Goal: Transaction & Acquisition: Obtain resource

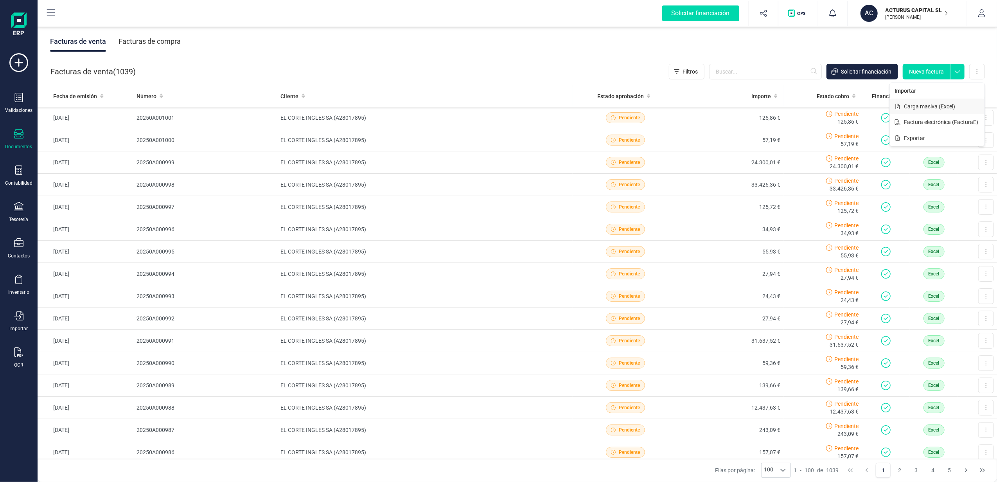
click at [952, 105] on span "Carga masiva (Excel)" at bounding box center [929, 107] width 51 height 8
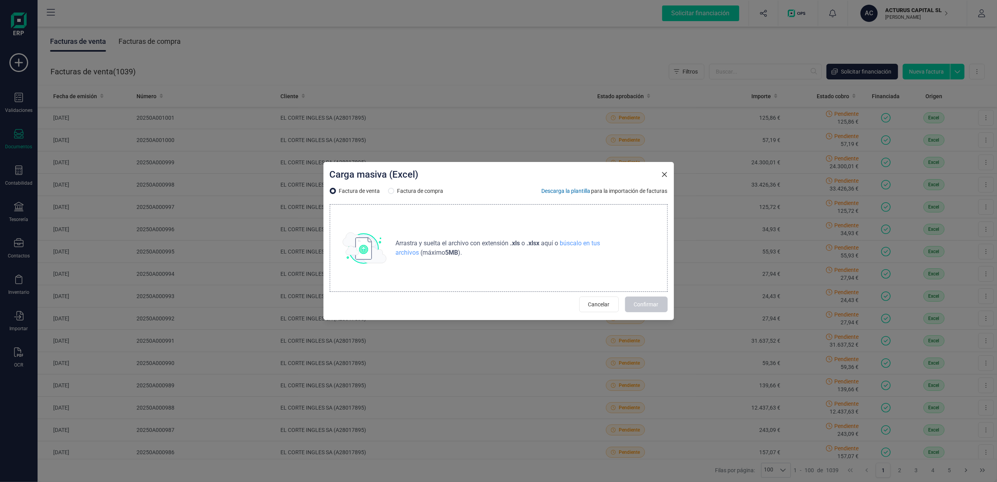
click at [621, 259] on div "Arrastra y suelta el archivo con extensión .xls o .xlsx aquí o búscalo en tus a…" at bounding box center [499, 248] width 338 height 88
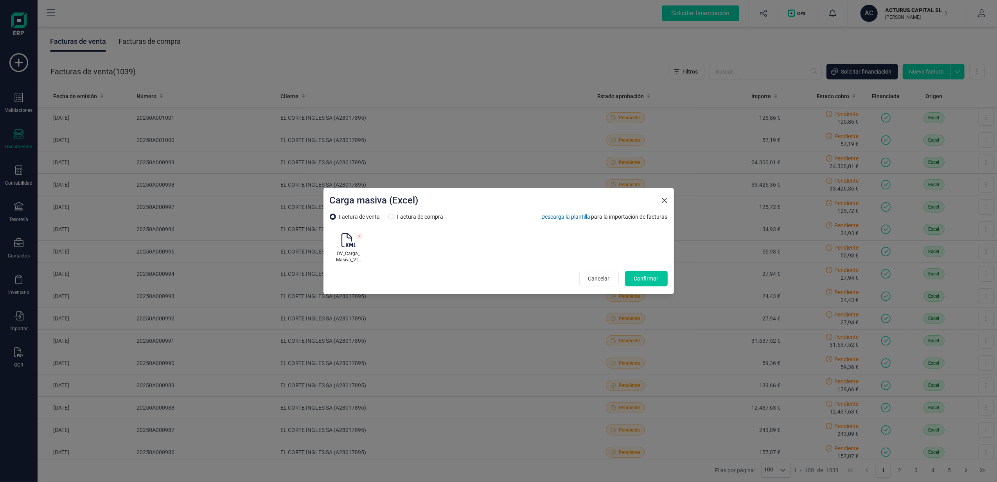
click at [642, 271] on button "Confirmar" at bounding box center [646, 279] width 43 height 16
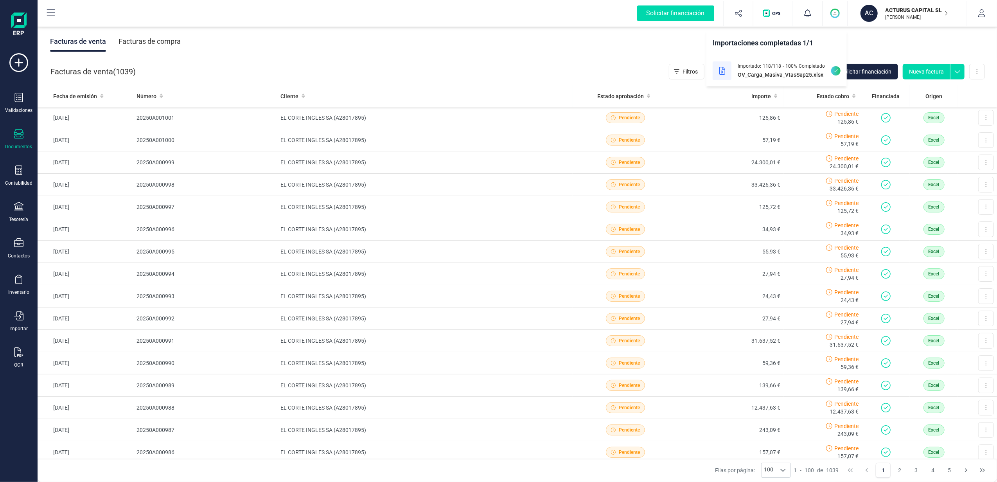
click at [587, 74] on div "Facturas de venta ( 1039 ) Filtros Solicitar financiación Nueva factura Importa…" at bounding box center [518, 71] width 960 height 27
click at [866, 65] on button "Solicitar financiación" at bounding box center [863, 72] width 72 height 16
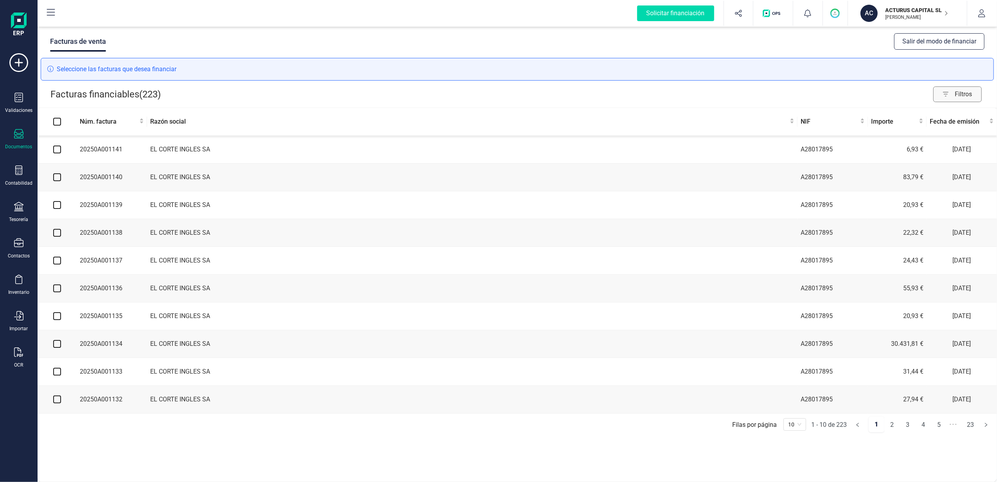
click at [963, 98] on span "Filtros" at bounding box center [968, 94] width 27 height 16
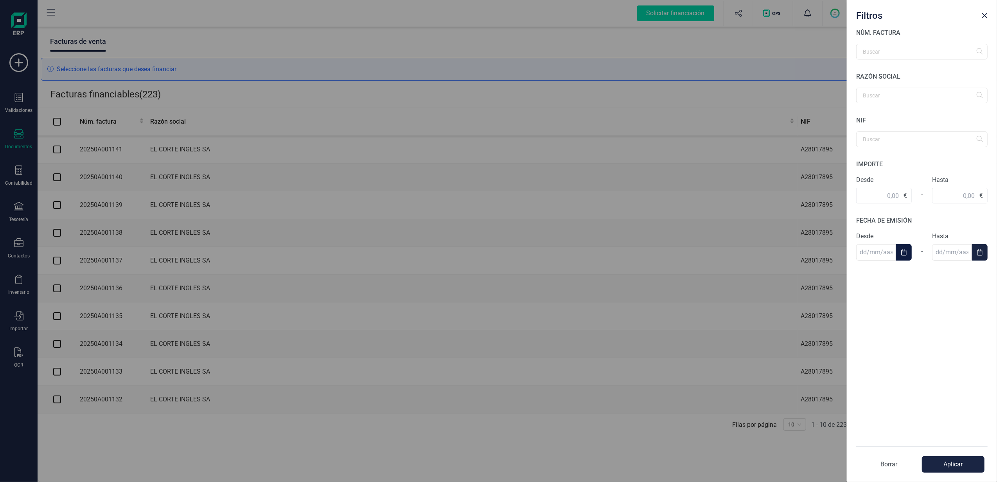
click at [904, 250] on icon "Choose Date" at bounding box center [904, 252] width 6 height 6
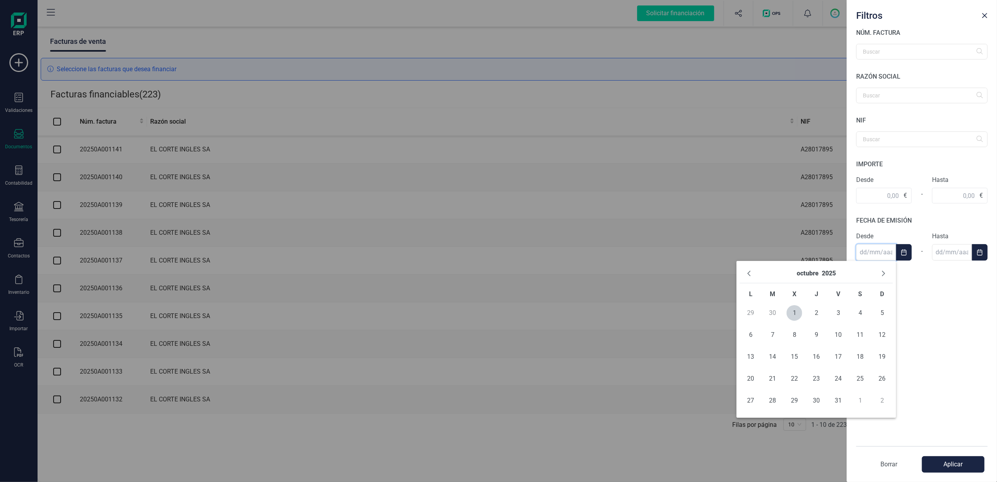
click at [771, 310] on td "30" at bounding box center [773, 313] width 22 height 22
click at [749, 273] on icon "Previous Month" at bounding box center [749, 273] width 6 height 6
click at [775, 401] on span "30" at bounding box center [773, 401] width 16 height 16
type input "[DATE]"
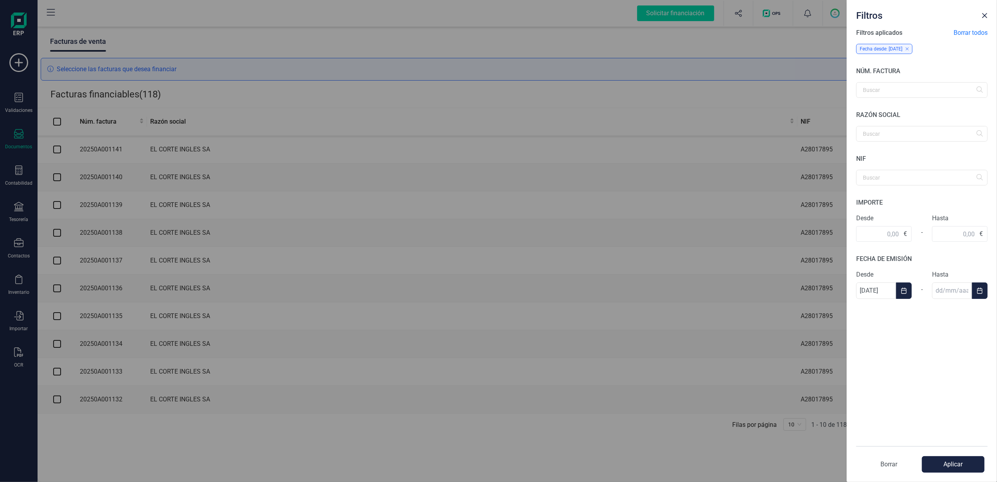
click at [965, 457] on button "Aplicar" at bounding box center [953, 464] width 63 height 16
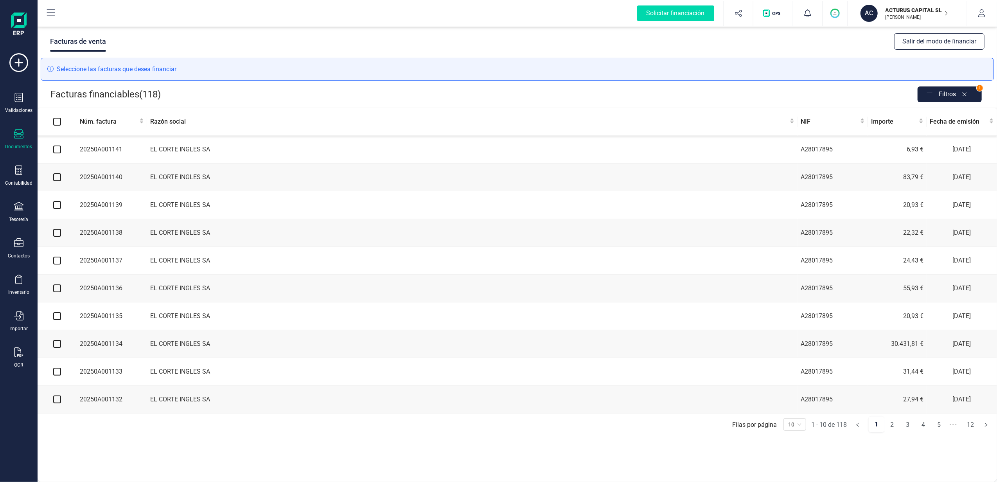
click at [59, 127] on th at bounding box center [57, 122] width 39 height 28
click at [56, 126] on input "Select all" at bounding box center [57, 122] width 8 height 8
checkbox input "true"
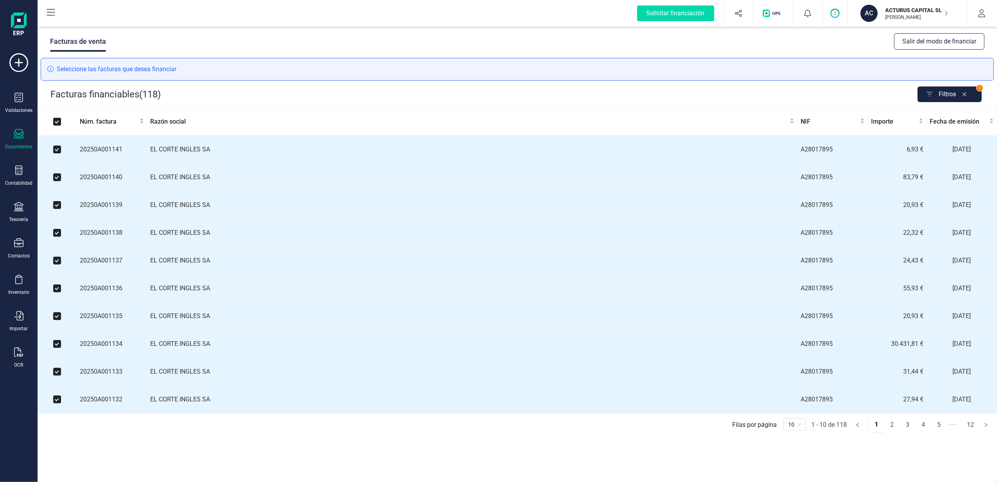
checkbox input "true"
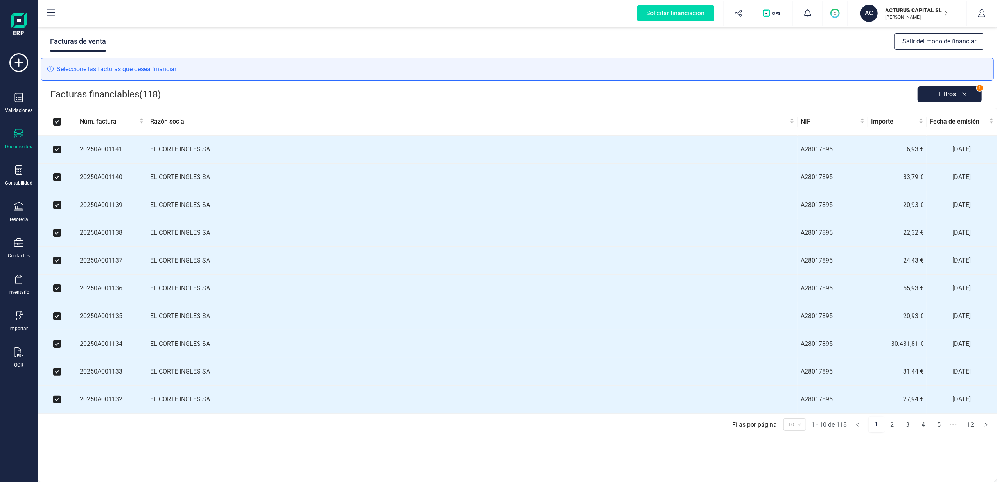
checkbox input "true"
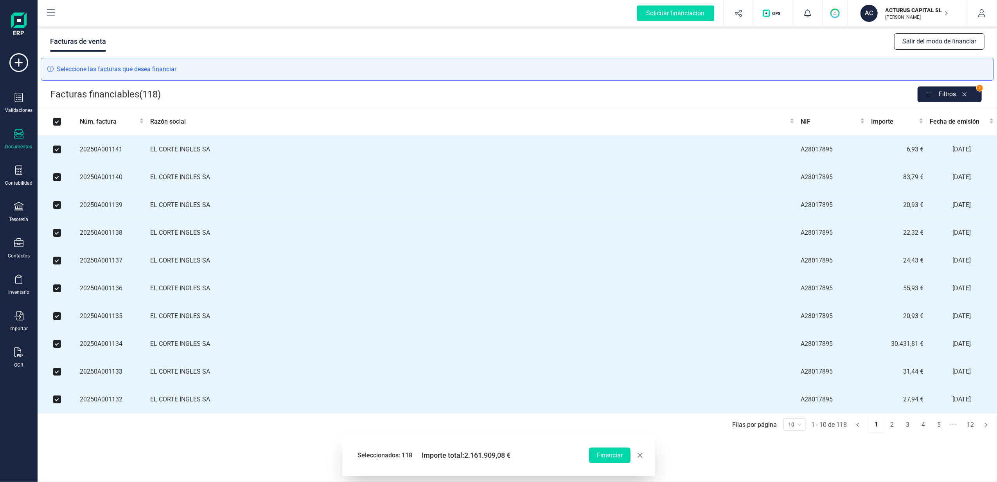
click at [56, 126] on input "Select all" at bounding box center [57, 122] width 8 height 8
checkbox input "false"
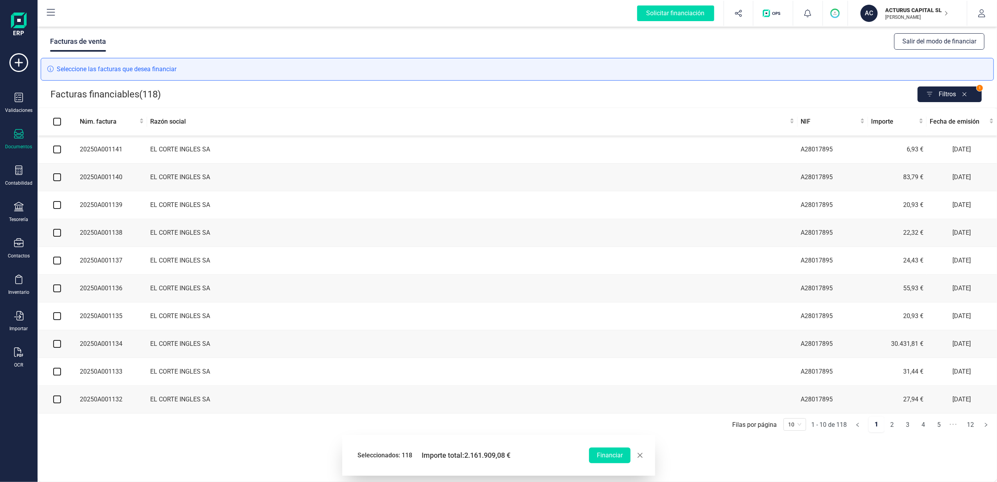
checkbox input "false"
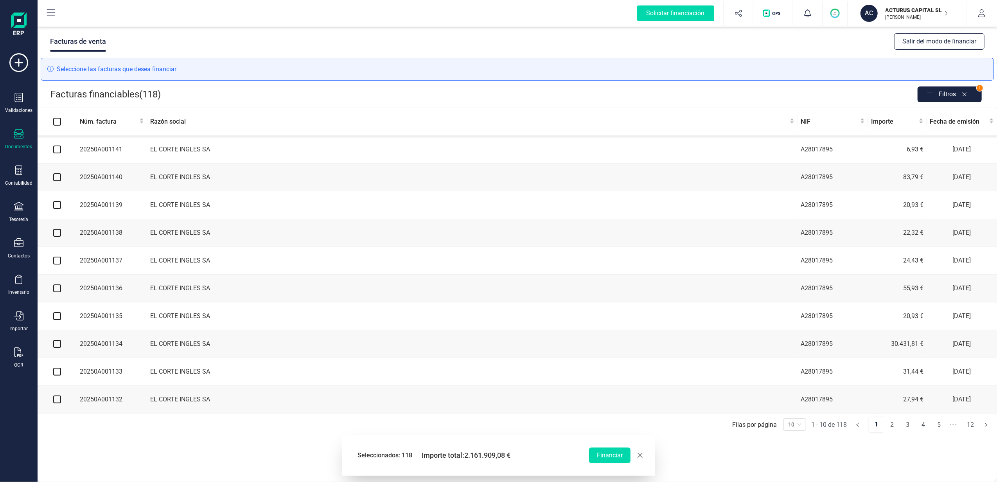
checkbox input "false"
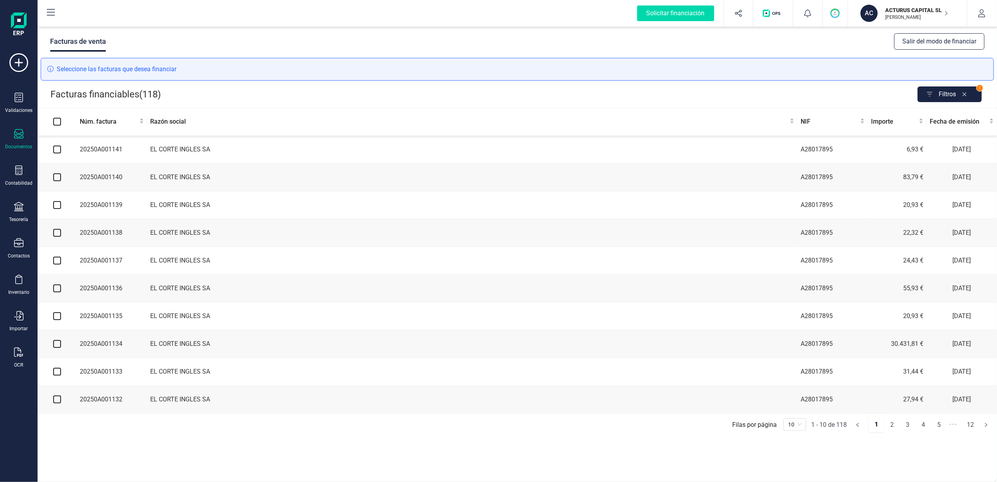
click at [57, 154] on label at bounding box center [57, 149] width 8 height 9
click at [57, 153] on input "checkbox" at bounding box center [57, 150] width 8 height 8
checkbox input "true"
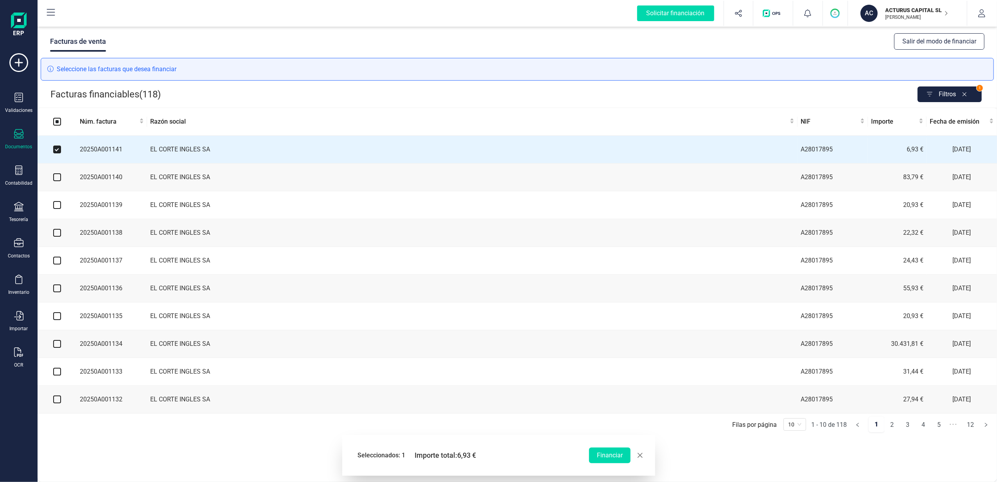
click at [58, 178] on input "checkbox" at bounding box center [57, 177] width 8 height 8
checkbox input "true"
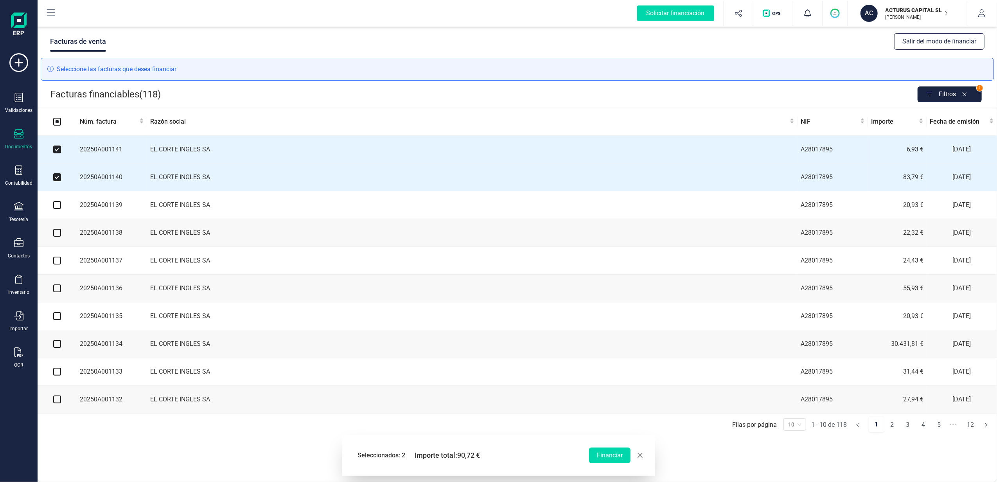
click at [57, 209] on input "checkbox" at bounding box center [57, 205] width 8 height 8
checkbox input "true"
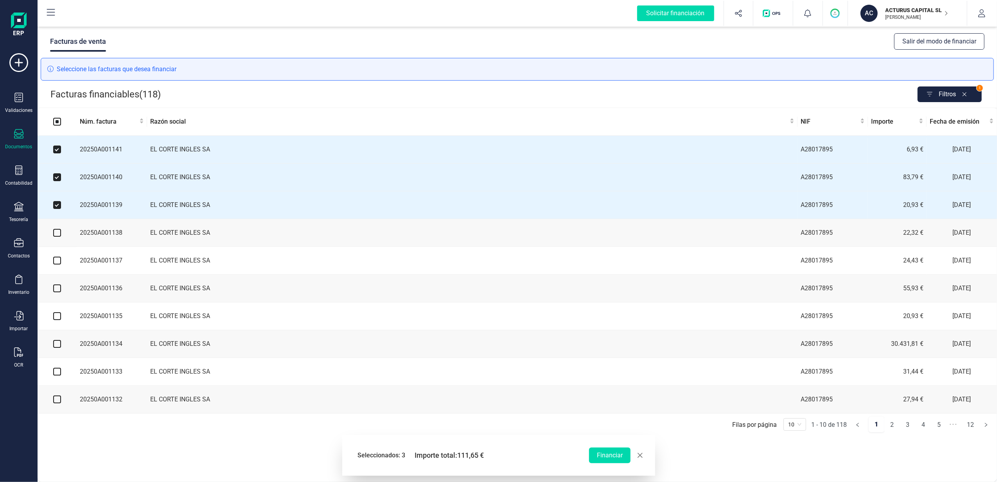
click at [59, 237] on input "checkbox" at bounding box center [57, 233] width 8 height 8
checkbox input "true"
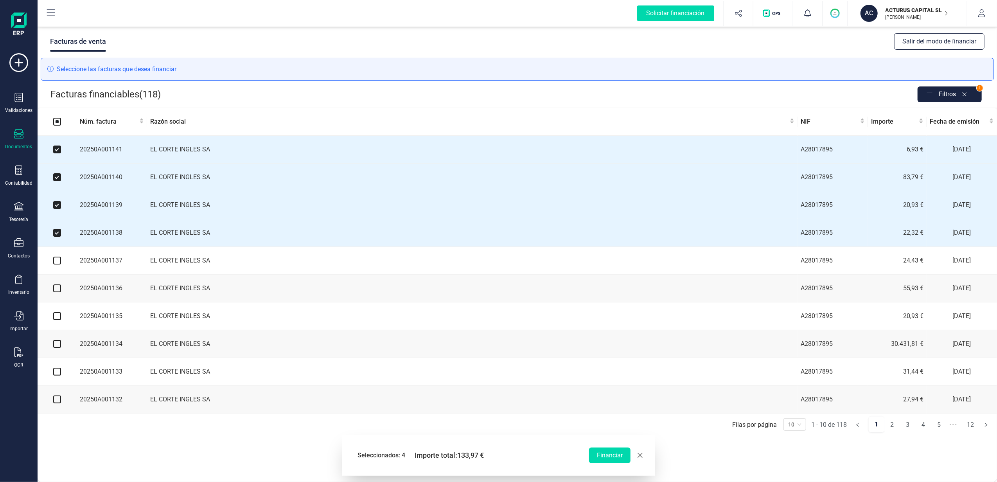
click at [57, 262] on input "checkbox" at bounding box center [57, 261] width 8 height 8
checkbox input "true"
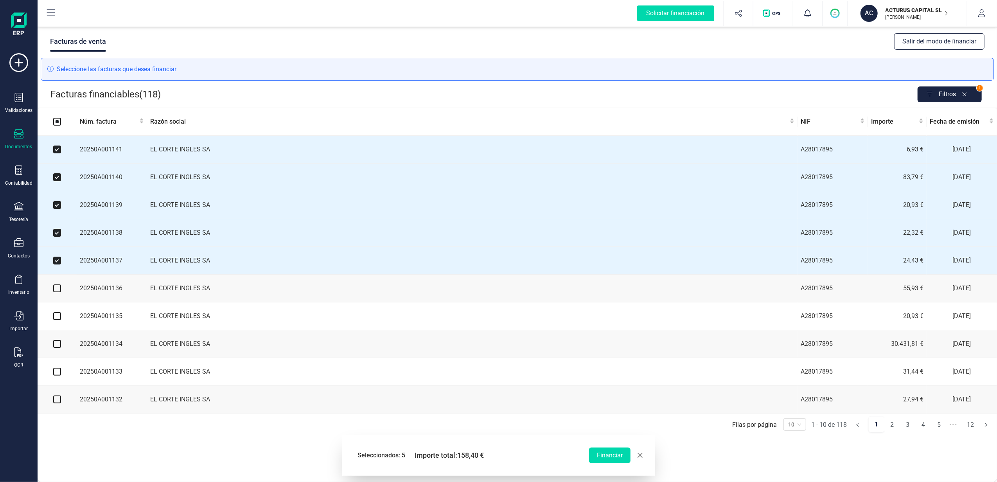
click at [55, 292] on input "checkbox" at bounding box center [57, 288] width 8 height 8
checkbox input "true"
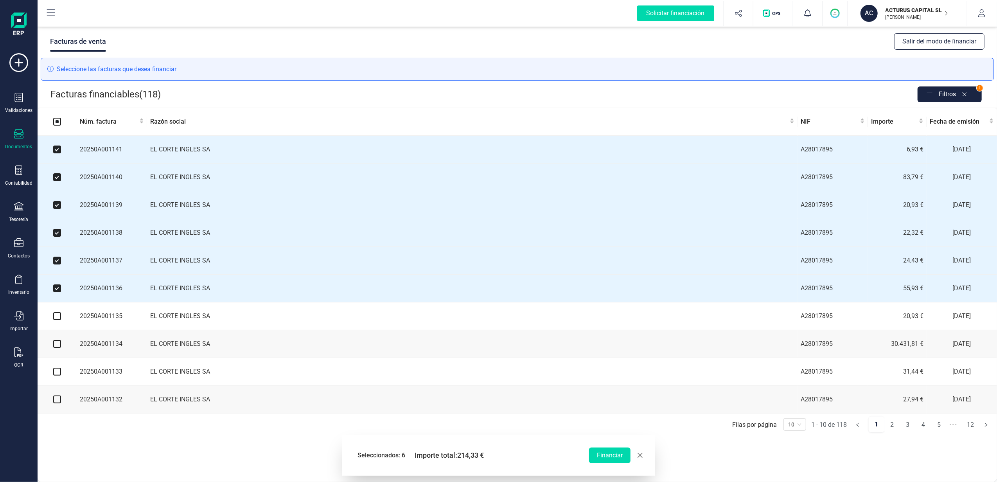
click at [56, 320] on input "checkbox" at bounding box center [57, 316] width 8 height 8
checkbox input "true"
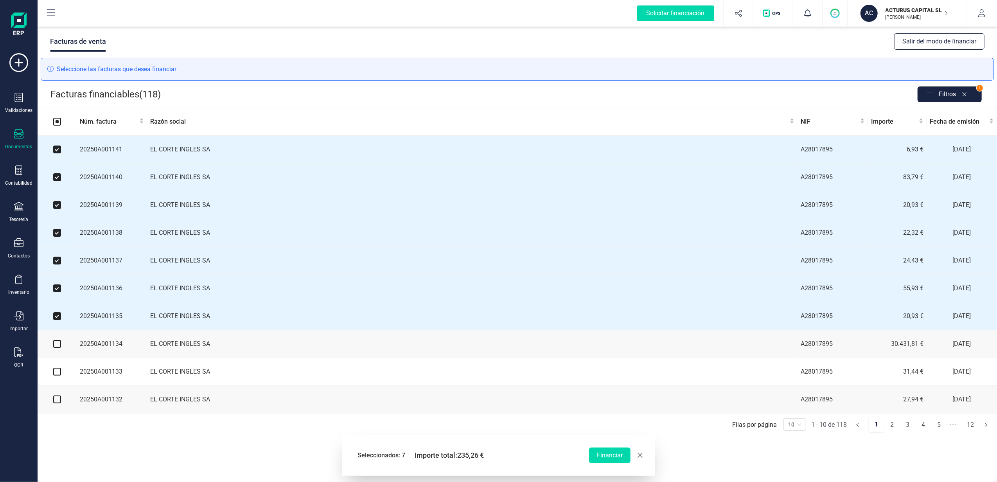
click at [58, 347] on input "checkbox" at bounding box center [57, 344] width 8 height 8
checkbox input "true"
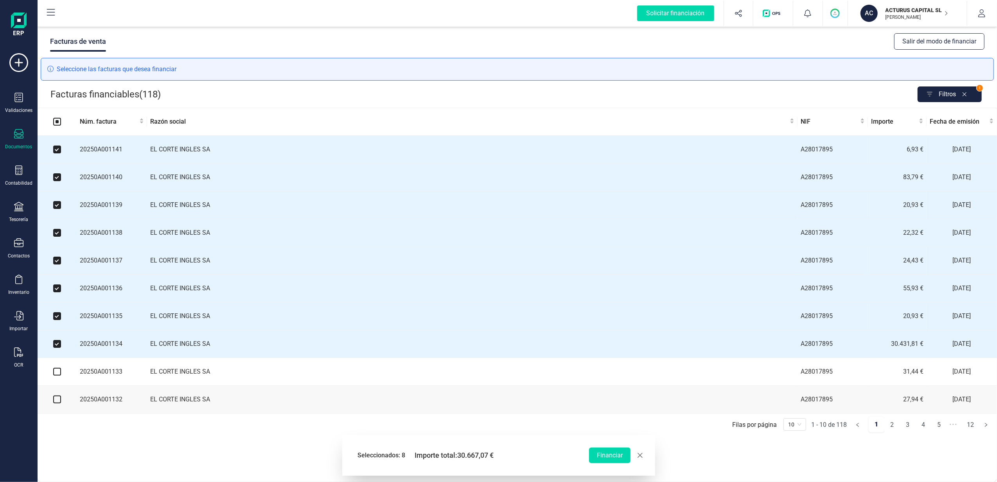
click at [58, 376] on input "checkbox" at bounding box center [57, 372] width 8 height 8
checkbox input "true"
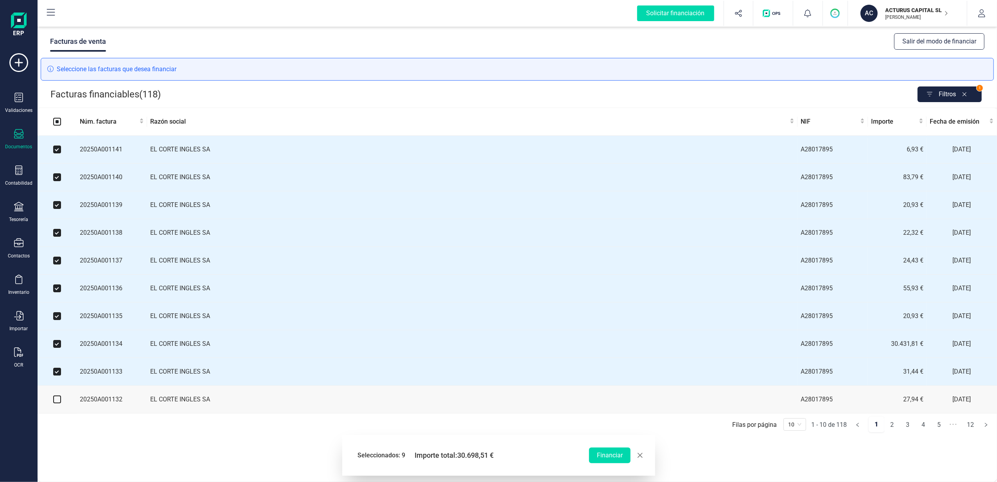
click at [56, 403] on input "checkbox" at bounding box center [57, 400] width 8 height 8
checkbox input "true"
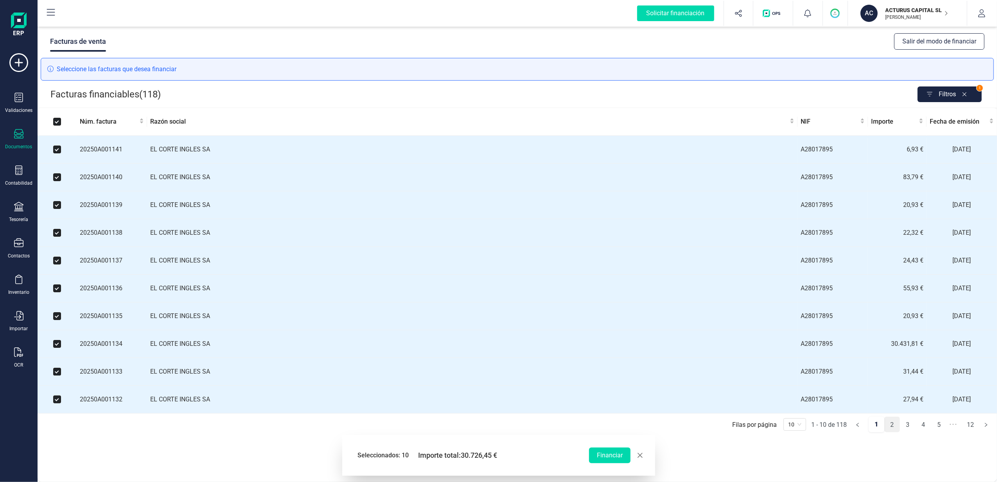
click at [892, 433] on link "2" at bounding box center [892, 425] width 15 height 16
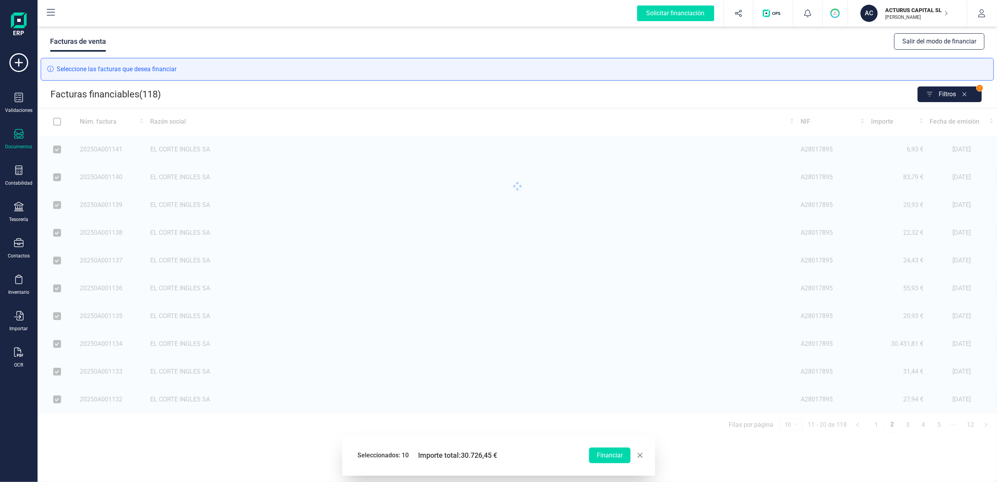
checkbox input "false"
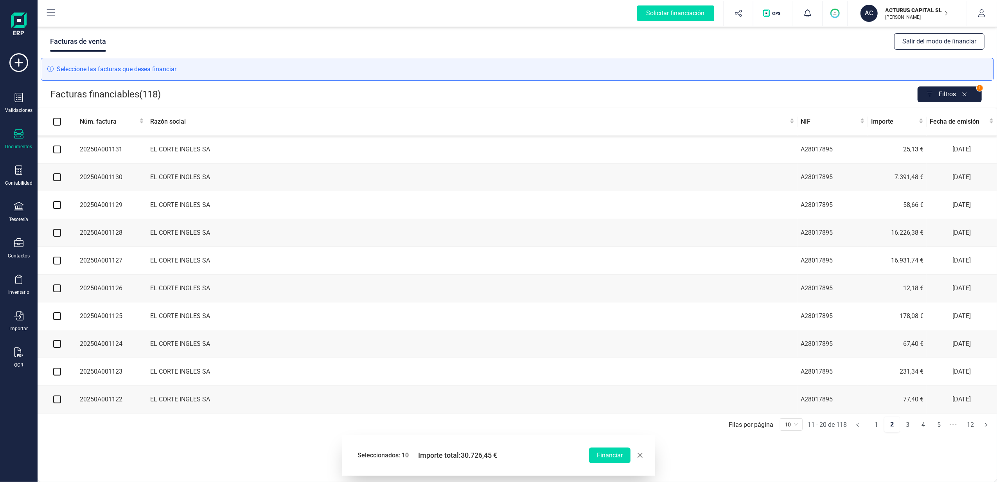
click at [56, 152] on input "checkbox" at bounding box center [57, 150] width 8 height 8
checkbox input "true"
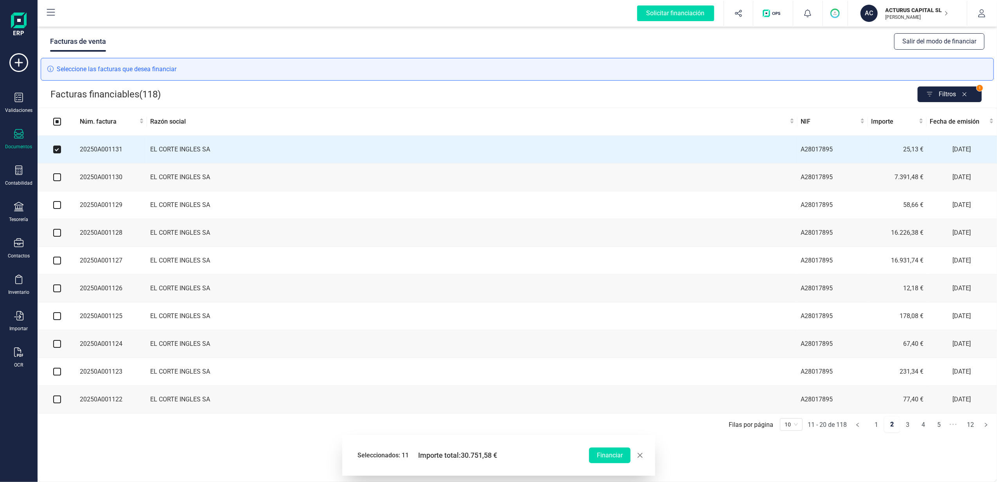
click at [59, 178] on input "checkbox" at bounding box center [57, 177] width 8 height 8
checkbox input "true"
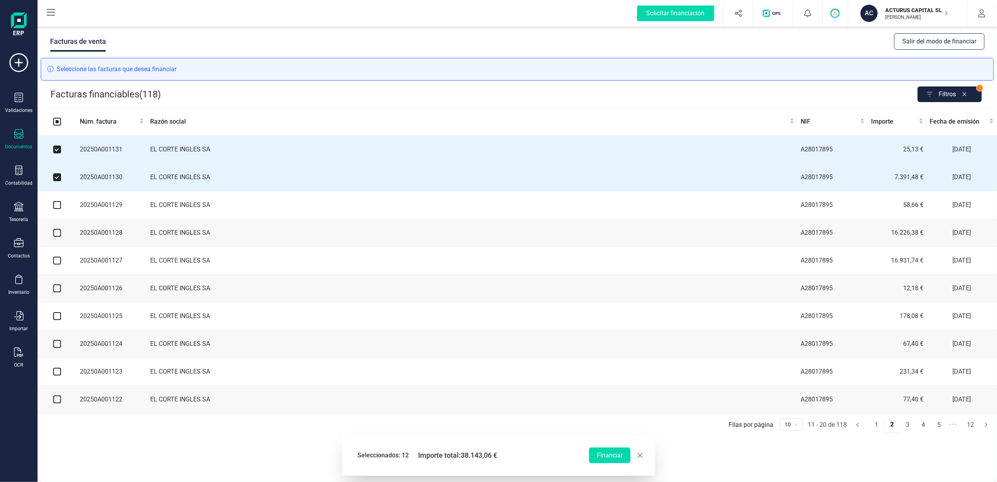
click at [56, 206] on input "checkbox" at bounding box center [57, 205] width 8 height 8
checkbox input "true"
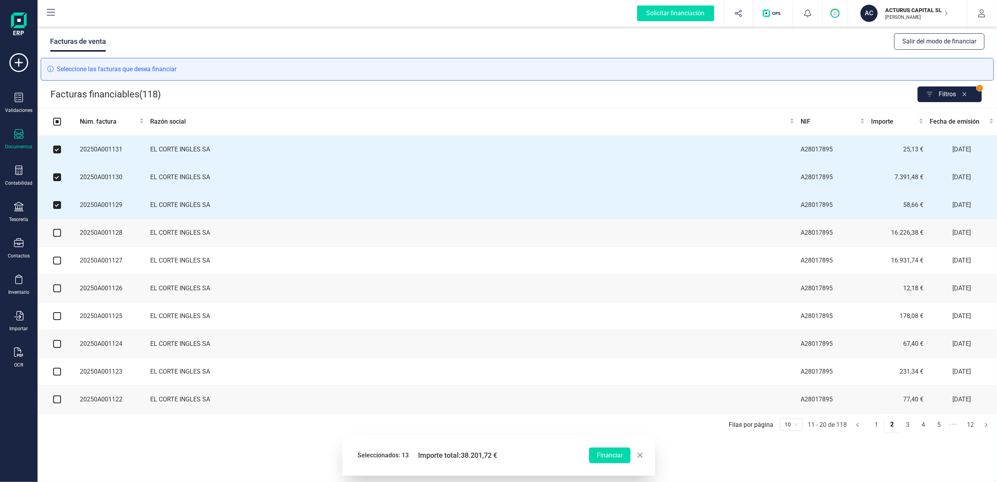
click at [56, 235] on input "checkbox" at bounding box center [57, 233] width 8 height 8
checkbox input "true"
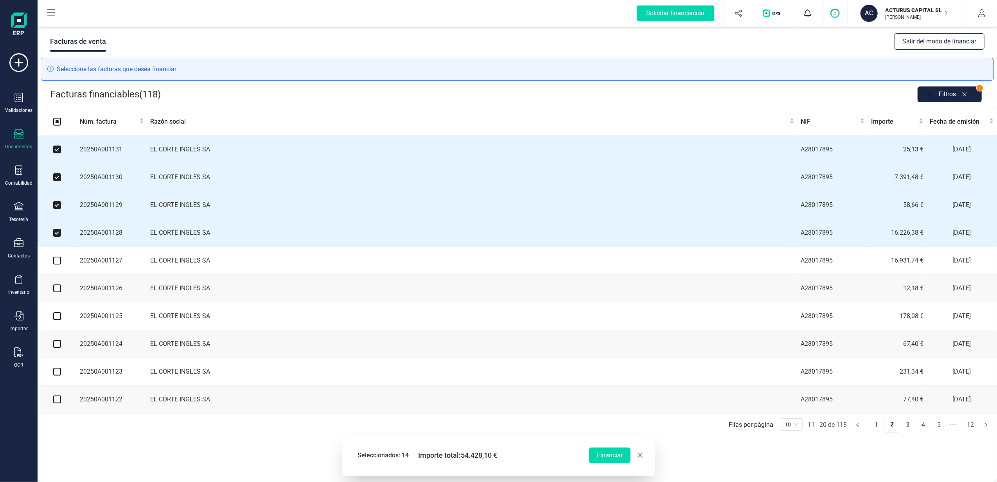
click at [57, 265] on input "checkbox" at bounding box center [57, 261] width 8 height 8
checkbox input "true"
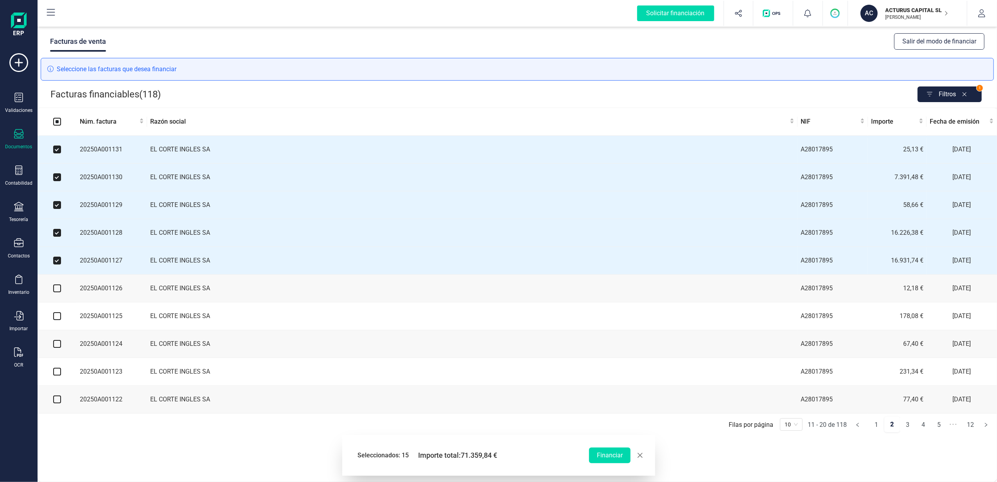
click at [57, 288] on label at bounding box center [57, 288] width 8 height 9
click at [57, 288] on input "checkbox" at bounding box center [57, 288] width 8 height 8
checkbox input "true"
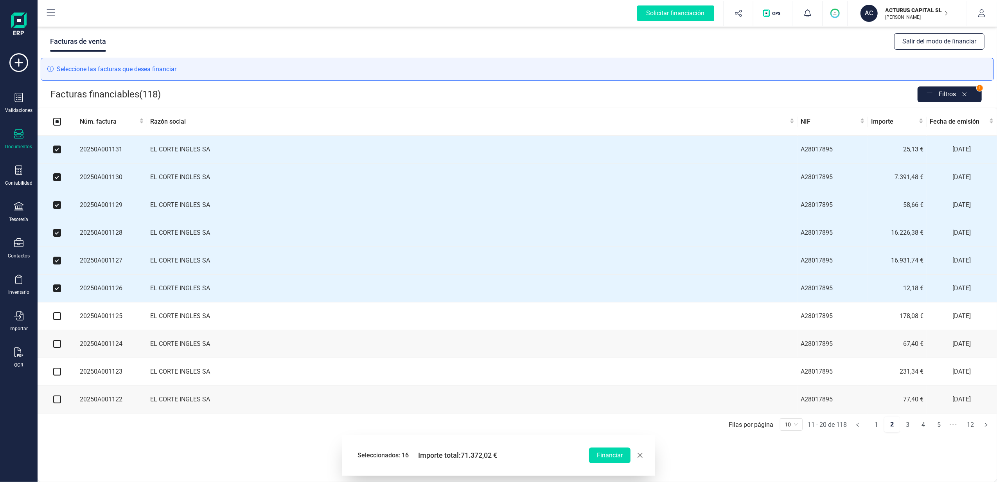
click at [57, 320] on input "checkbox" at bounding box center [57, 316] width 8 height 8
checkbox input "true"
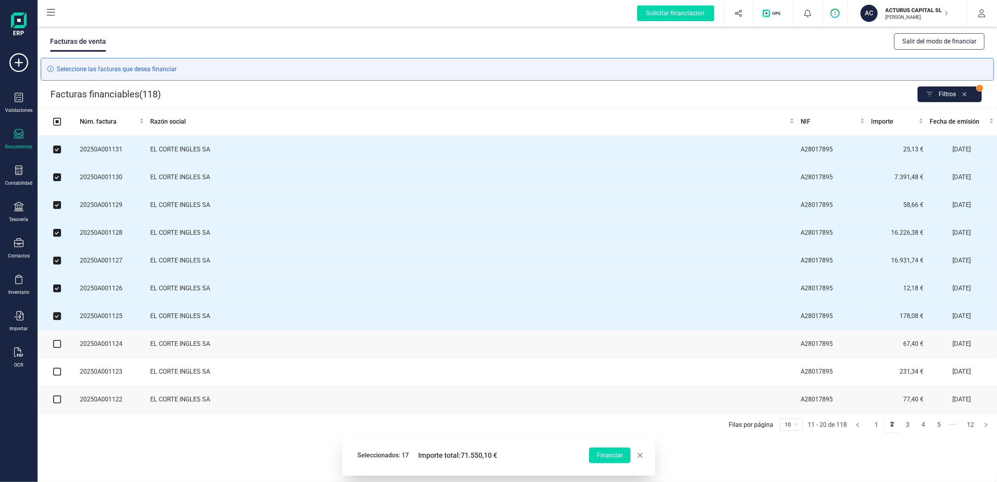
click at [59, 348] on input "checkbox" at bounding box center [57, 344] width 8 height 8
checkbox input "true"
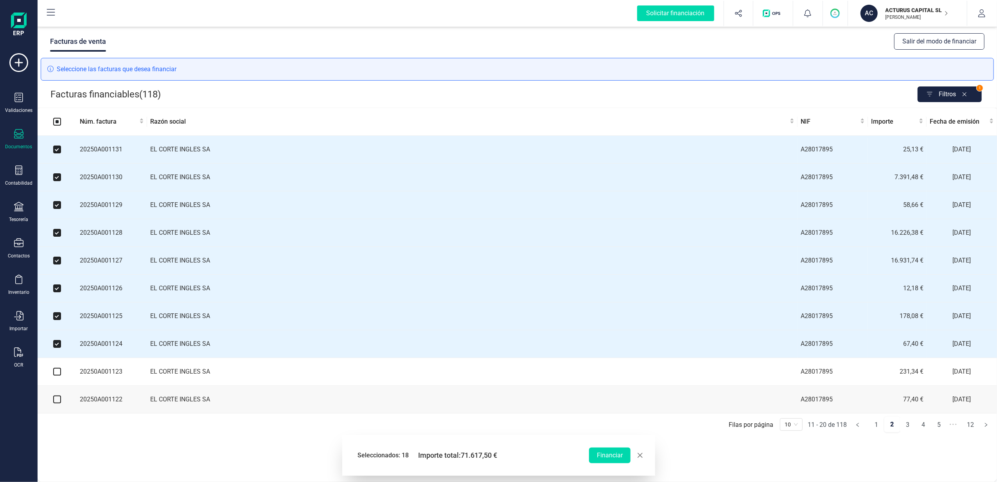
click at [59, 376] on input "checkbox" at bounding box center [57, 372] width 8 height 8
checkbox input "true"
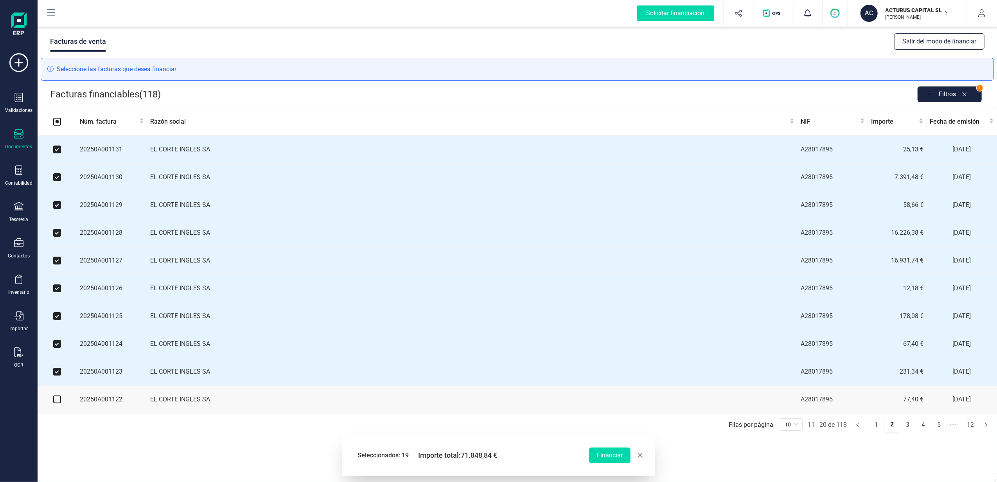
click at [56, 403] on input "checkbox" at bounding box center [57, 400] width 8 height 8
checkbox input "true"
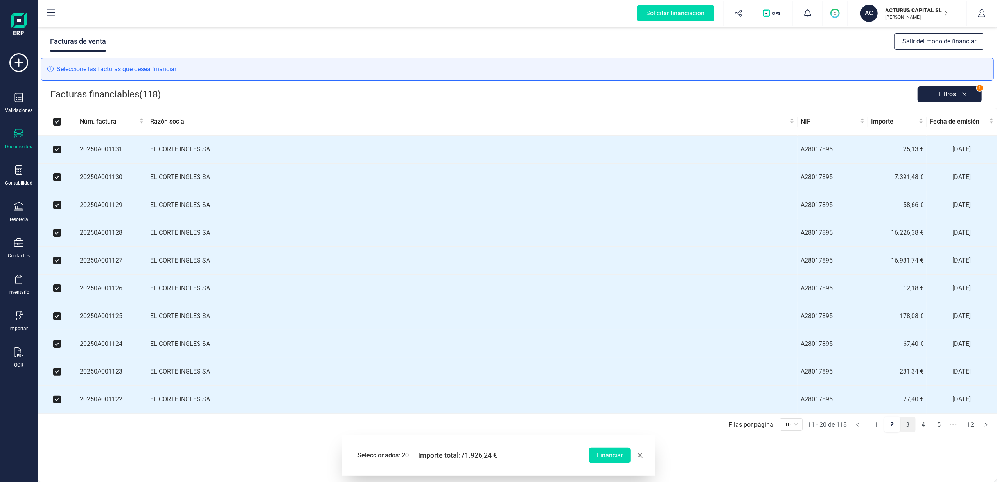
click at [913, 432] on link "3" at bounding box center [908, 425] width 15 height 16
checkbox input "false"
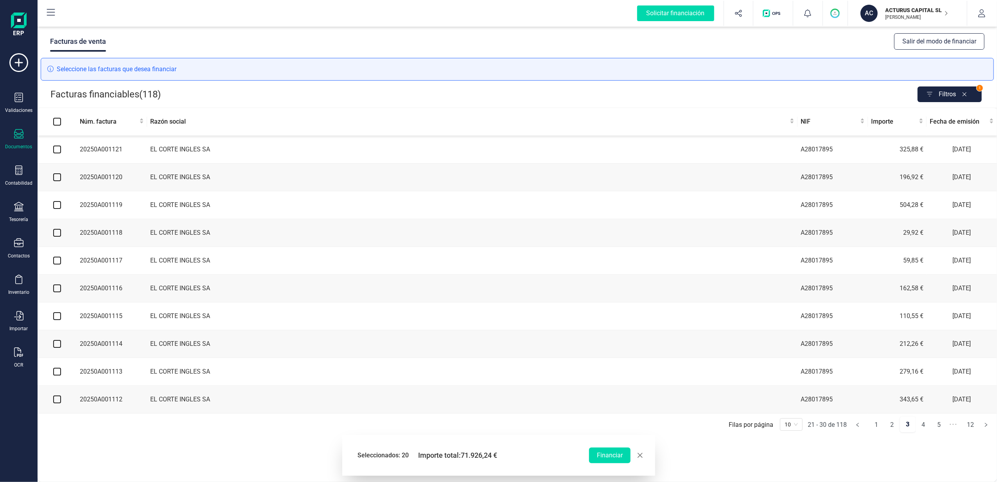
click at [57, 147] on input "checkbox" at bounding box center [57, 150] width 8 height 8
checkbox input "true"
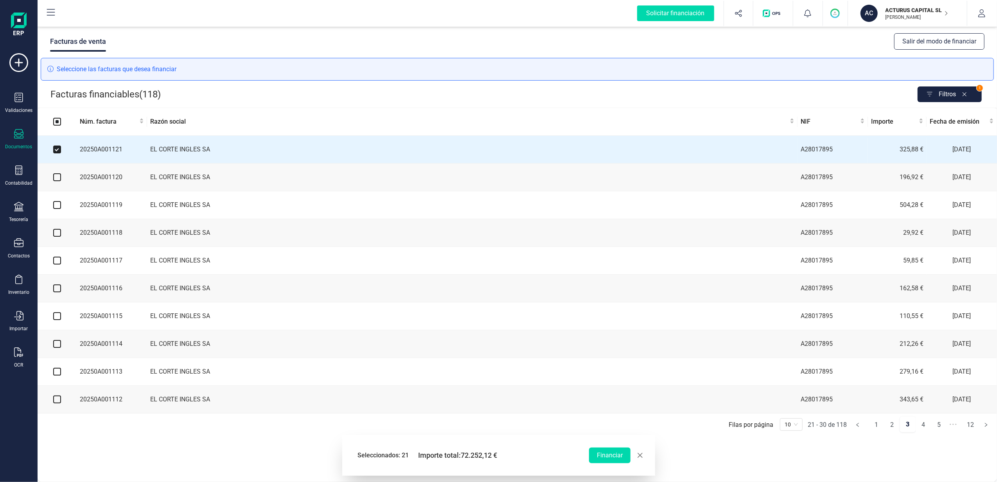
click at [59, 179] on input "checkbox" at bounding box center [57, 177] width 8 height 8
checkbox input "true"
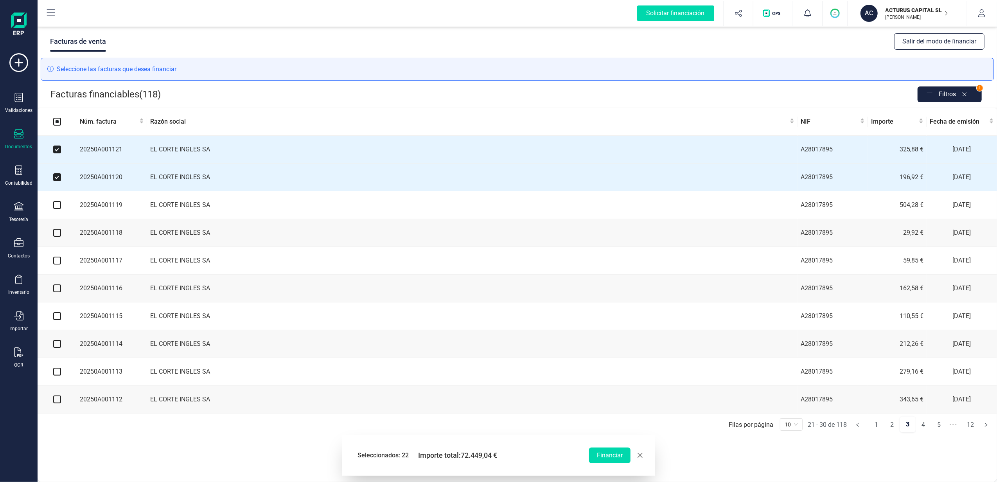
click at [58, 208] on input "checkbox" at bounding box center [57, 205] width 8 height 8
checkbox input "true"
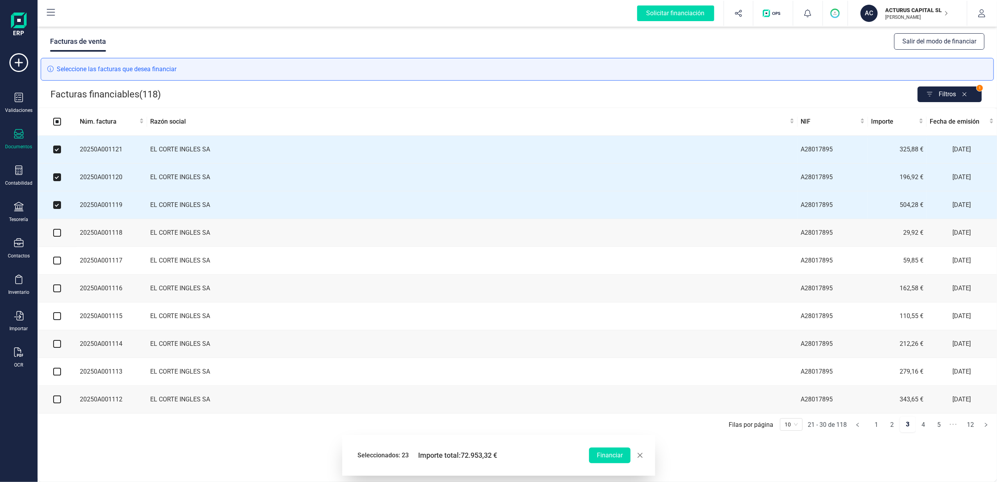
click at [61, 236] on td at bounding box center [57, 233] width 39 height 28
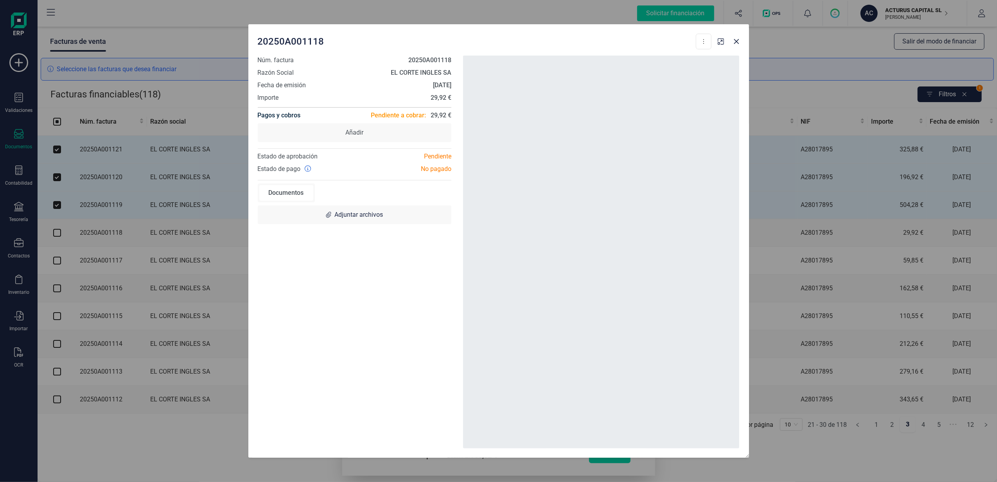
click at [55, 253] on div "20250A001118 Descargar documento Crear factura rectificativa Marcar como cobrad…" at bounding box center [498, 241] width 997 height 482
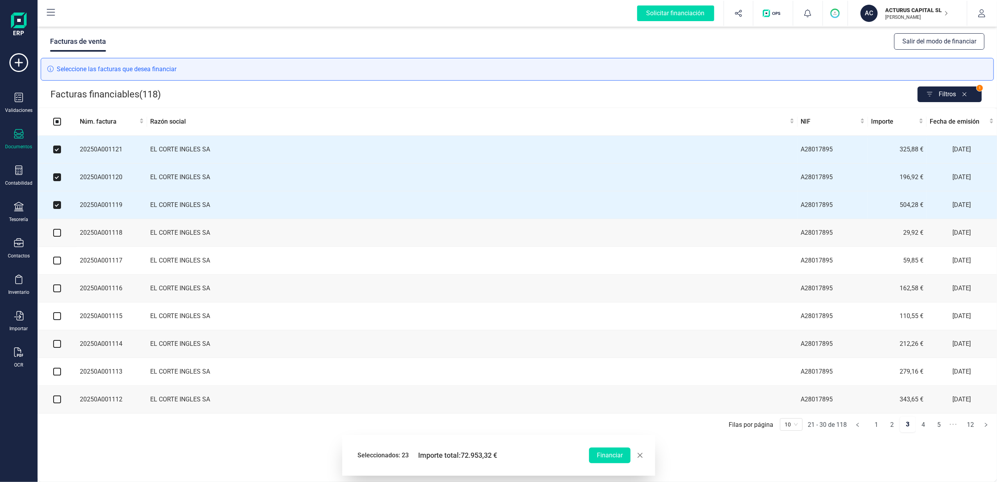
click at [54, 236] on input "checkbox" at bounding box center [57, 233] width 8 height 8
checkbox input "true"
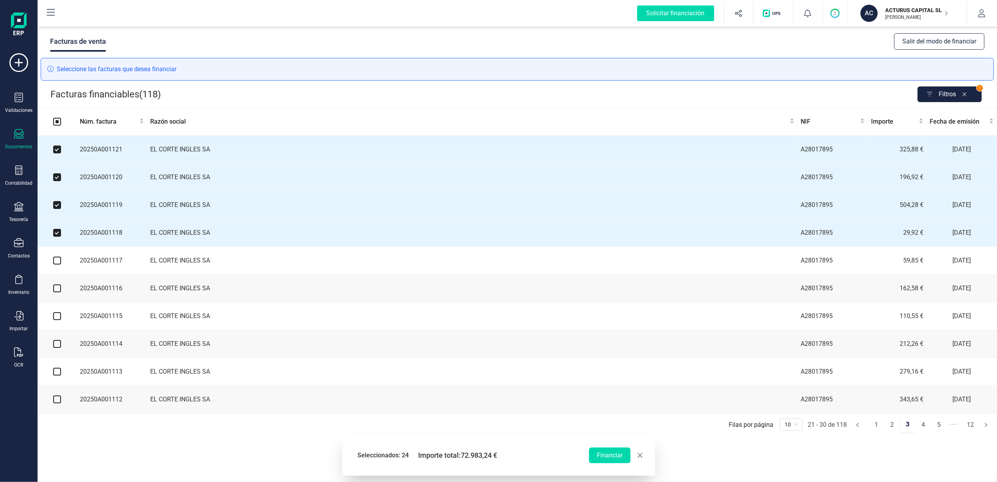
click at [59, 262] on input "checkbox" at bounding box center [57, 261] width 8 height 8
checkbox input "true"
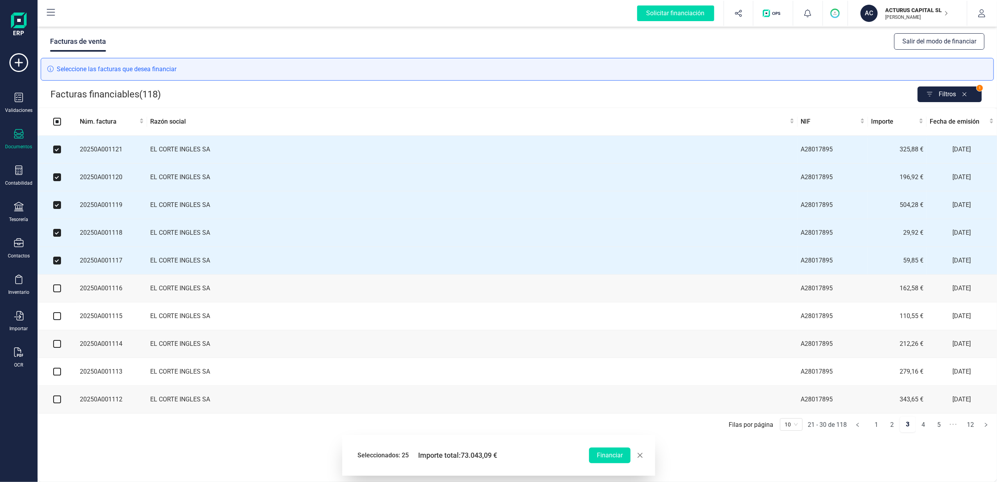
click at [54, 292] on input "checkbox" at bounding box center [57, 288] width 8 height 8
checkbox input "true"
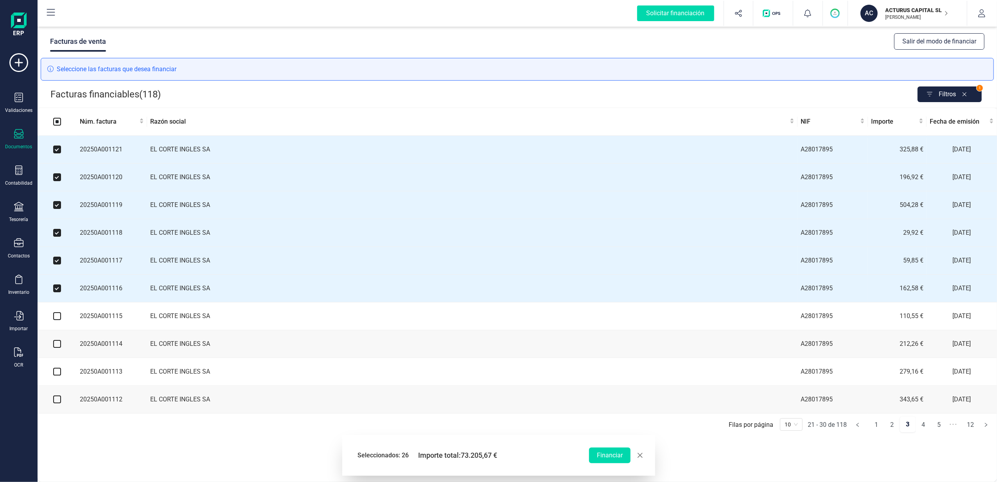
click at [59, 319] on input "checkbox" at bounding box center [57, 316] width 8 height 8
checkbox input "true"
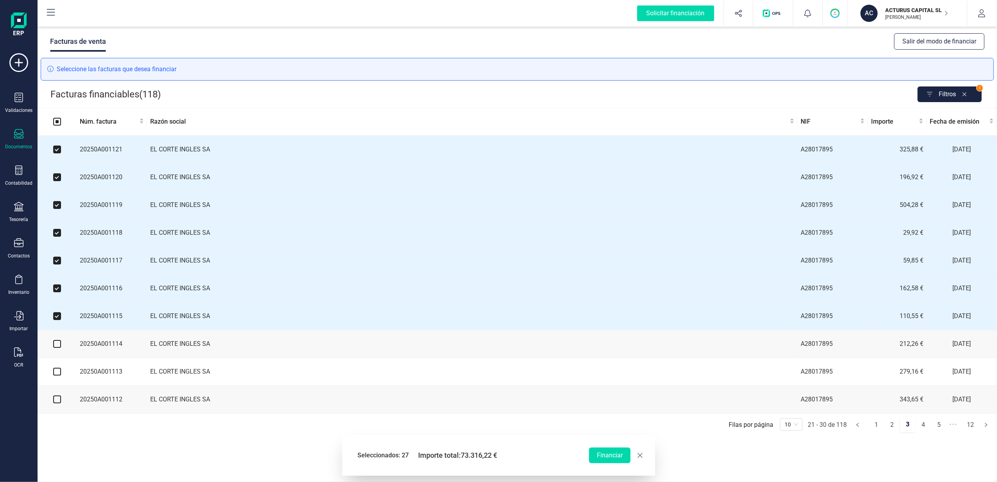
click at [58, 348] on input "checkbox" at bounding box center [57, 344] width 8 height 8
checkbox input "true"
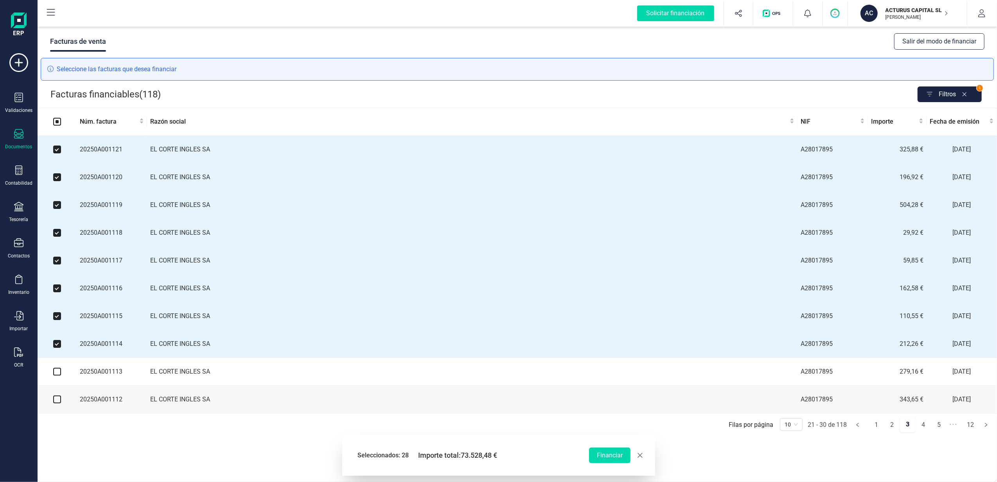
click at [57, 376] on input "checkbox" at bounding box center [57, 372] width 8 height 8
checkbox input "true"
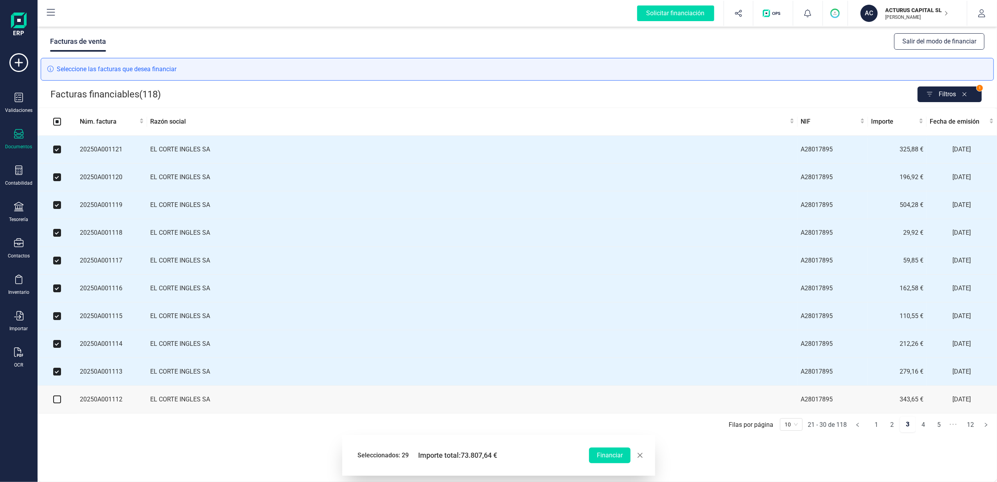
click at [58, 403] on input "checkbox" at bounding box center [57, 400] width 8 height 8
checkbox input "true"
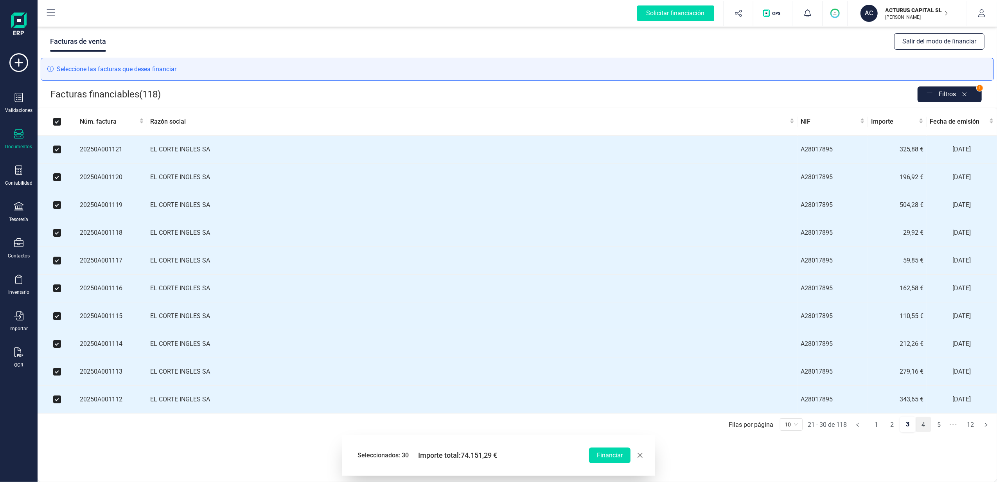
click at [921, 433] on link "4" at bounding box center [923, 425] width 15 height 16
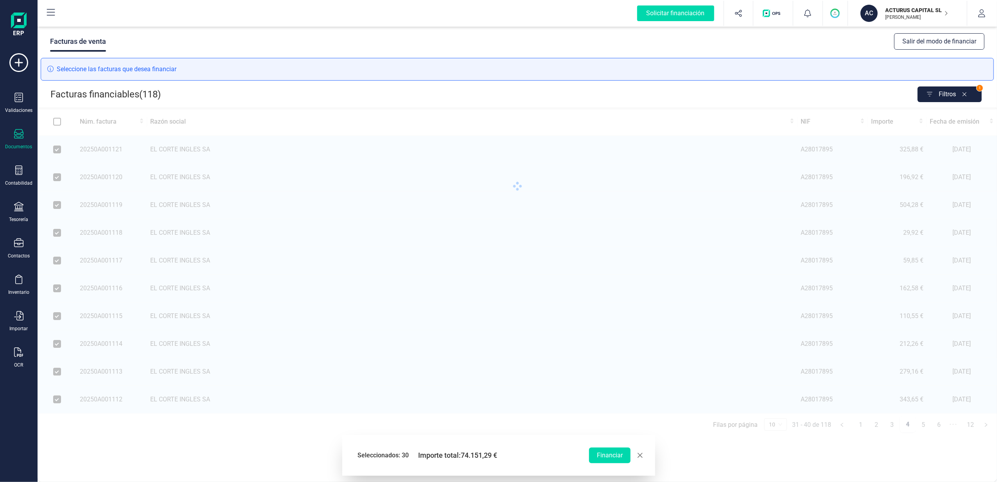
checkbox input "false"
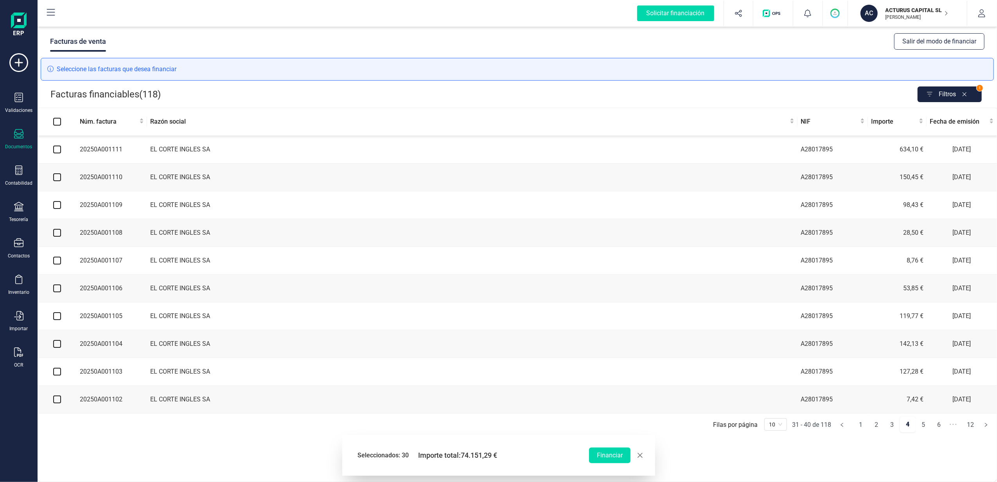
click at [52, 405] on td at bounding box center [57, 400] width 39 height 28
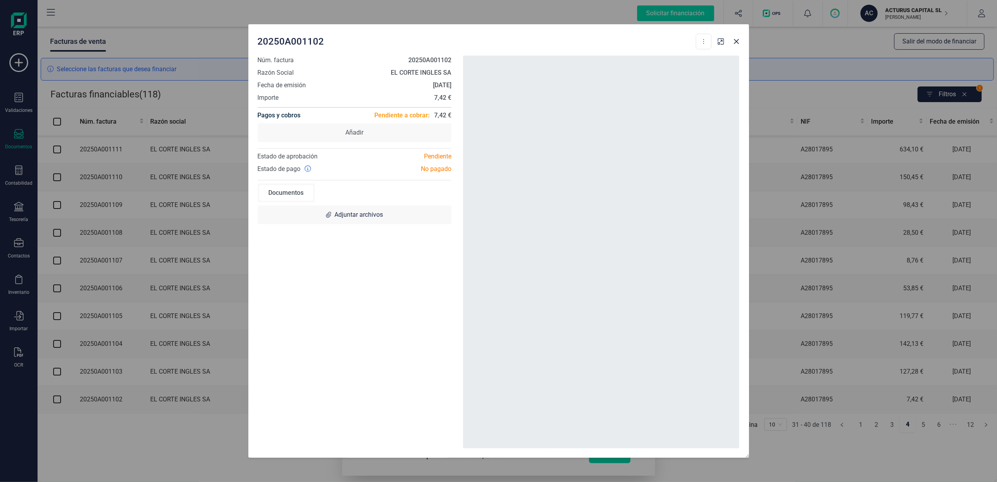
click at [55, 405] on div "20250A001102 Descargar documento Crear factura rectificativa Marcar como cobrad…" at bounding box center [498, 241] width 997 height 482
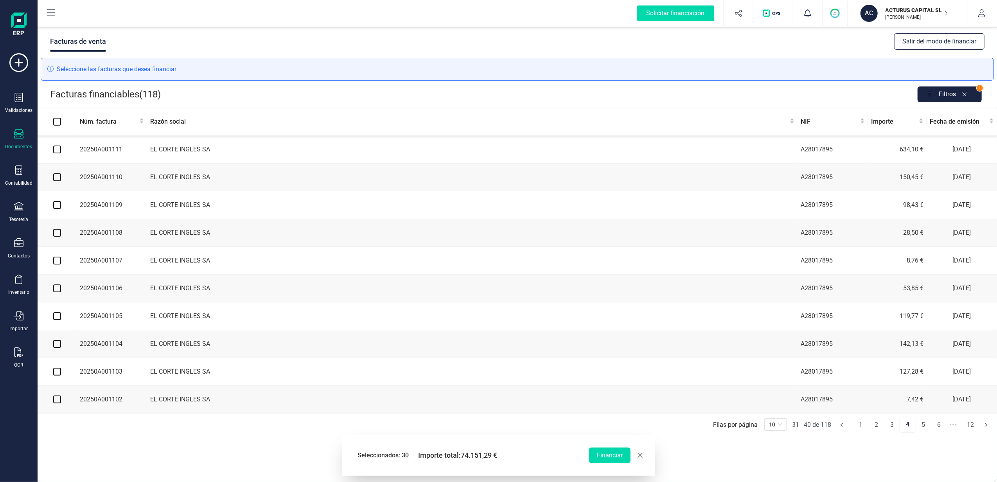
click at [56, 376] on input "checkbox" at bounding box center [57, 372] width 8 height 8
checkbox input "true"
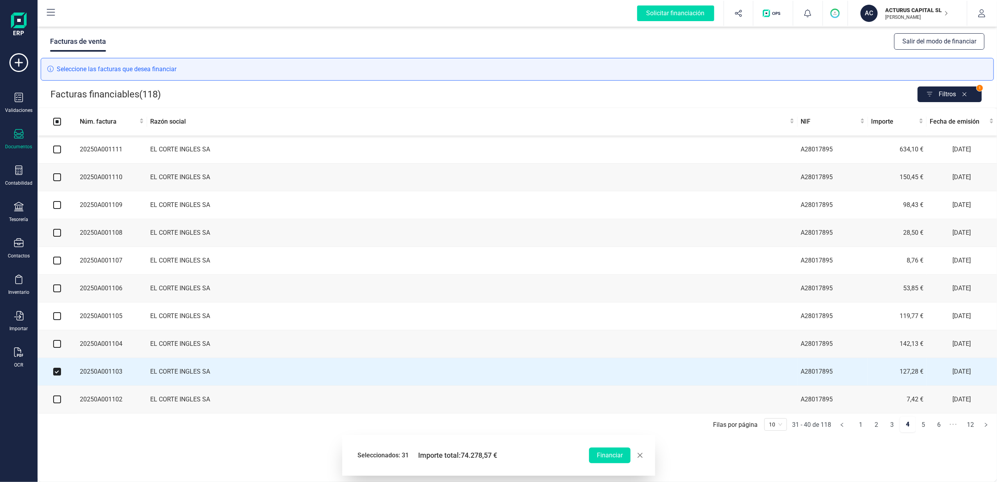
click at [58, 403] on input "checkbox" at bounding box center [57, 400] width 8 height 8
checkbox input "true"
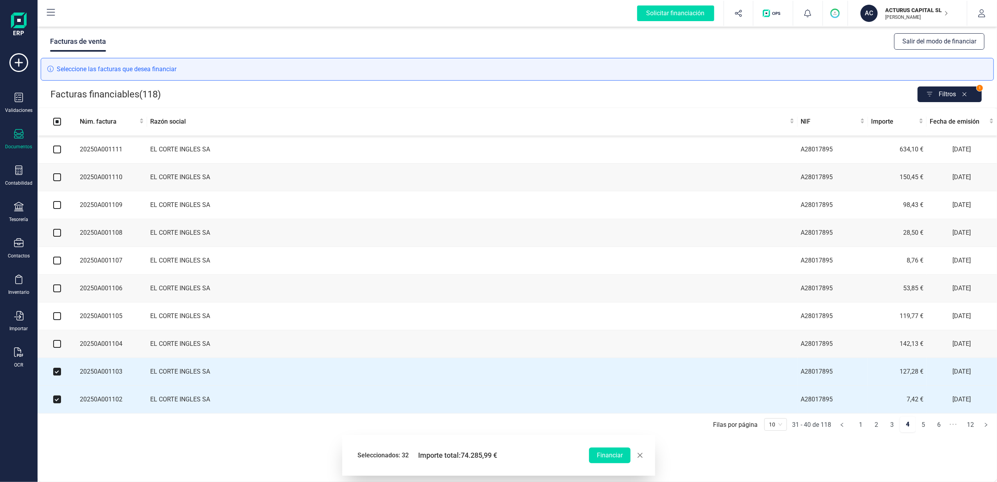
click at [54, 348] on input "checkbox" at bounding box center [57, 344] width 8 height 8
checkbox input "true"
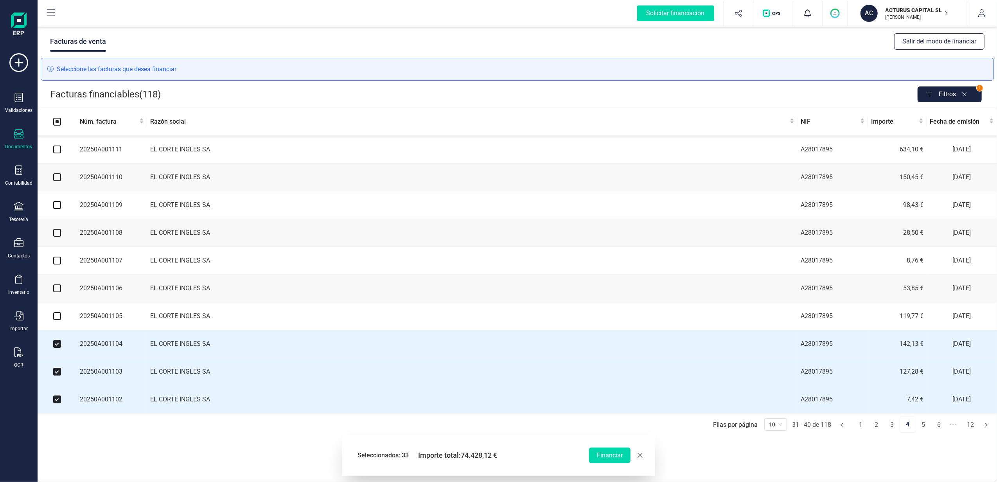
click at [56, 320] on input "checkbox" at bounding box center [57, 316] width 8 height 8
checkbox input "true"
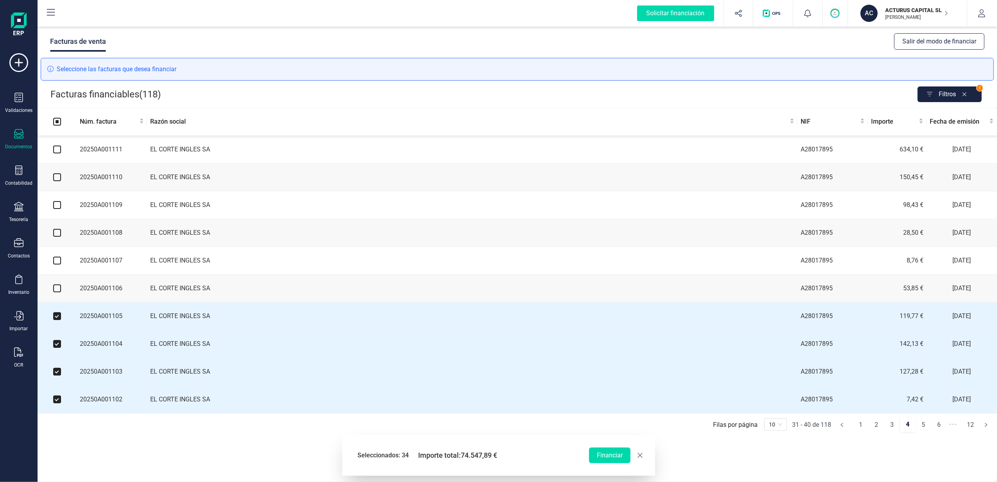
click at [60, 291] on input "checkbox" at bounding box center [57, 288] width 8 height 8
checkbox input "true"
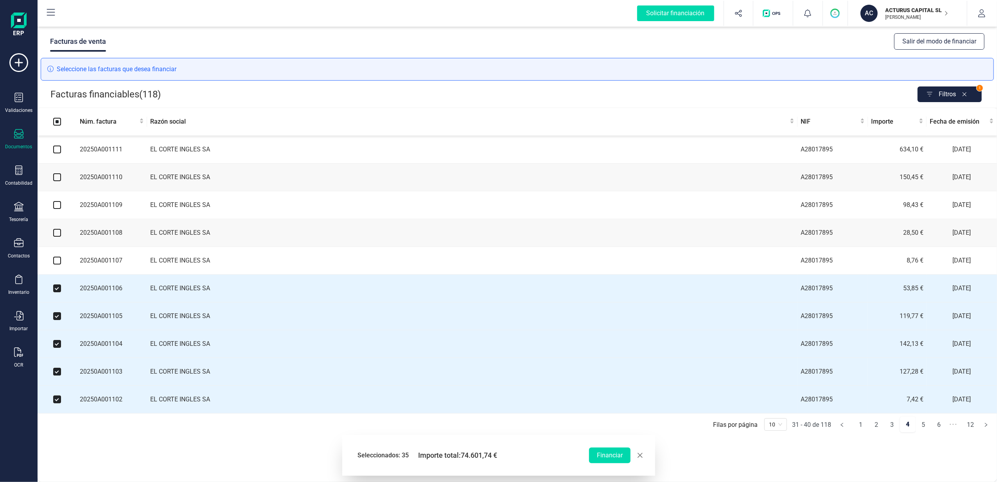
click at [57, 263] on input "checkbox" at bounding box center [57, 261] width 8 height 8
checkbox input "true"
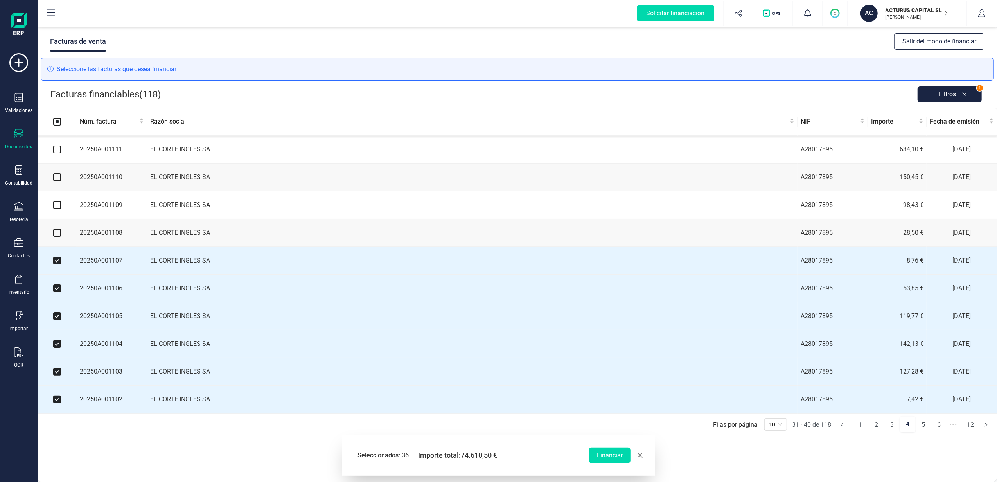
click at [58, 233] on input "checkbox" at bounding box center [57, 233] width 8 height 8
checkbox input "true"
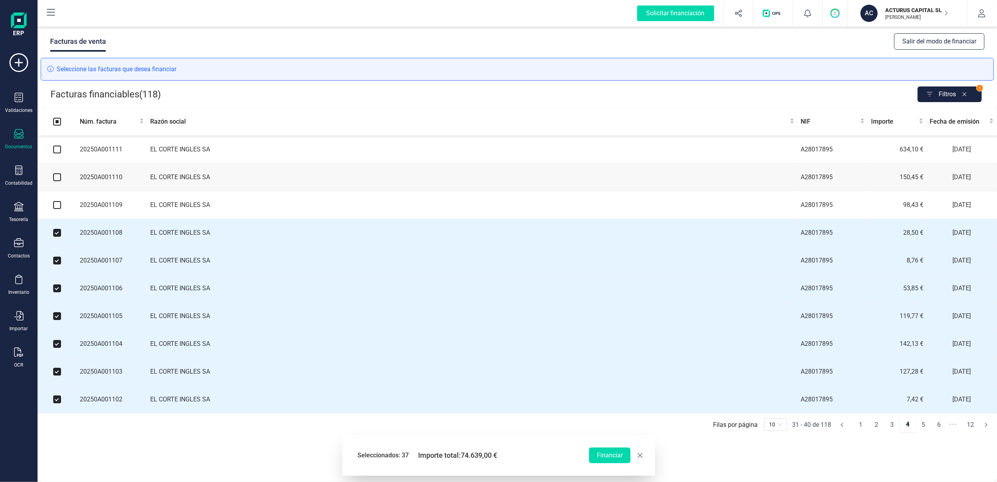
click at [57, 205] on input "checkbox" at bounding box center [57, 205] width 8 height 8
checkbox input "true"
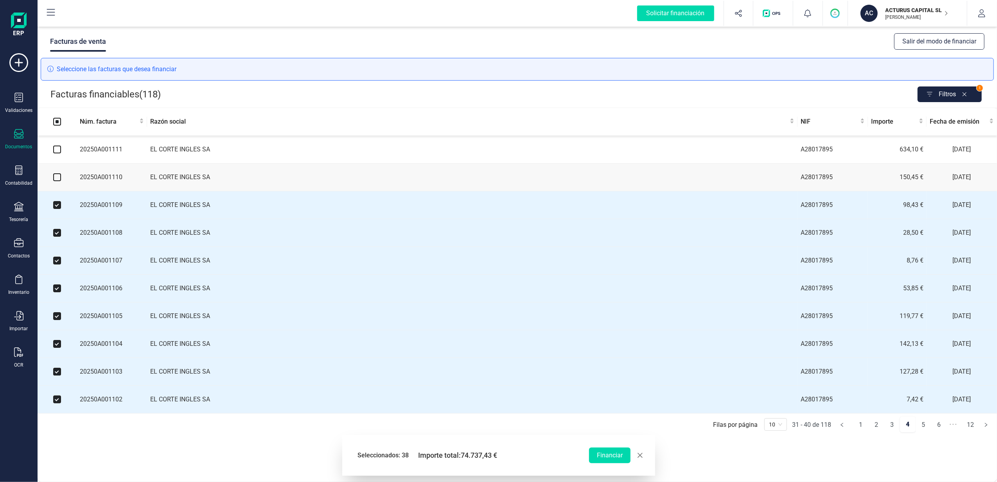
click at [57, 178] on input "checkbox" at bounding box center [57, 177] width 8 height 8
checkbox input "true"
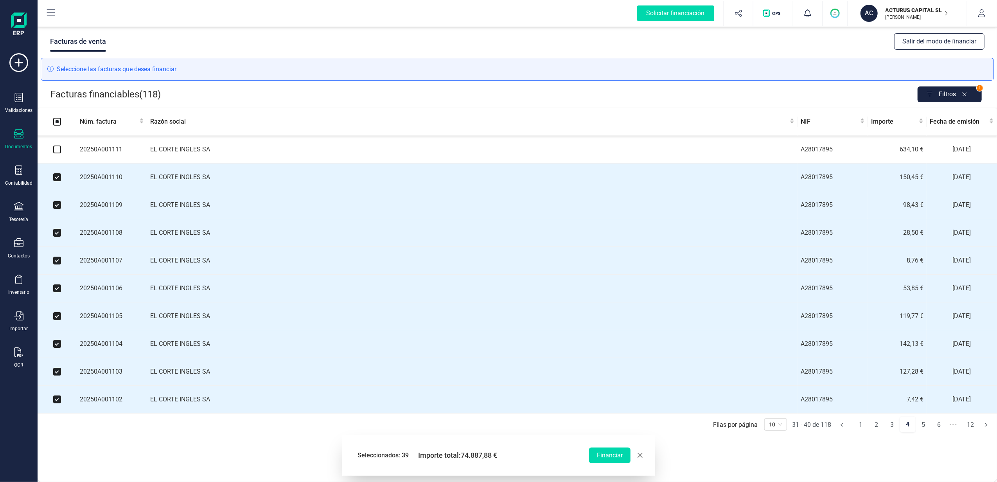
click at [58, 149] on input "checkbox" at bounding box center [57, 150] width 8 height 8
checkbox input "true"
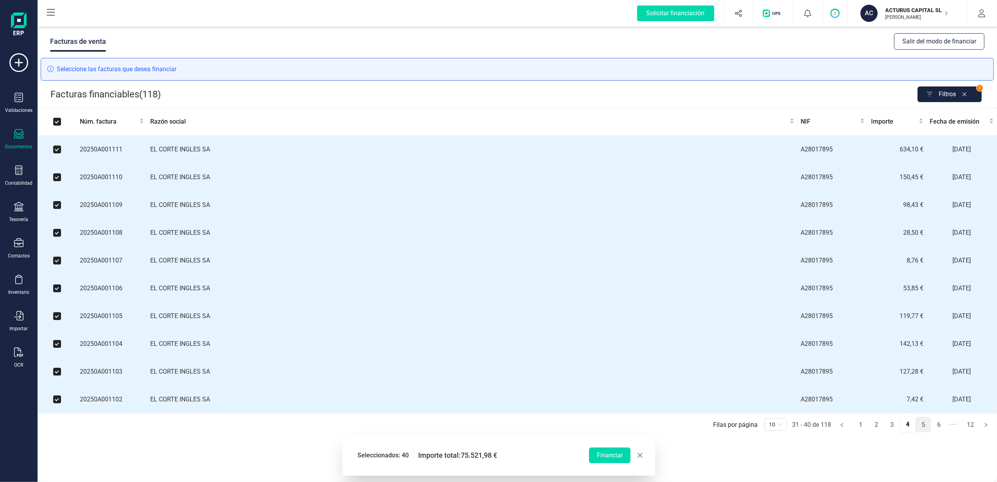
click at [919, 427] on link "5" at bounding box center [923, 425] width 15 height 16
checkbox input "false"
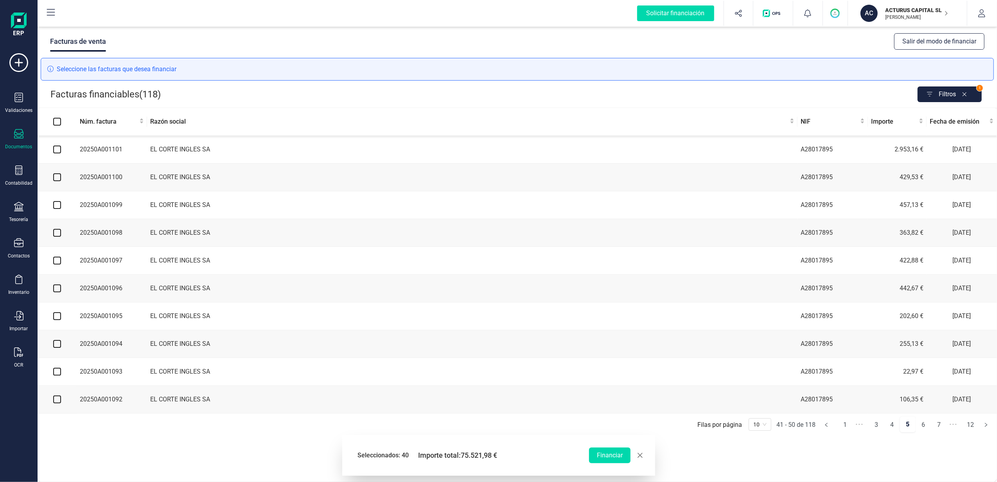
click at [53, 403] on input "checkbox" at bounding box center [57, 400] width 8 height 8
checkbox input "true"
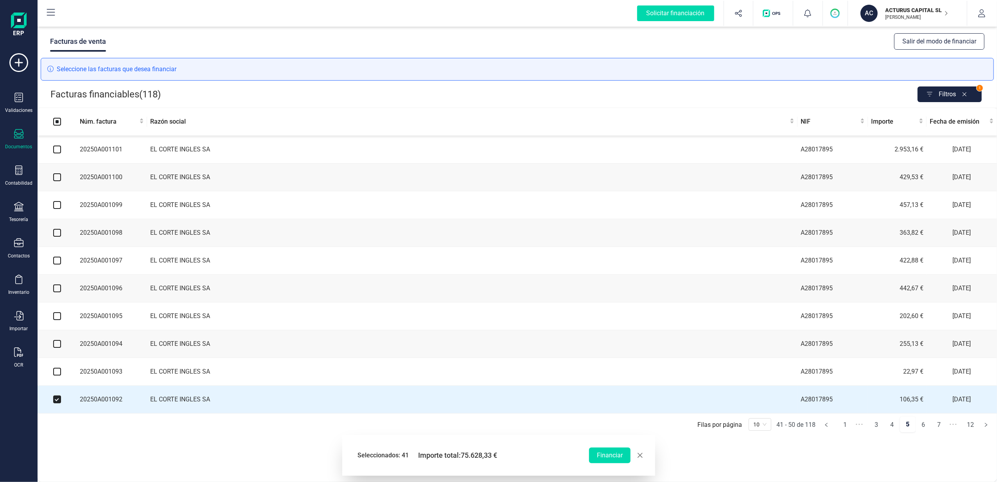
click at [57, 375] on input "checkbox" at bounding box center [57, 372] width 8 height 8
checkbox input "true"
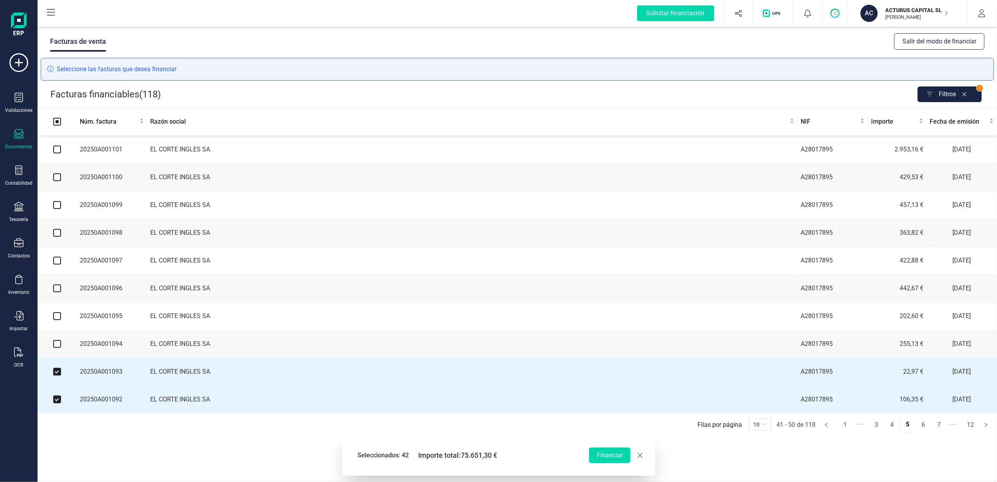
click at [55, 348] on input "checkbox" at bounding box center [57, 344] width 8 height 8
checkbox input "true"
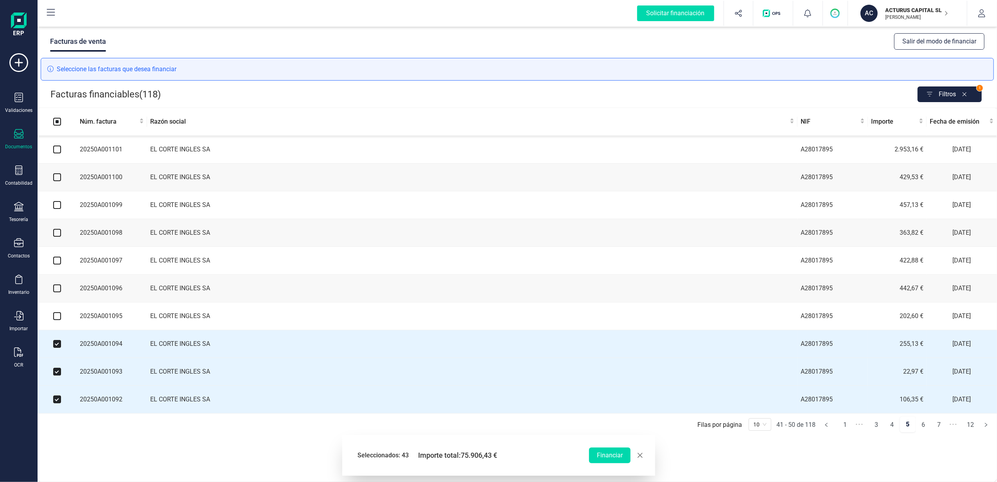
click at [55, 320] on input "checkbox" at bounding box center [57, 316] width 8 height 8
checkbox input "true"
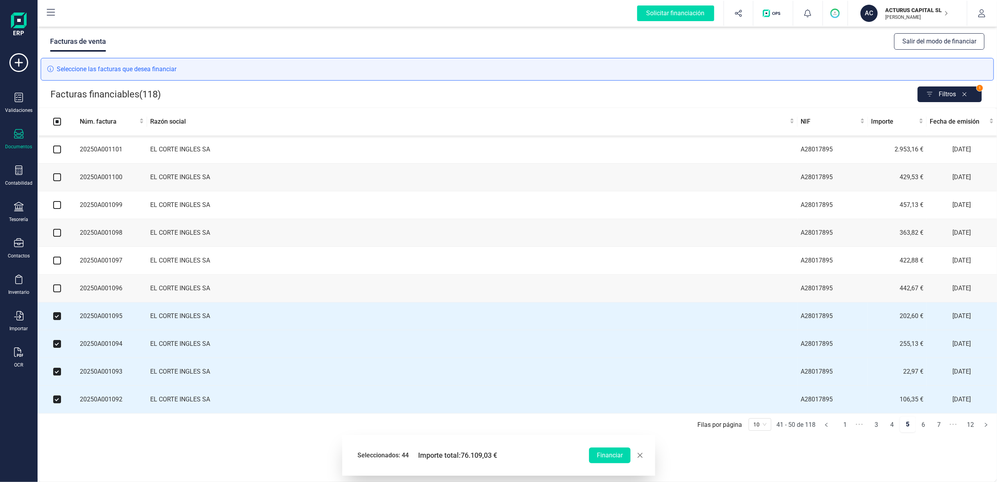
click at [56, 292] on input "checkbox" at bounding box center [57, 288] width 8 height 8
checkbox input "true"
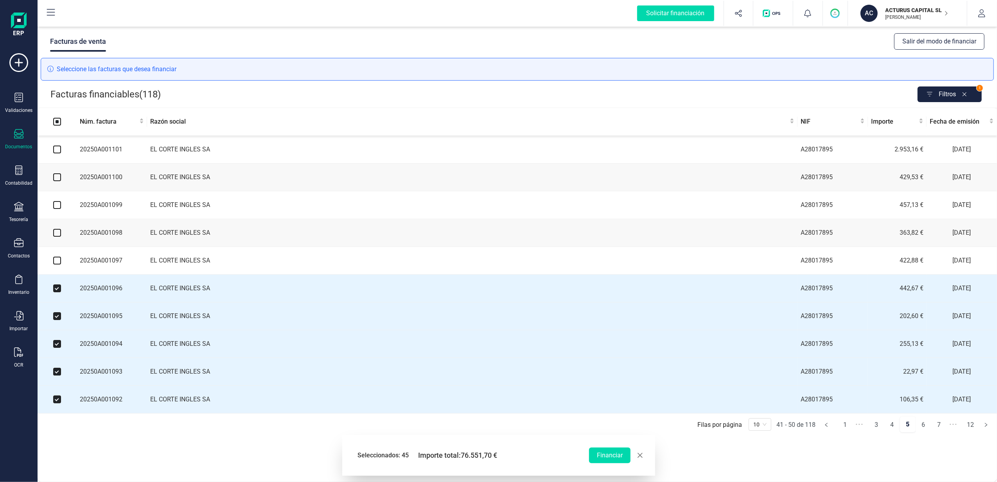
click at [58, 265] on input "checkbox" at bounding box center [57, 261] width 8 height 8
checkbox input "true"
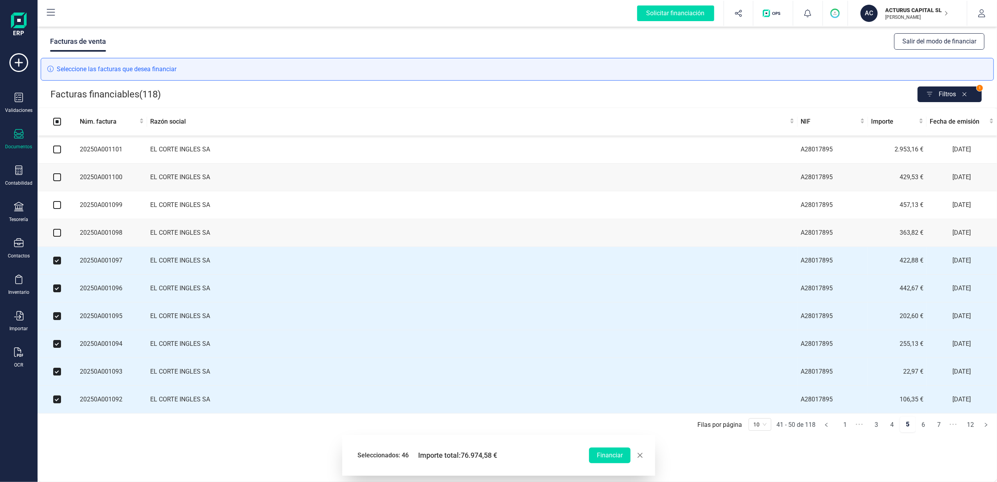
click at [56, 237] on input "checkbox" at bounding box center [57, 233] width 8 height 8
checkbox input "true"
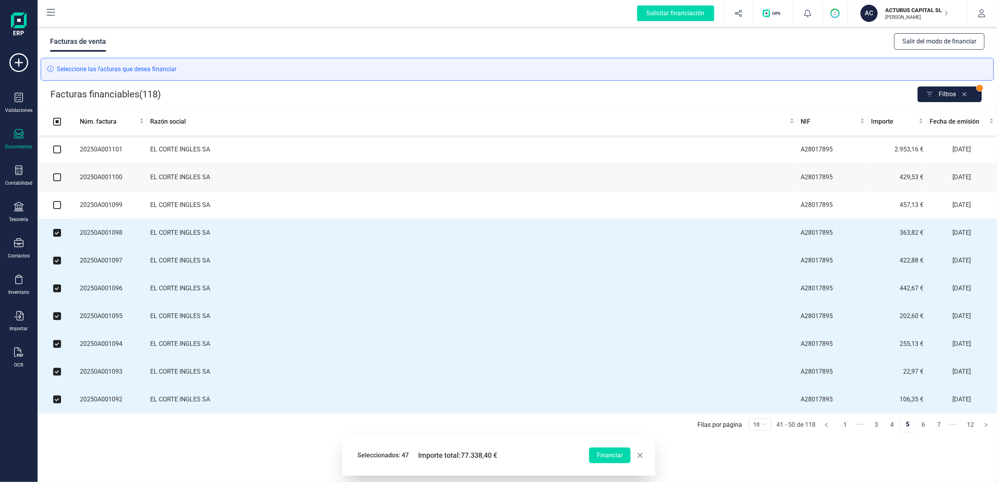
click at [58, 205] on input "checkbox" at bounding box center [57, 205] width 8 height 8
checkbox input "true"
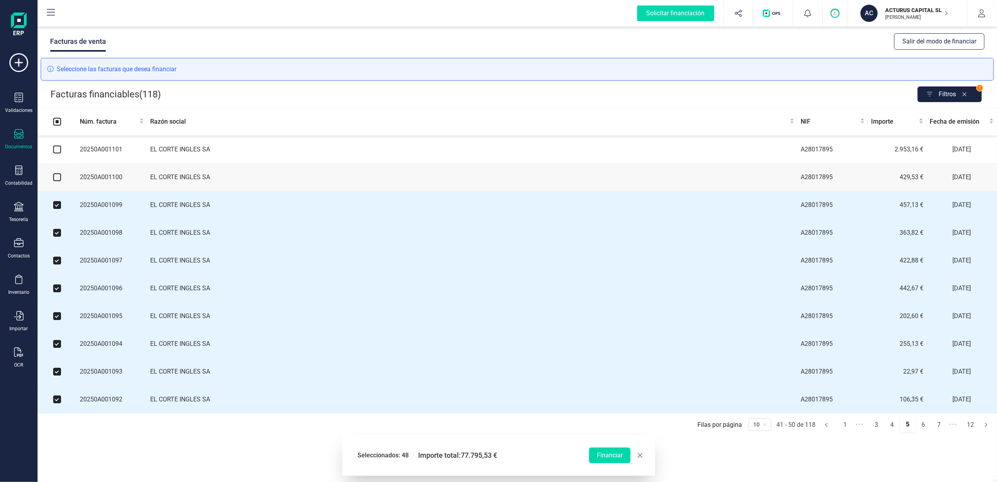
click at [55, 180] on input "checkbox" at bounding box center [57, 177] width 8 height 8
checkbox input "true"
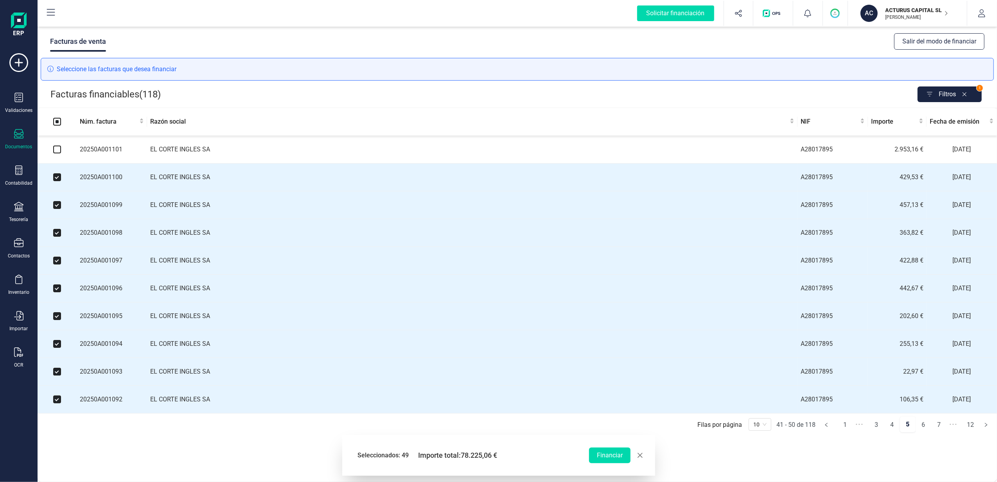
click at [56, 154] on label at bounding box center [57, 149] width 8 height 9
click at [56, 153] on input "checkbox" at bounding box center [57, 150] width 8 height 8
checkbox input "true"
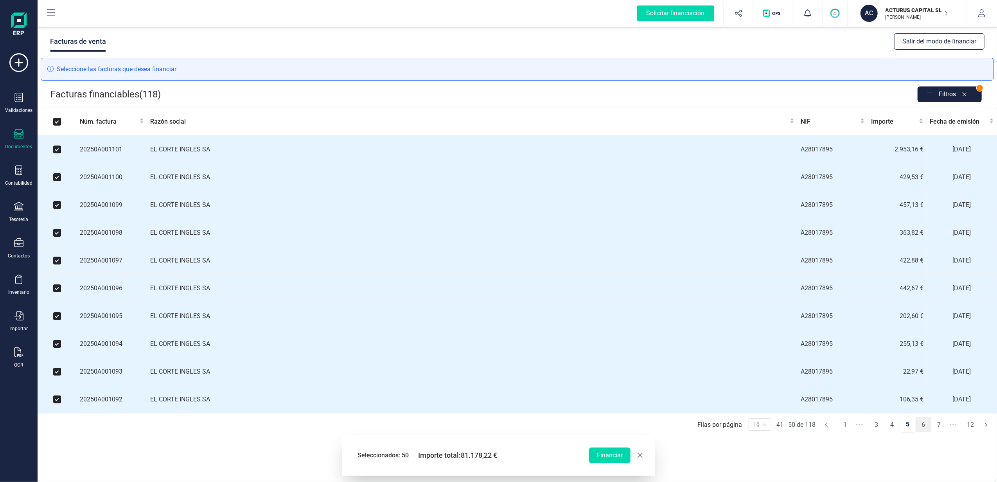
click at [922, 433] on link "6" at bounding box center [923, 425] width 15 height 16
checkbox input "false"
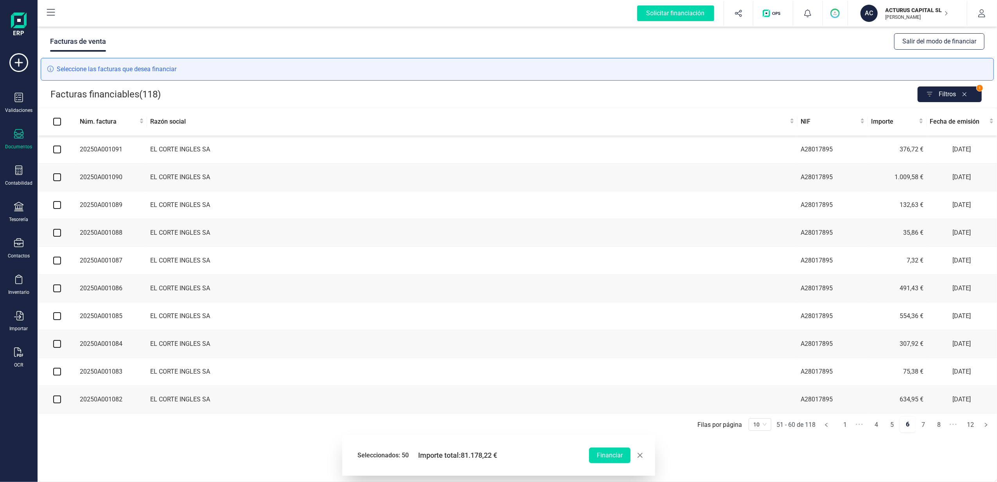
click at [58, 403] on input "checkbox" at bounding box center [57, 400] width 8 height 8
checkbox input "true"
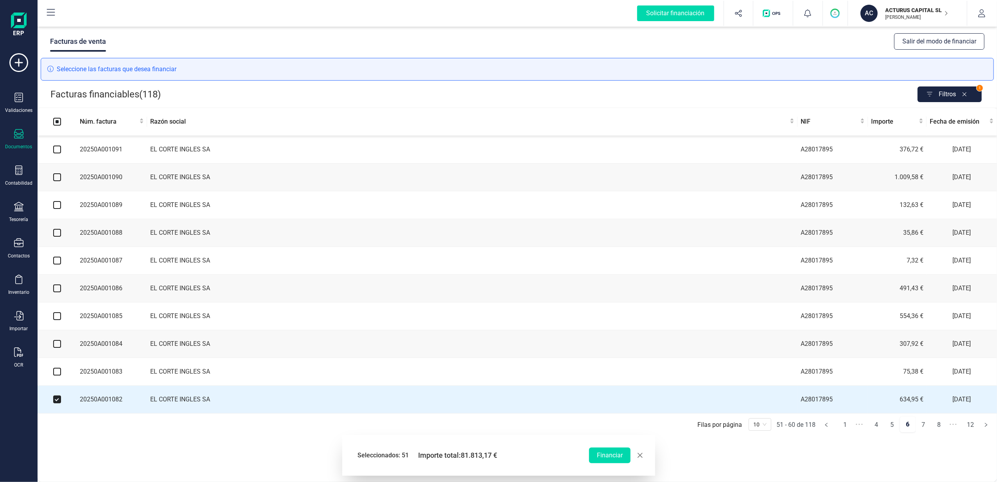
click at [57, 374] on input "checkbox" at bounding box center [57, 372] width 8 height 8
checkbox input "true"
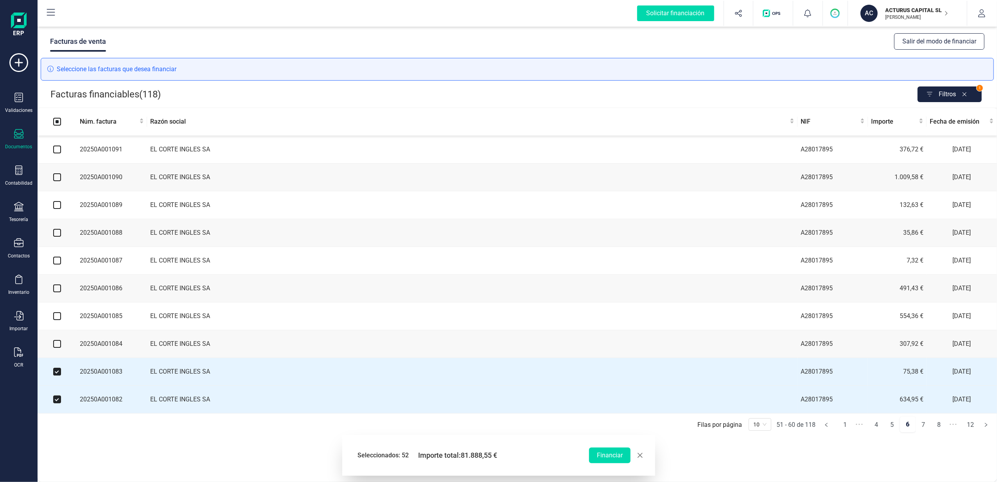
click at [57, 347] on input "checkbox" at bounding box center [57, 344] width 8 height 8
checkbox input "true"
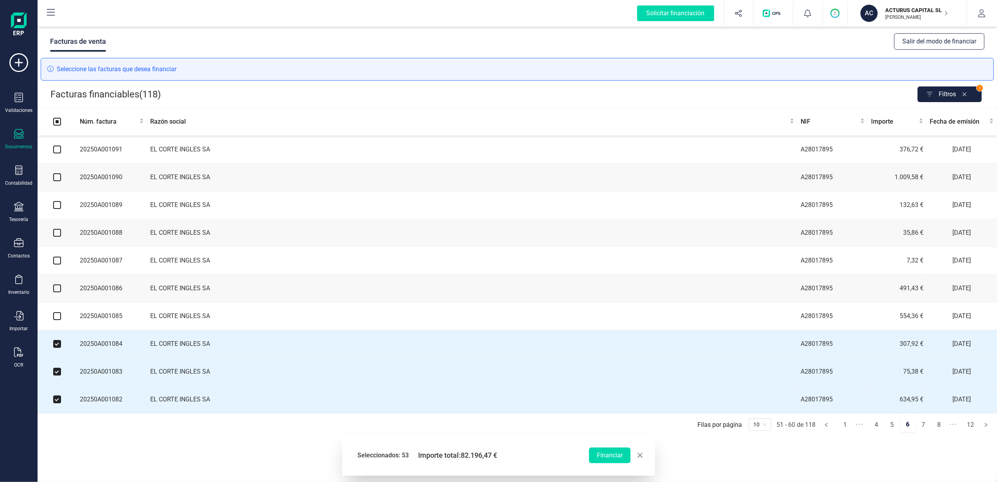
click at [55, 317] on input "checkbox" at bounding box center [57, 316] width 8 height 8
checkbox input "true"
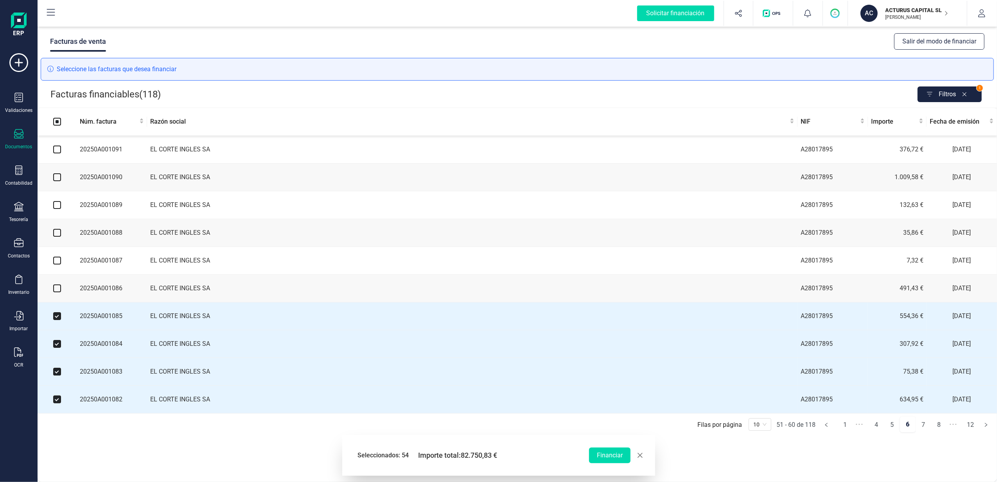
click at [56, 292] on input "checkbox" at bounding box center [57, 288] width 8 height 8
checkbox input "true"
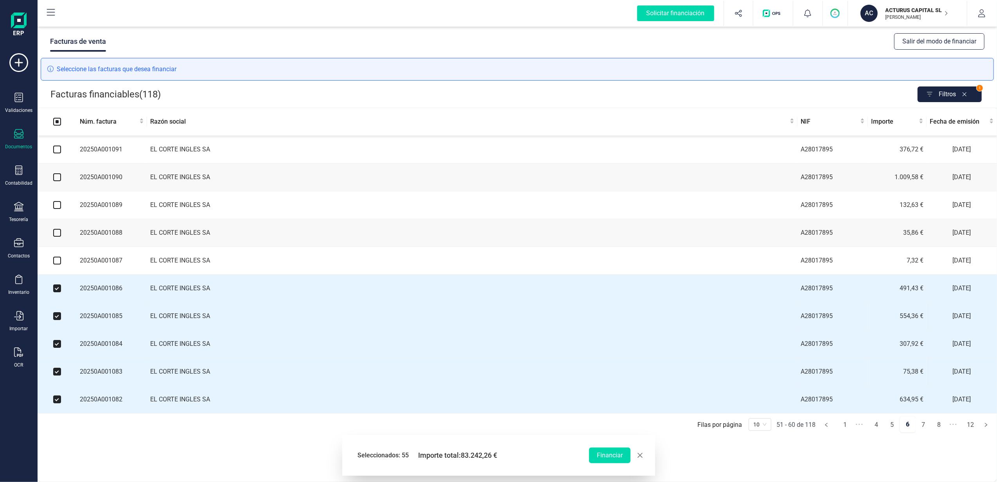
click at [58, 263] on input "checkbox" at bounding box center [57, 261] width 8 height 8
checkbox input "true"
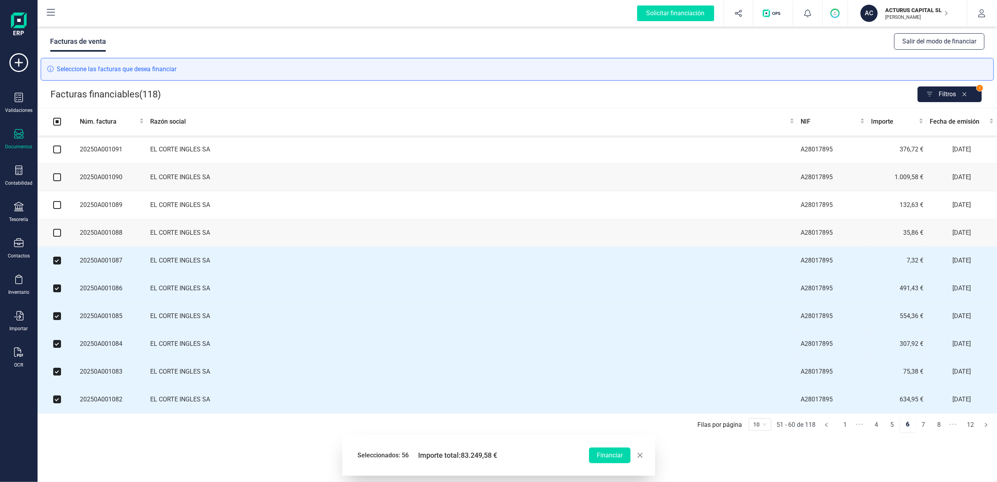
click at [57, 231] on label at bounding box center [57, 233] width 8 height 9
click at [57, 231] on input "checkbox" at bounding box center [57, 233] width 8 height 8
checkbox input "true"
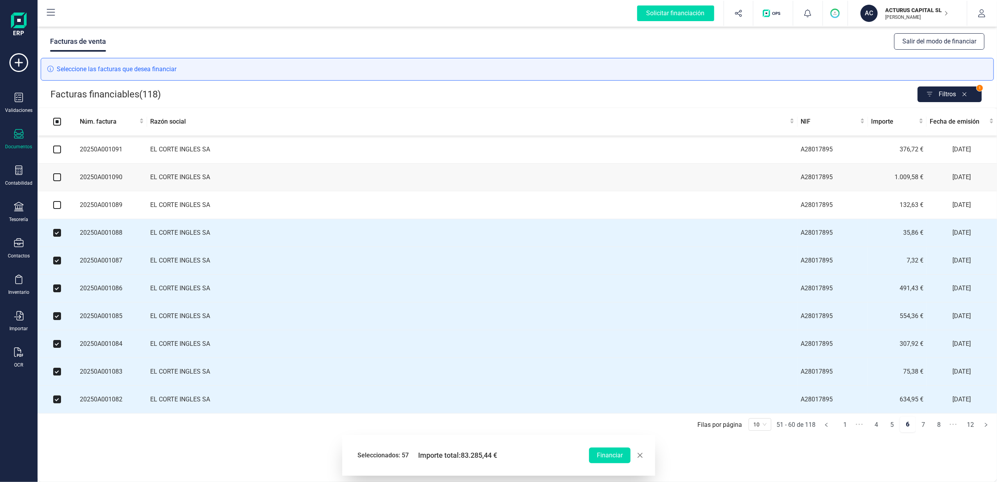
click at [58, 203] on input "checkbox" at bounding box center [57, 205] width 8 height 8
checkbox input "true"
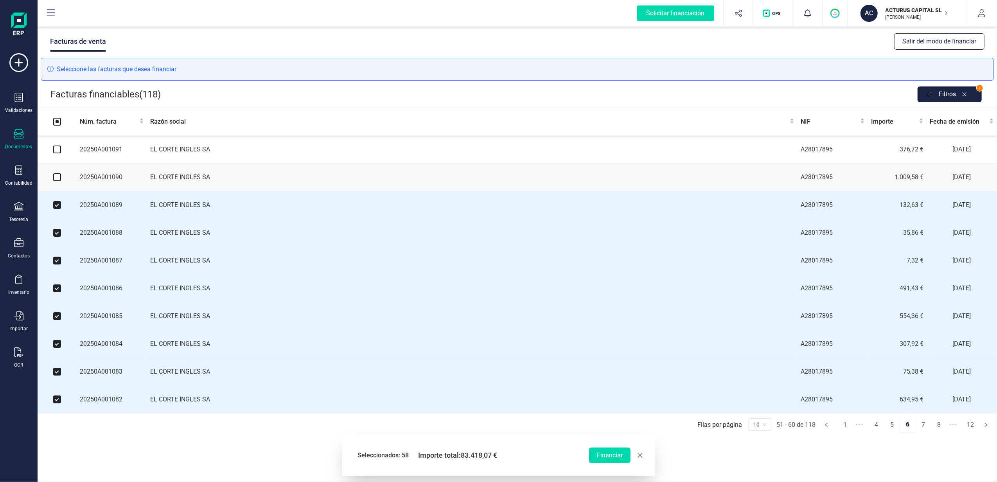
drag, startPoint x: 54, startPoint y: 179, endPoint x: 55, endPoint y: 174, distance: 4.8
click at [54, 178] on input "checkbox" at bounding box center [57, 177] width 8 height 8
checkbox input "true"
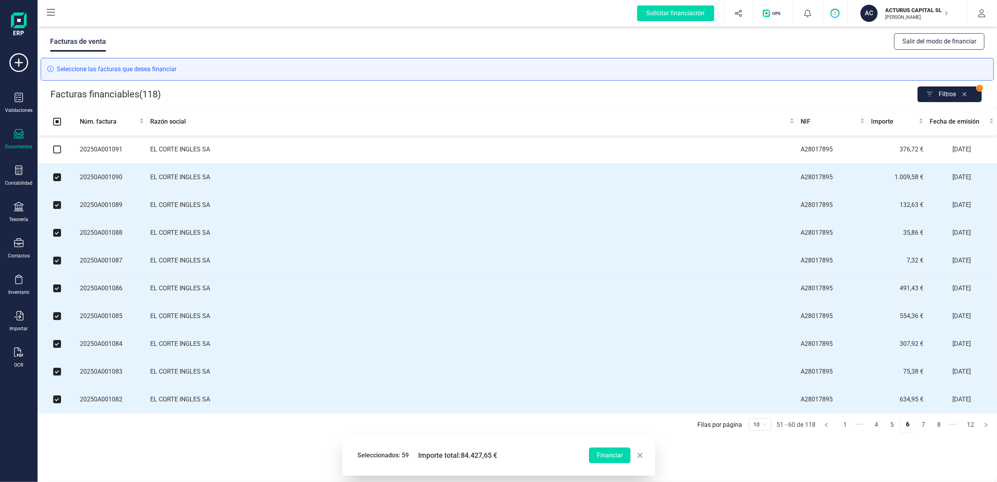
click at [55, 150] on input "checkbox" at bounding box center [57, 150] width 8 height 8
checkbox input "true"
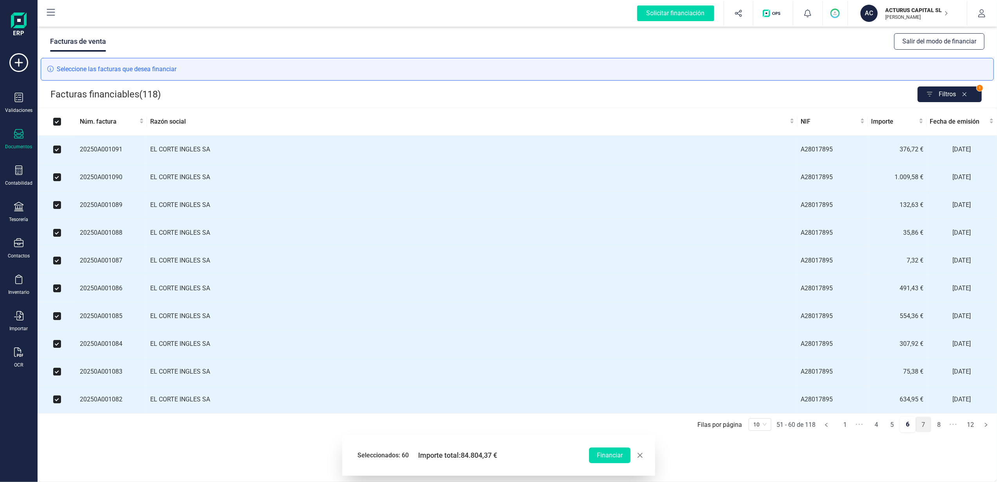
click at [926, 433] on link "7" at bounding box center [923, 425] width 15 height 16
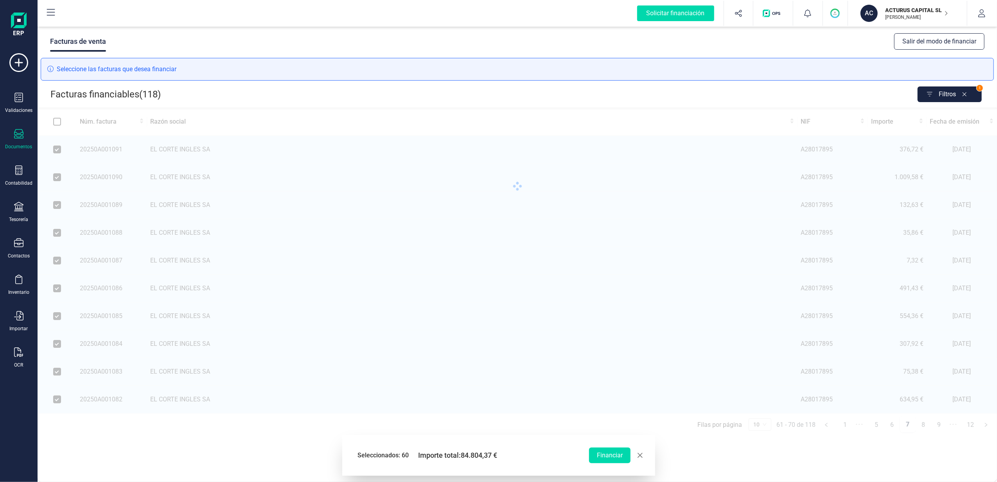
checkbox input "false"
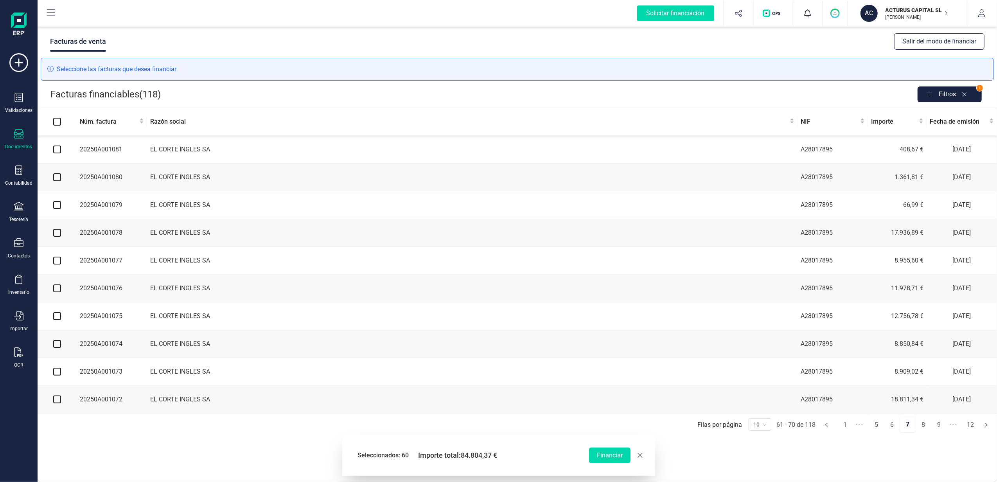
click at [61, 149] on td at bounding box center [57, 150] width 39 height 28
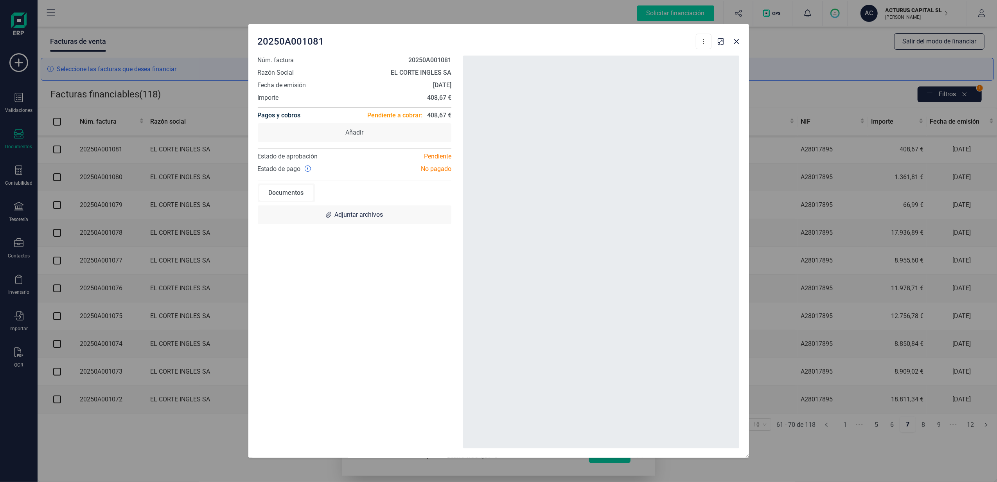
click at [61, 155] on div "20250A001081 Descargar documento Crear factura rectificativa Marcar como cobrad…" at bounding box center [498, 241] width 997 height 482
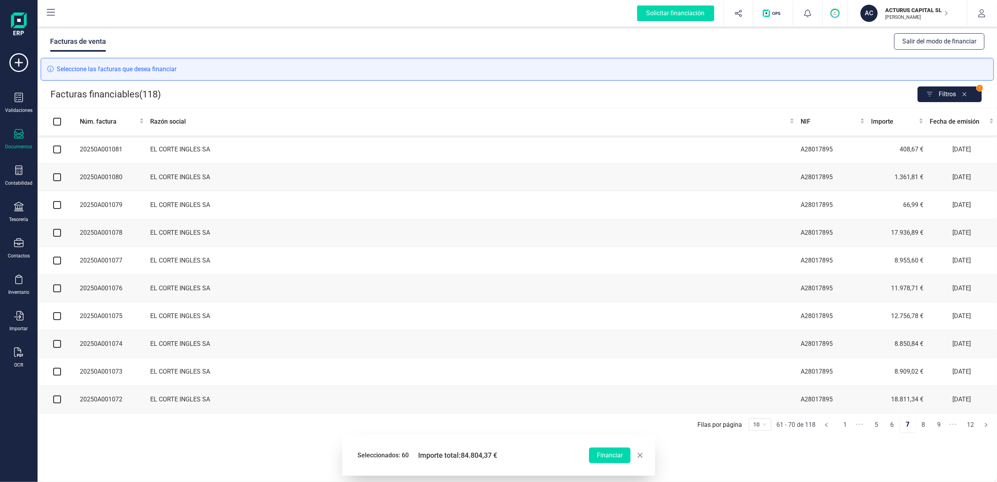
click at [57, 149] on input "checkbox" at bounding box center [57, 150] width 8 height 8
checkbox input "true"
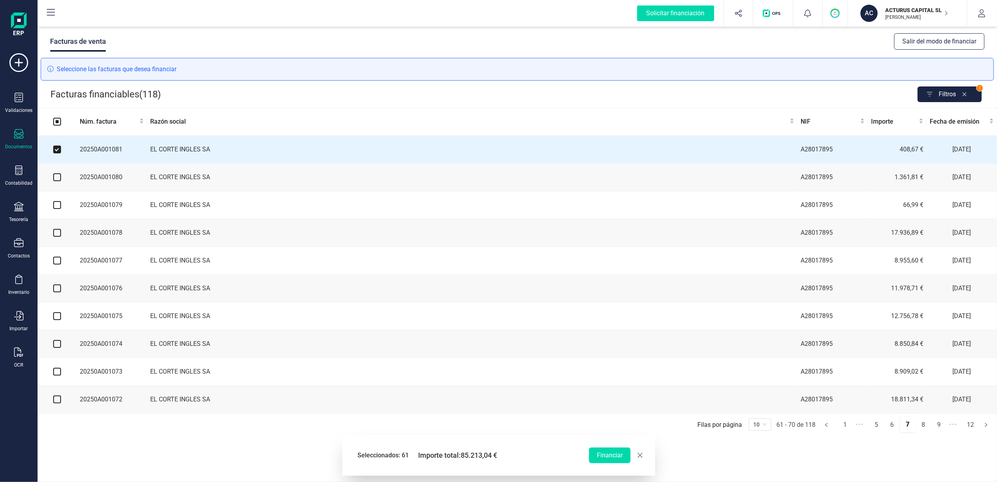
click at [58, 179] on input "checkbox" at bounding box center [57, 177] width 8 height 8
checkbox input "true"
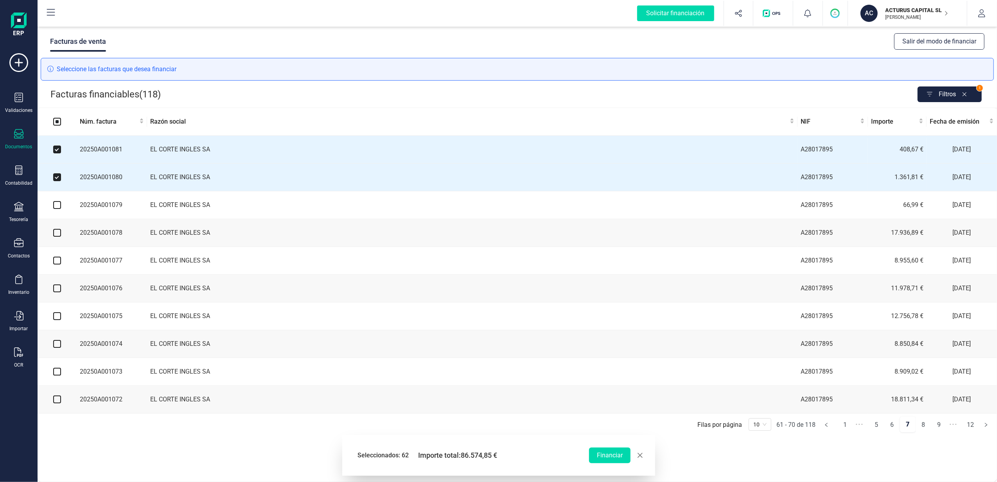
click at [55, 209] on input "checkbox" at bounding box center [57, 205] width 8 height 8
checkbox input "true"
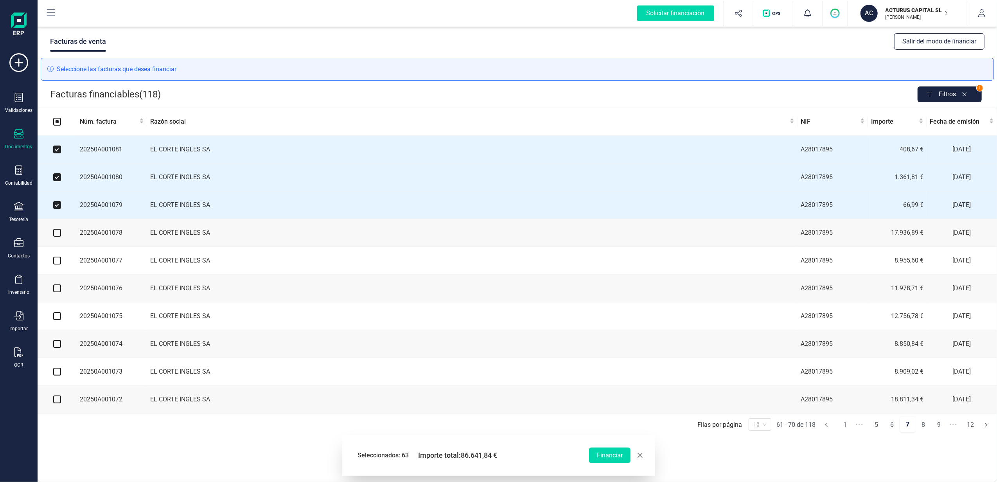
click at [56, 237] on input "checkbox" at bounding box center [57, 233] width 8 height 8
checkbox input "true"
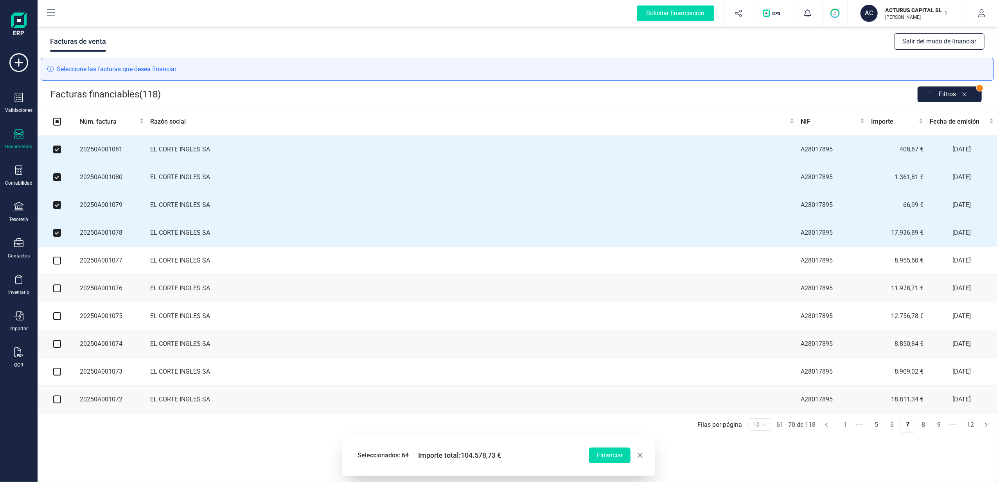
click at [57, 263] on input "checkbox" at bounding box center [57, 261] width 8 height 8
checkbox input "true"
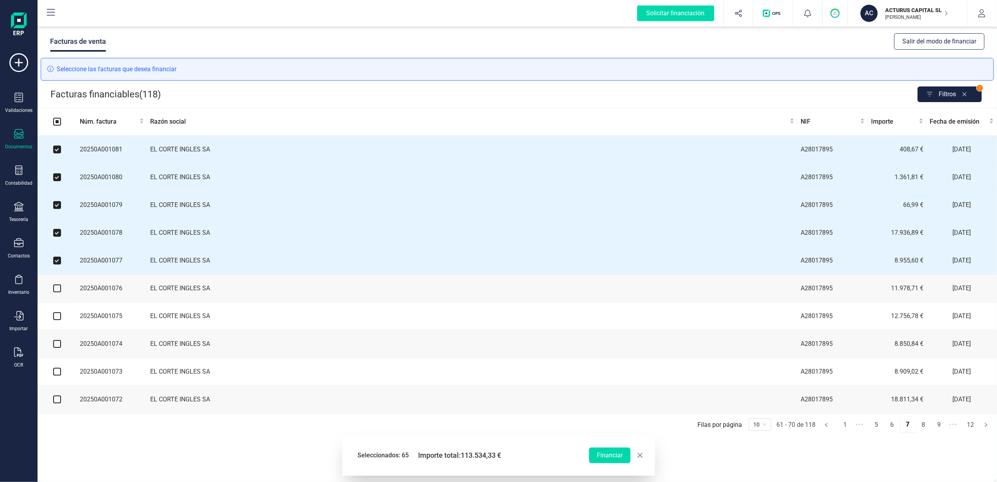
click at [56, 292] on input "checkbox" at bounding box center [57, 288] width 8 height 8
checkbox input "true"
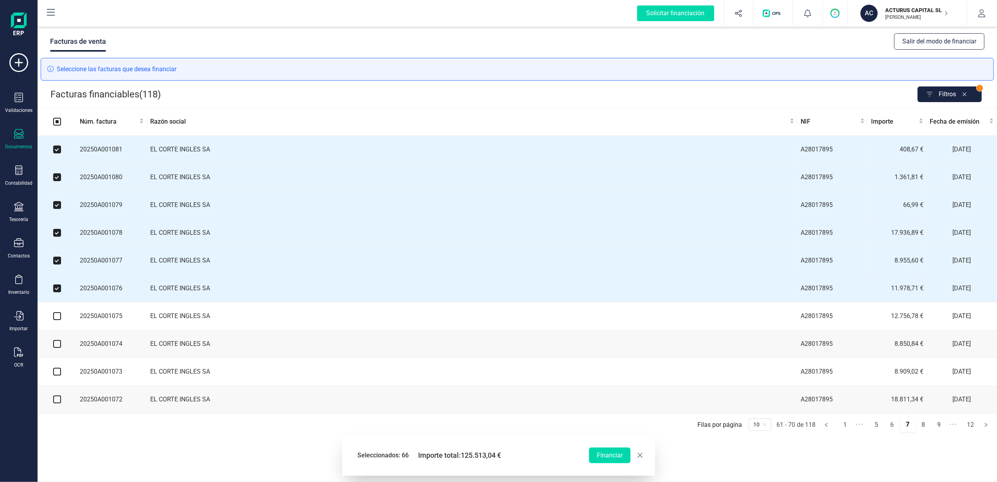
click at [58, 320] on input "checkbox" at bounding box center [57, 316] width 8 height 8
checkbox input "true"
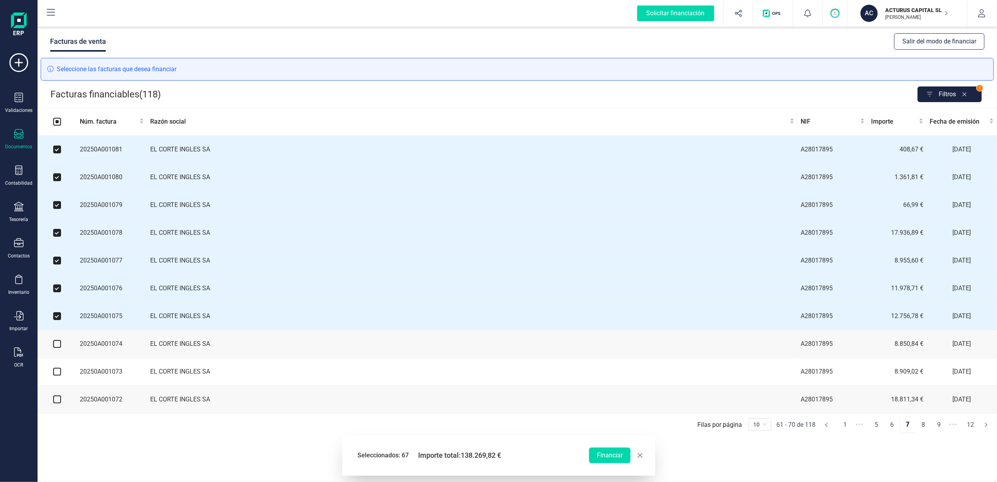
click at [57, 348] on input "checkbox" at bounding box center [57, 344] width 8 height 8
checkbox input "true"
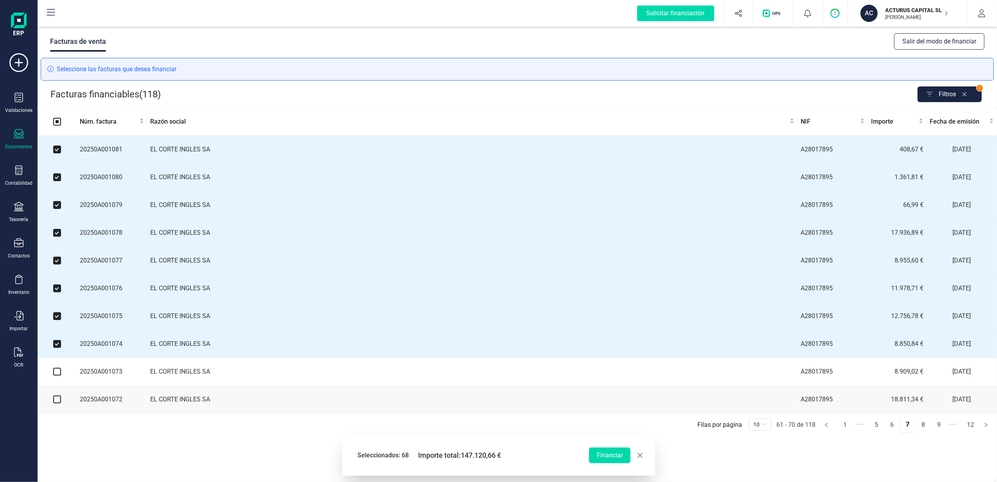
click at [55, 376] on input "checkbox" at bounding box center [57, 372] width 8 height 8
checkbox input "true"
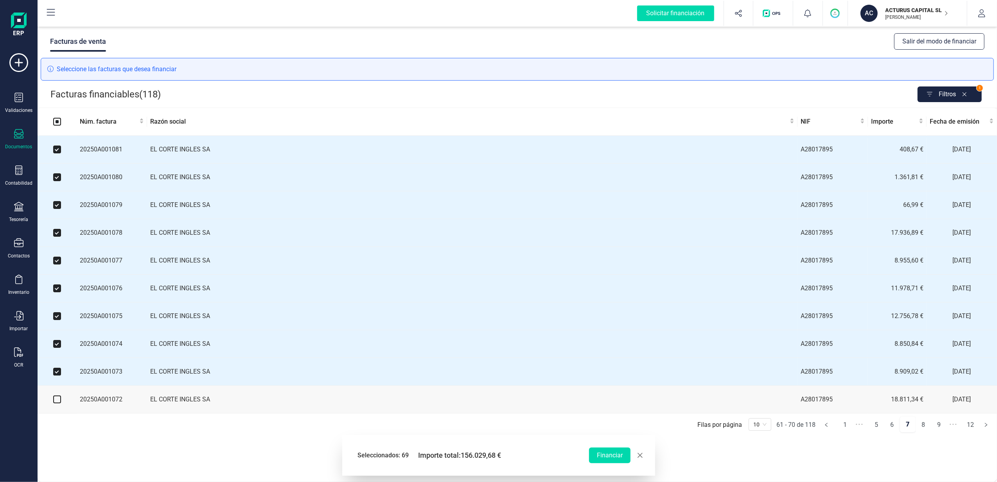
click at [56, 403] on input "checkbox" at bounding box center [57, 400] width 8 height 8
checkbox input "true"
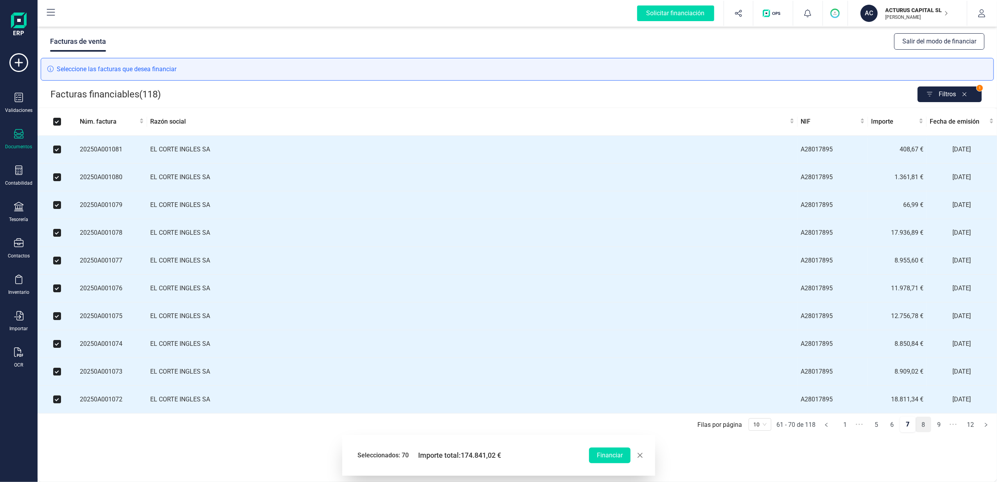
click at [920, 428] on link "8" at bounding box center [923, 425] width 15 height 16
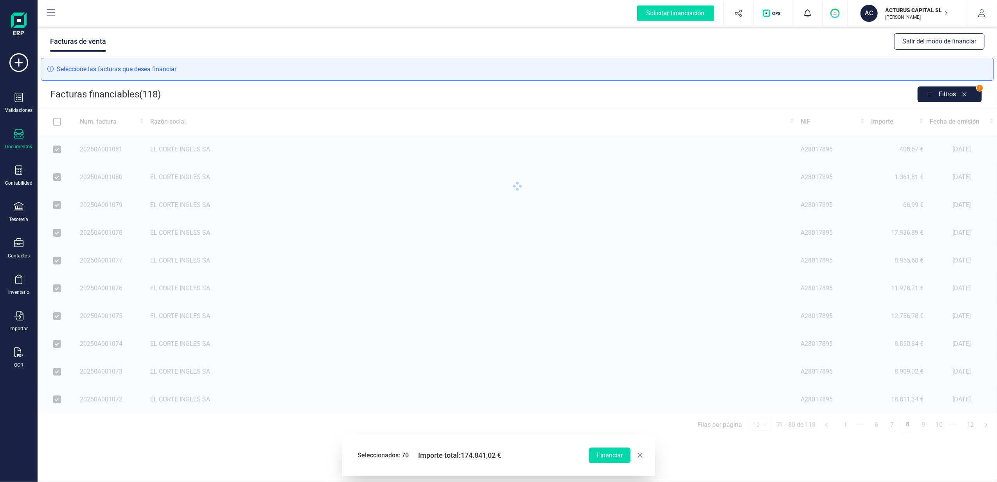
checkbox input "false"
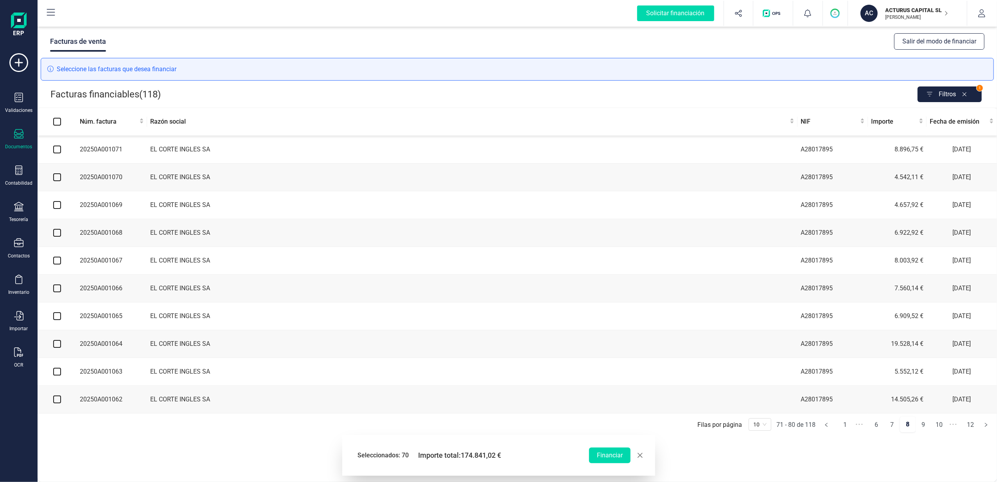
click at [56, 403] on input "checkbox" at bounding box center [57, 400] width 8 height 8
checkbox input "true"
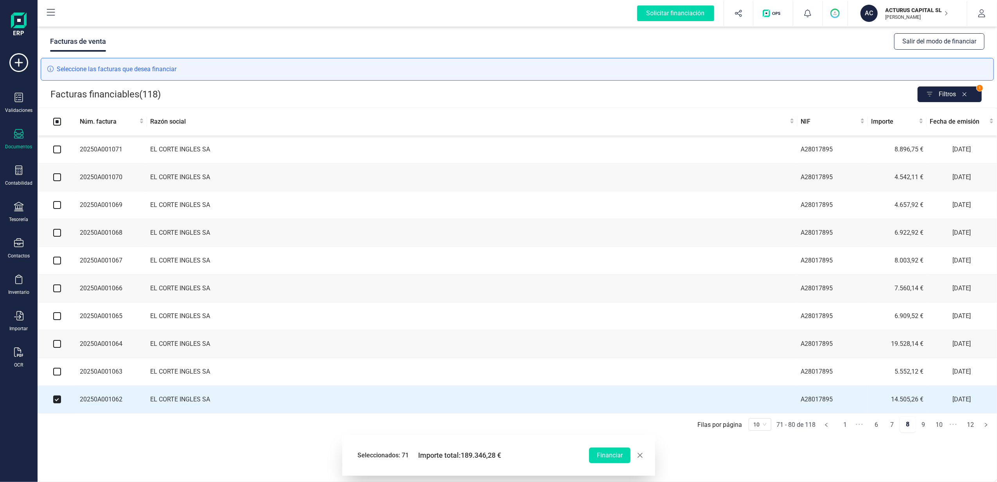
click at [59, 376] on input "checkbox" at bounding box center [57, 372] width 8 height 8
checkbox input "true"
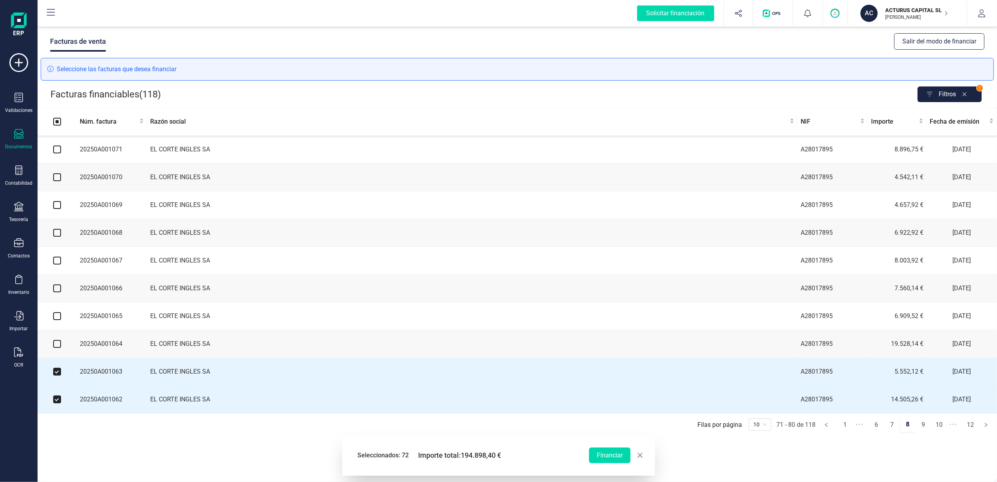
click at [58, 348] on input "checkbox" at bounding box center [57, 344] width 8 height 8
checkbox input "true"
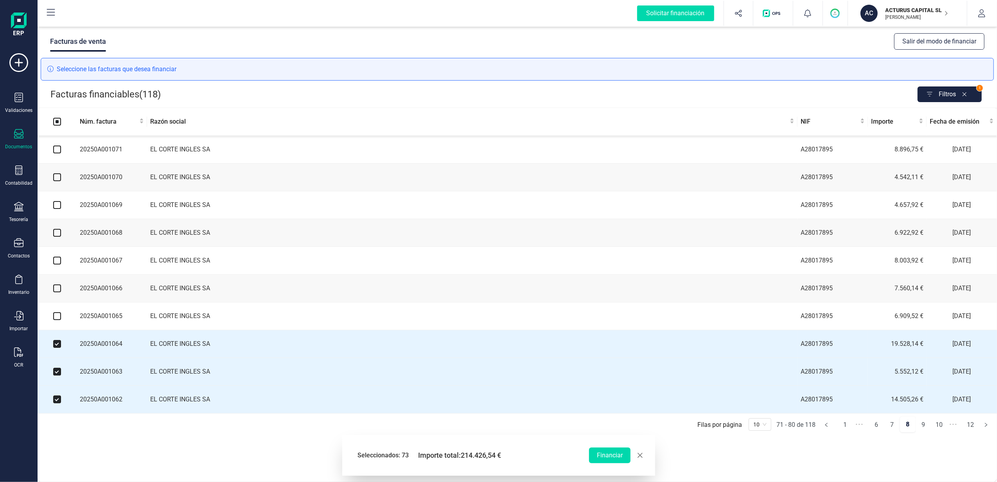
click at [57, 320] on input "checkbox" at bounding box center [57, 316] width 8 height 8
checkbox input "true"
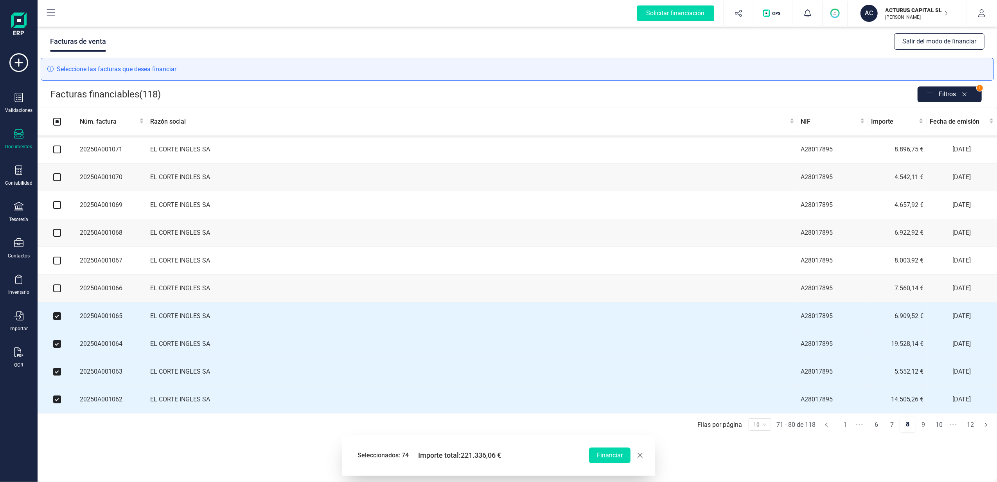
click at [55, 292] on input "checkbox" at bounding box center [57, 288] width 8 height 8
checkbox input "true"
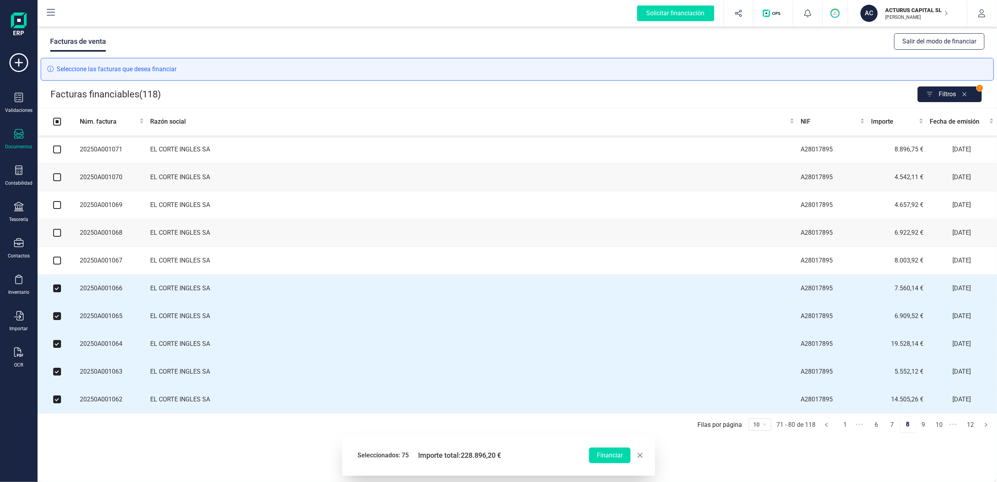
click at [58, 261] on input "checkbox" at bounding box center [57, 261] width 8 height 8
checkbox input "true"
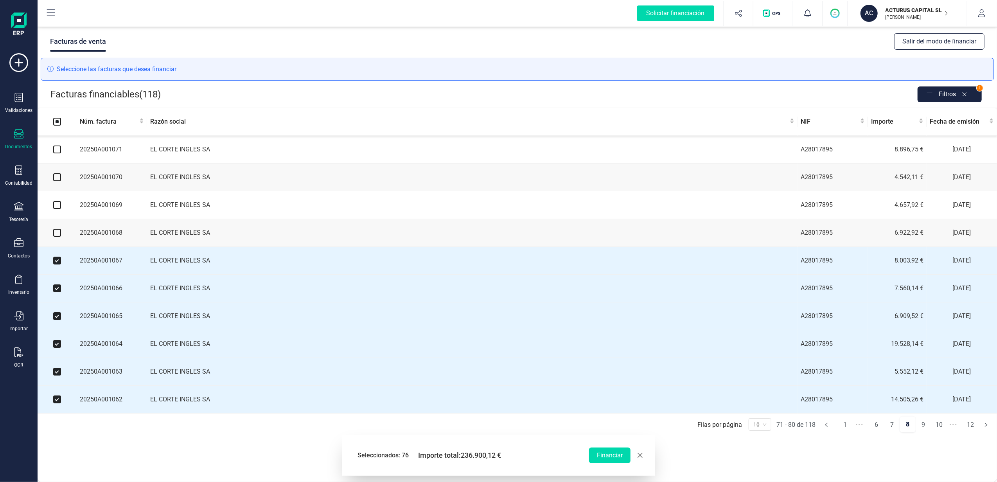
click at [58, 232] on input "checkbox" at bounding box center [57, 233] width 8 height 8
checkbox input "true"
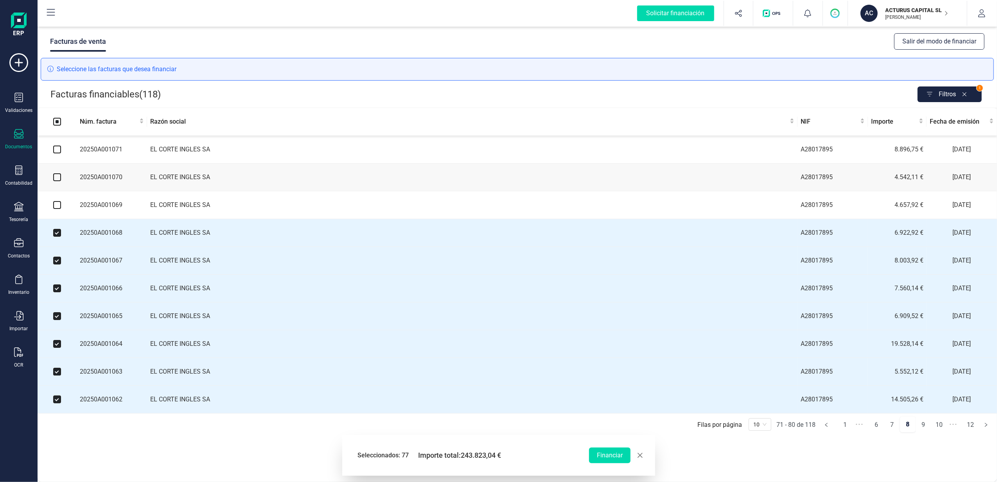
click at [57, 209] on input "checkbox" at bounding box center [57, 205] width 8 height 8
checkbox input "true"
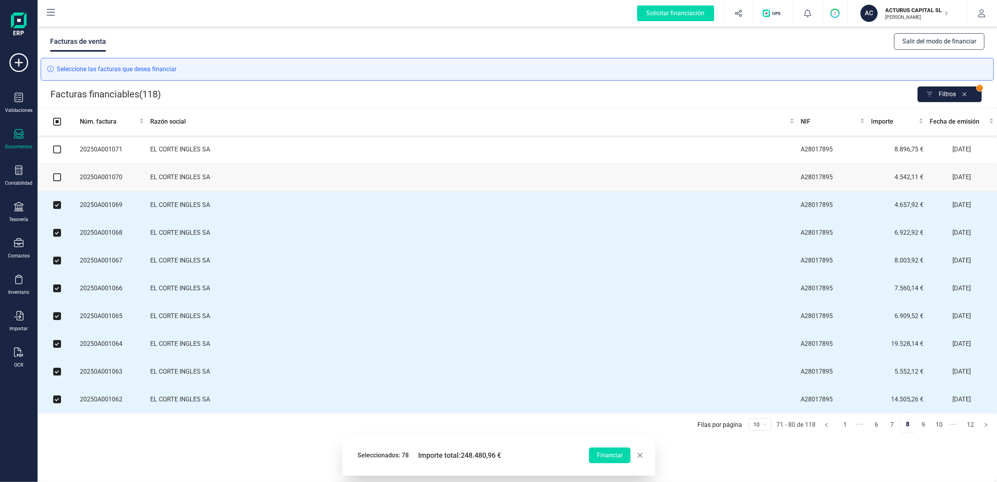
click at [58, 177] on input "checkbox" at bounding box center [57, 177] width 8 height 8
checkbox input "true"
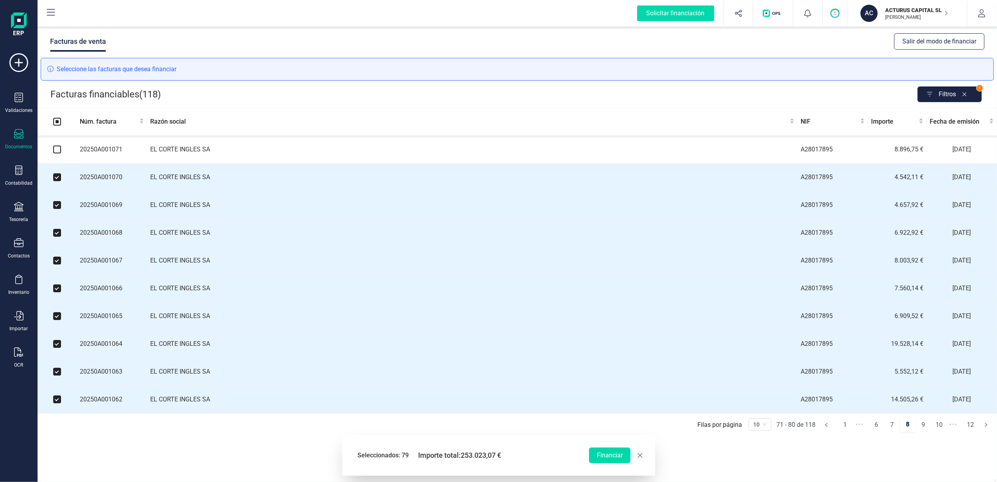
click at [59, 151] on input "checkbox" at bounding box center [57, 150] width 8 height 8
checkbox input "true"
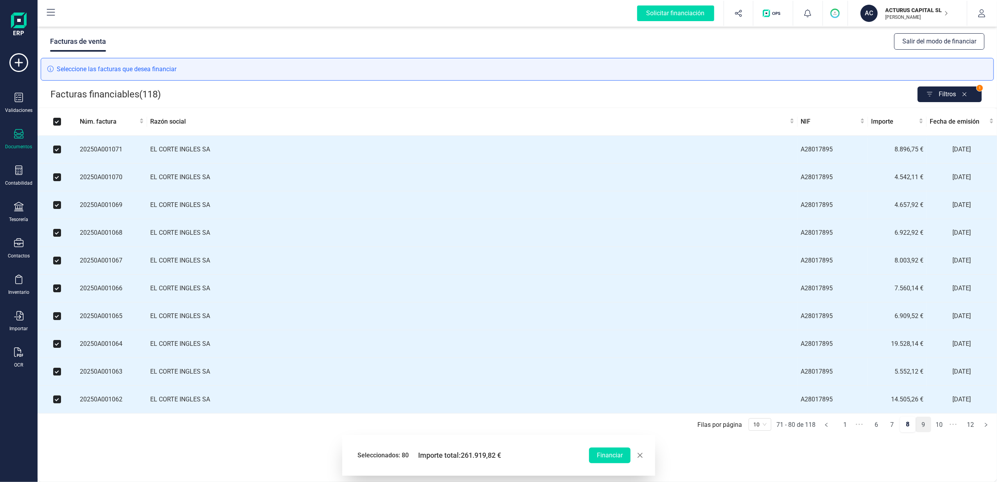
click at [923, 430] on link "9" at bounding box center [923, 425] width 15 height 16
checkbox input "false"
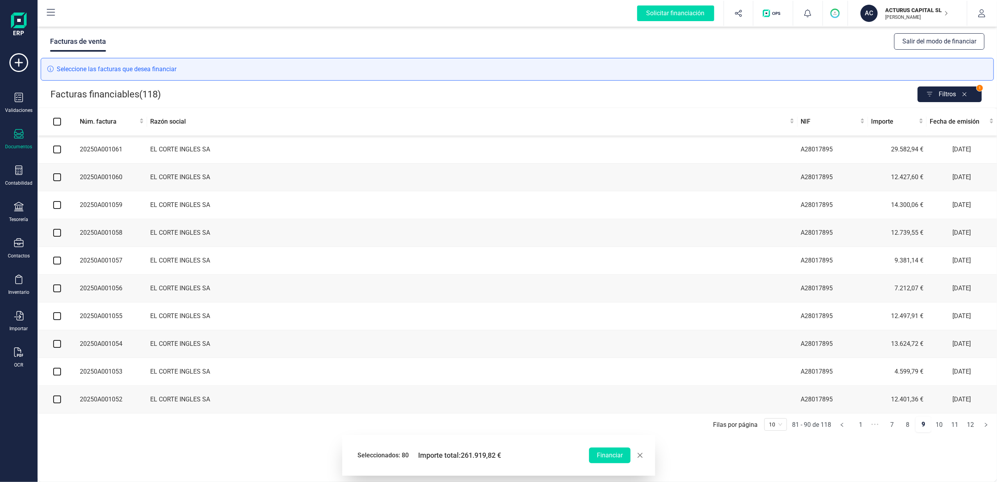
click at [53, 403] on input "checkbox" at bounding box center [57, 400] width 8 height 8
checkbox input "true"
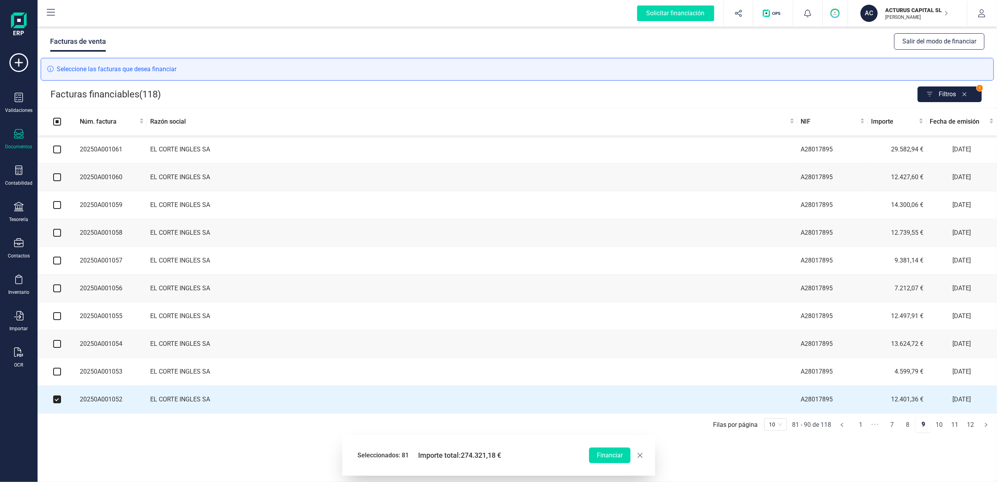
click at [59, 376] on input "checkbox" at bounding box center [57, 372] width 8 height 8
checkbox input "true"
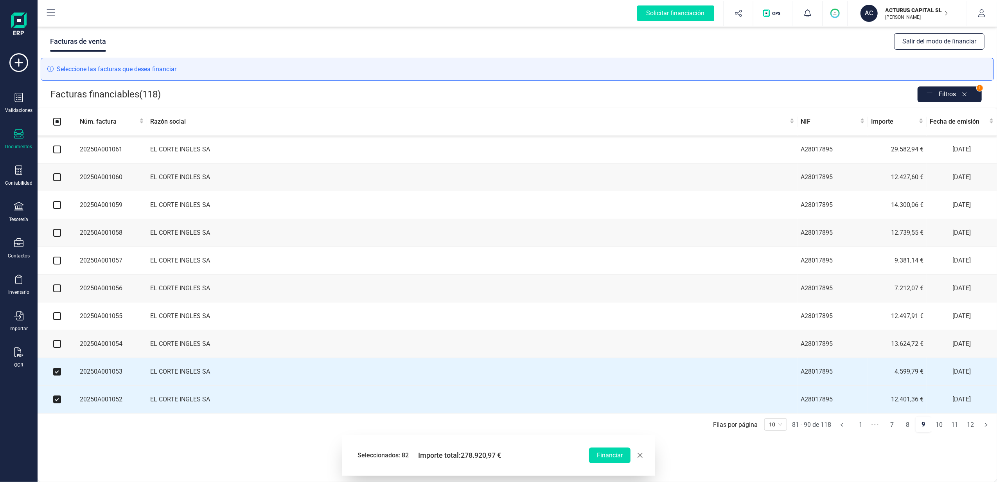
click at [55, 346] on input "checkbox" at bounding box center [57, 344] width 8 height 8
checkbox input "true"
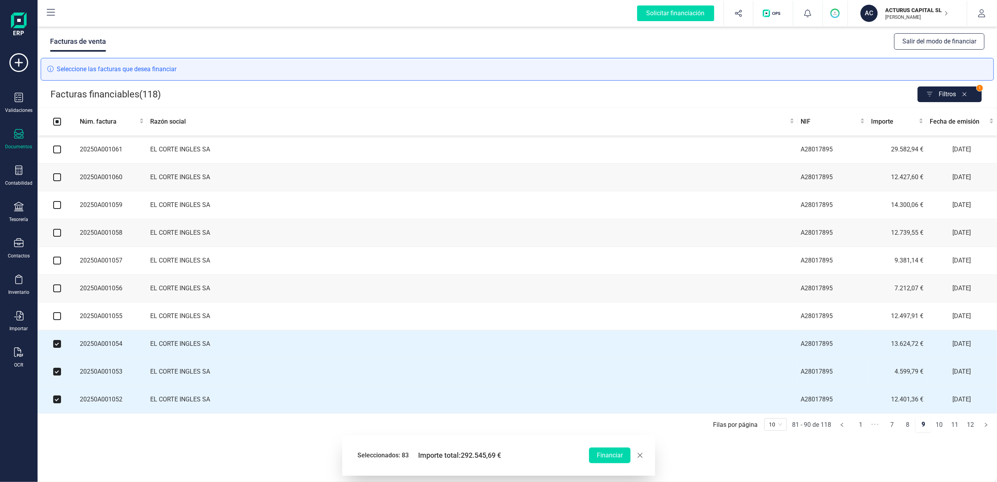
click at [57, 320] on input "checkbox" at bounding box center [57, 316] width 8 height 8
checkbox input "true"
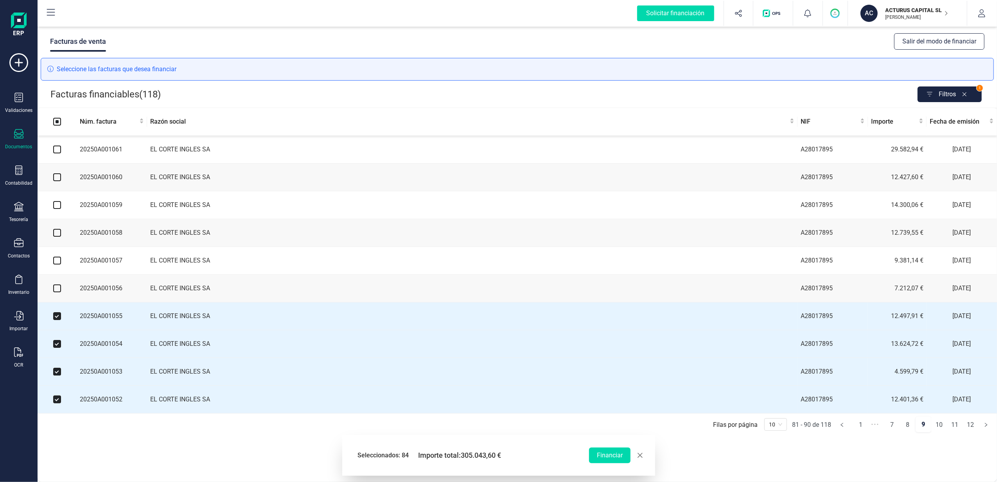
click at [58, 292] on input "checkbox" at bounding box center [57, 288] width 8 height 8
checkbox input "true"
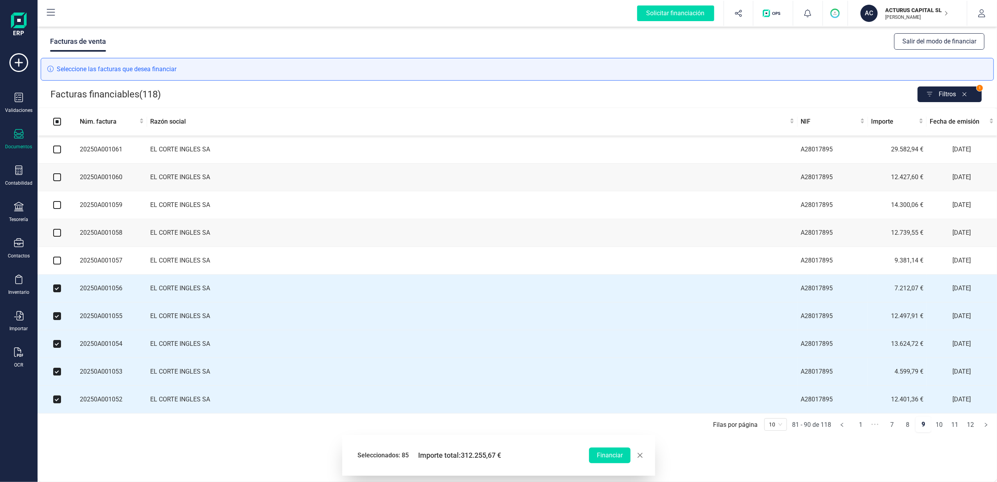
click at [57, 265] on input "checkbox" at bounding box center [57, 261] width 8 height 8
checkbox input "true"
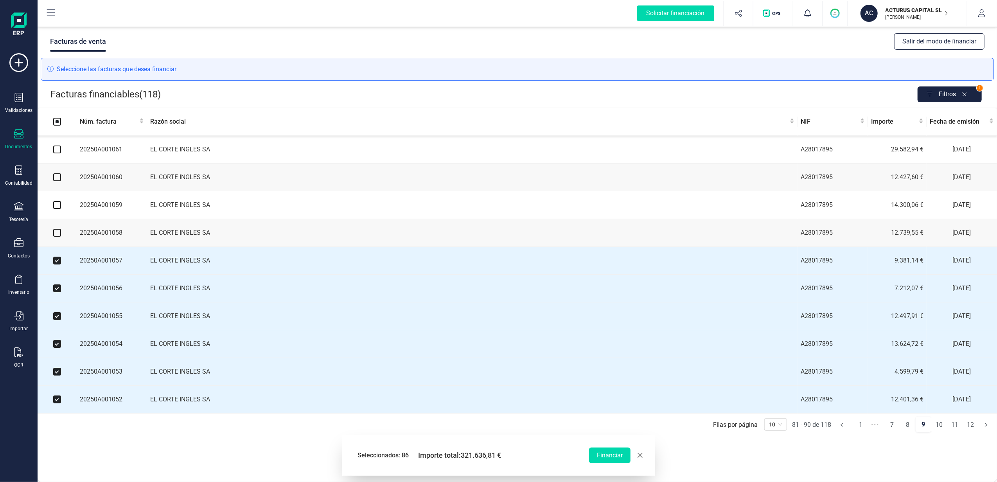
click at [56, 234] on input "checkbox" at bounding box center [57, 233] width 8 height 8
checkbox input "true"
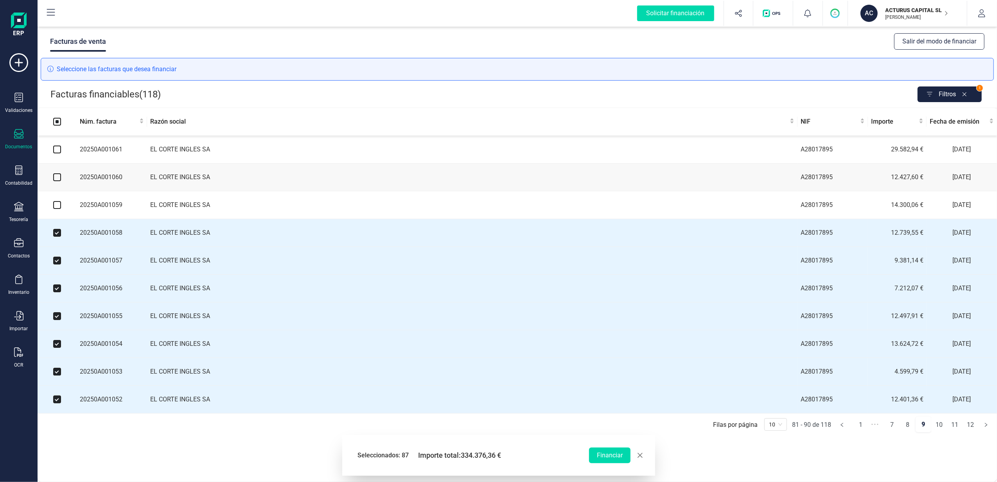
click at [55, 206] on input "checkbox" at bounding box center [57, 205] width 8 height 8
checkbox input "true"
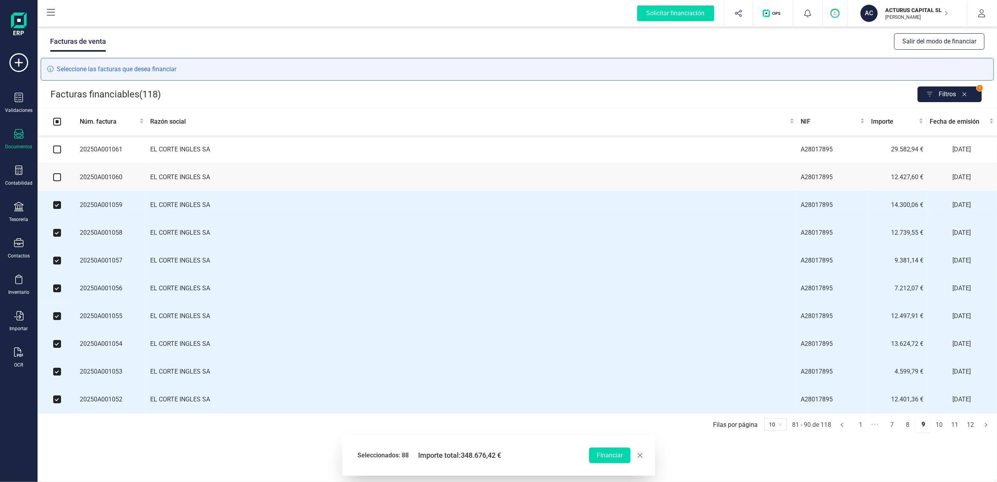
click at [57, 178] on input "checkbox" at bounding box center [57, 177] width 8 height 8
checkbox input "true"
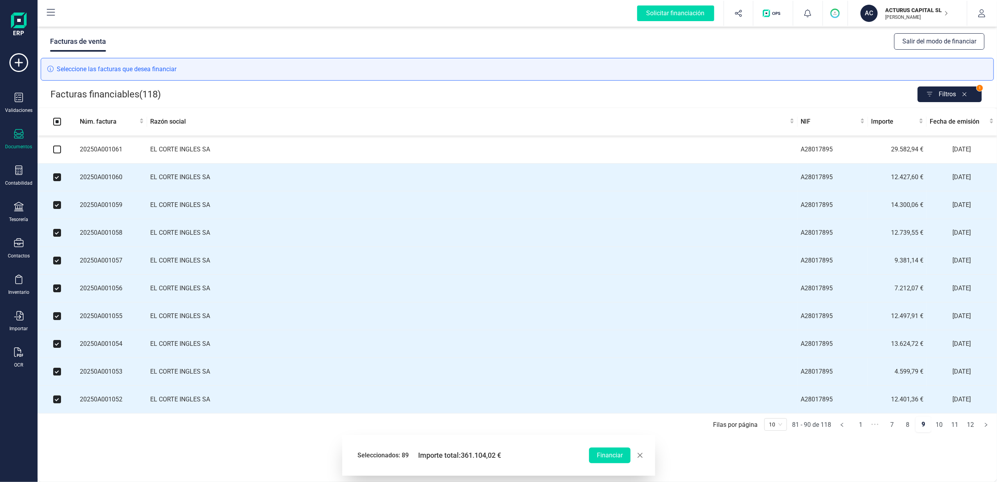
click at [59, 151] on input "checkbox" at bounding box center [57, 150] width 8 height 8
checkbox input "true"
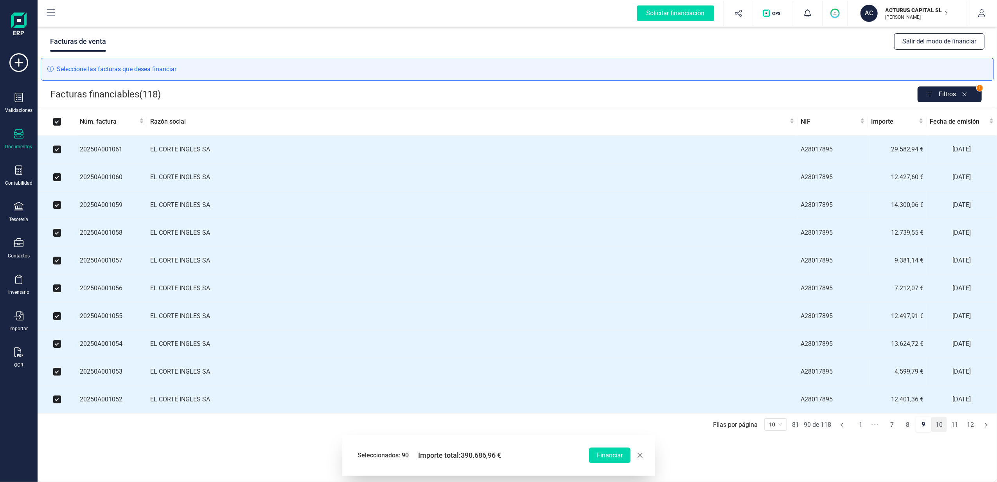
click at [938, 432] on link "10" at bounding box center [939, 425] width 15 height 16
checkbox input "false"
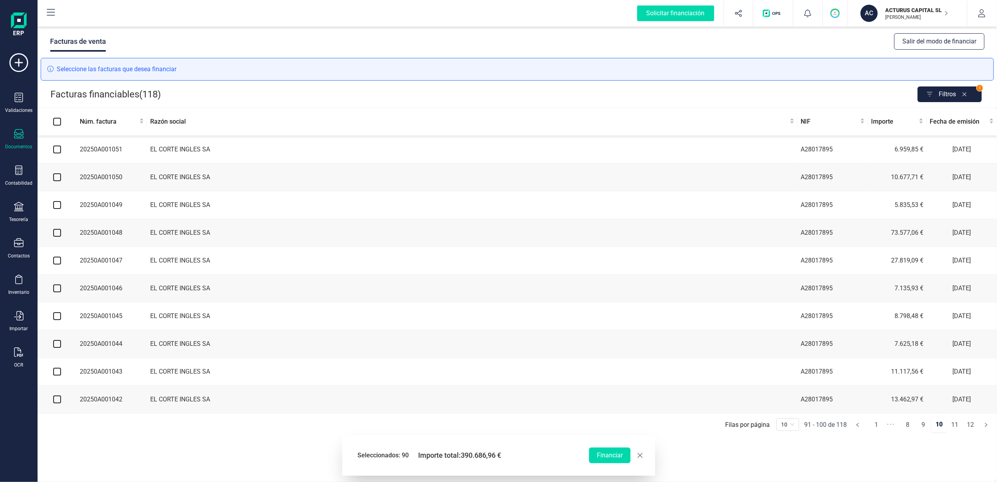
click at [54, 403] on input "checkbox" at bounding box center [57, 400] width 8 height 8
checkbox input "true"
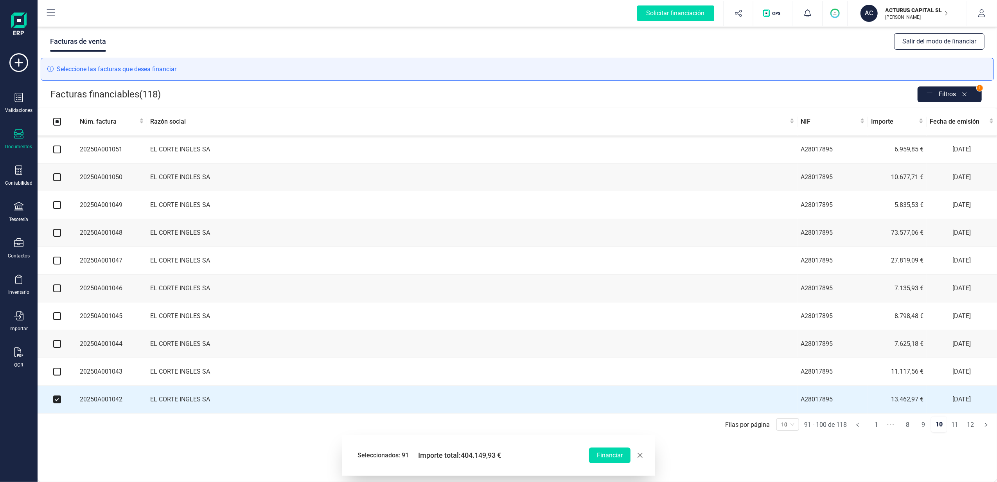
click at [56, 376] on input "checkbox" at bounding box center [57, 372] width 8 height 8
checkbox input "true"
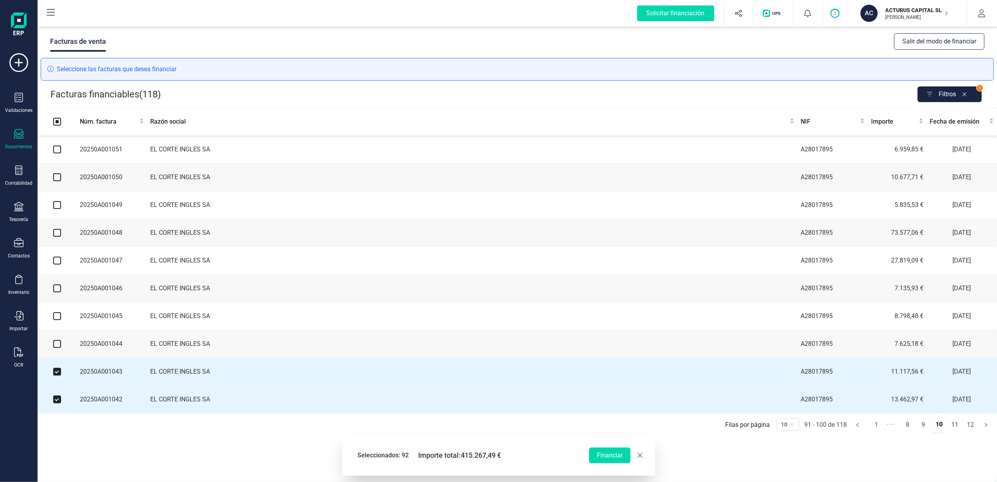
click at [55, 348] on input "checkbox" at bounding box center [57, 344] width 8 height 8
checkbox input "true"
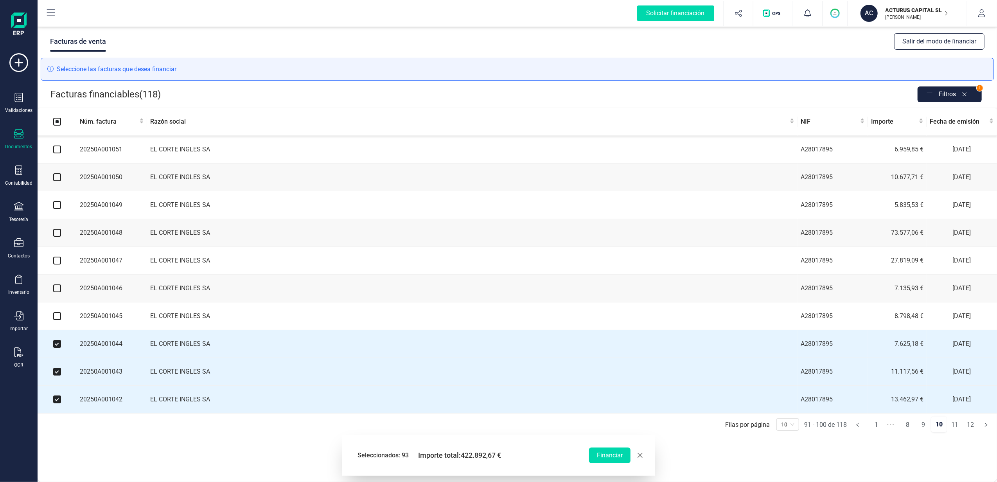
click at [57, 320] on input "checkbox" at bounding box center [57, 316] width 8 height 8
checkbox input "true"
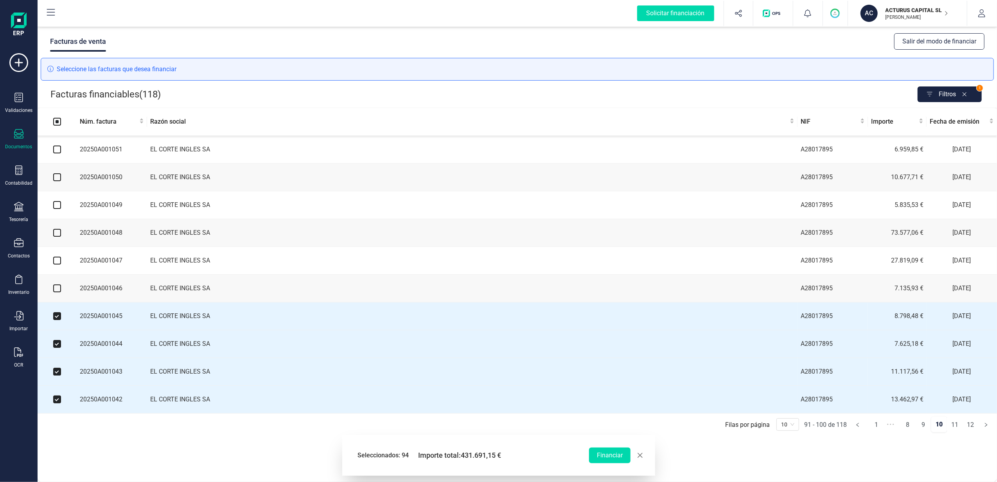
click at [56, 291] on input "checkbox" at bounding box center [57, 288] width 8 height 8
checkbox input "true"
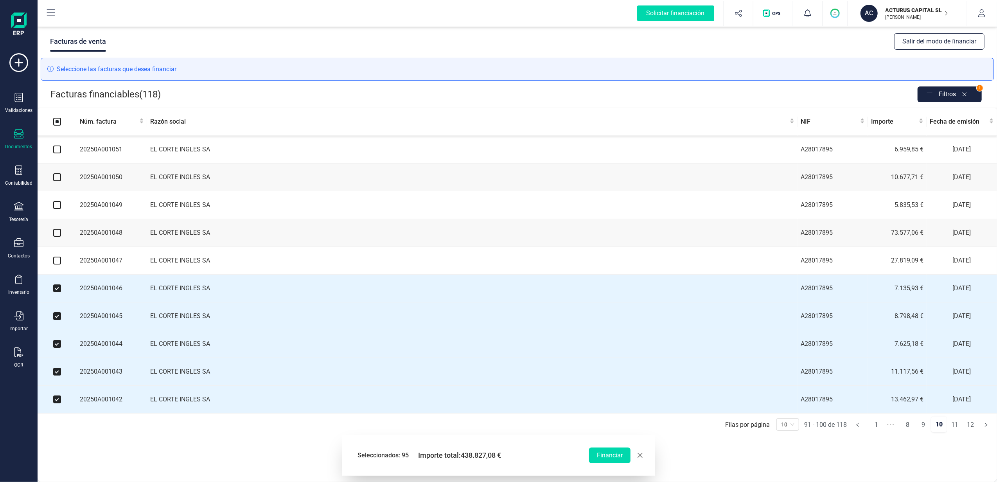
click at [54, 263] on input "checkbox" at bounding box center [57, 261] width 8 height 8
checkbox input "true"
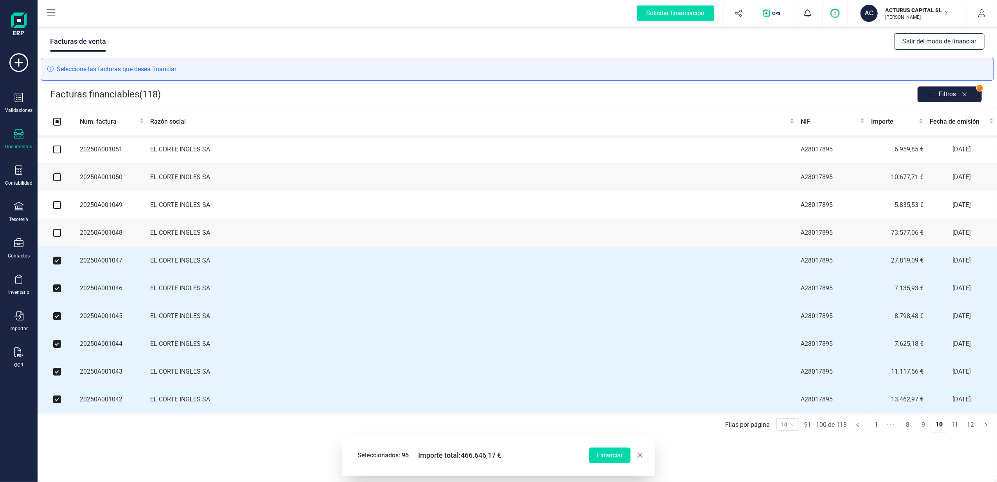
click at [56, 237] on input "checkbox" at bounding box center [57, 233] width 8 height 8
checkbox input "true"
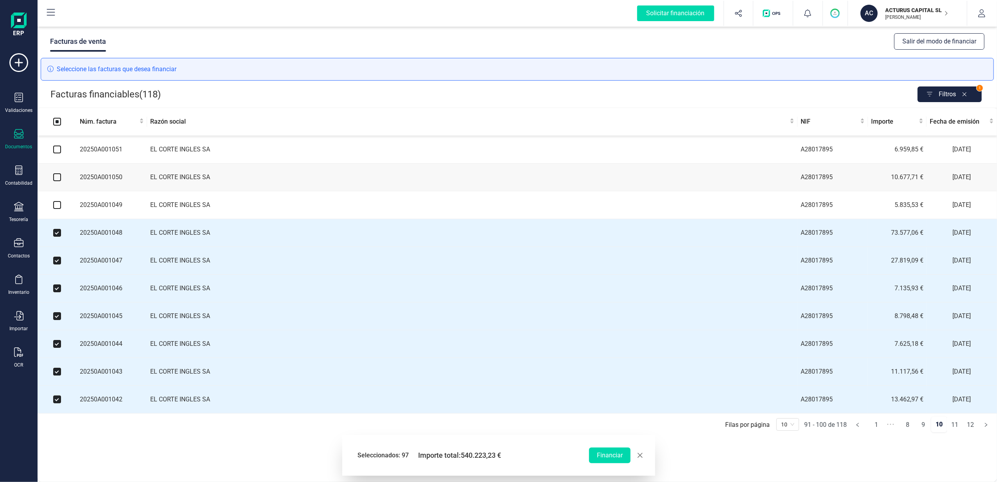
click at [57, 203] on input "checkbox" at bounding box center [57, 205] width 8 height 8
checkbox input "true"
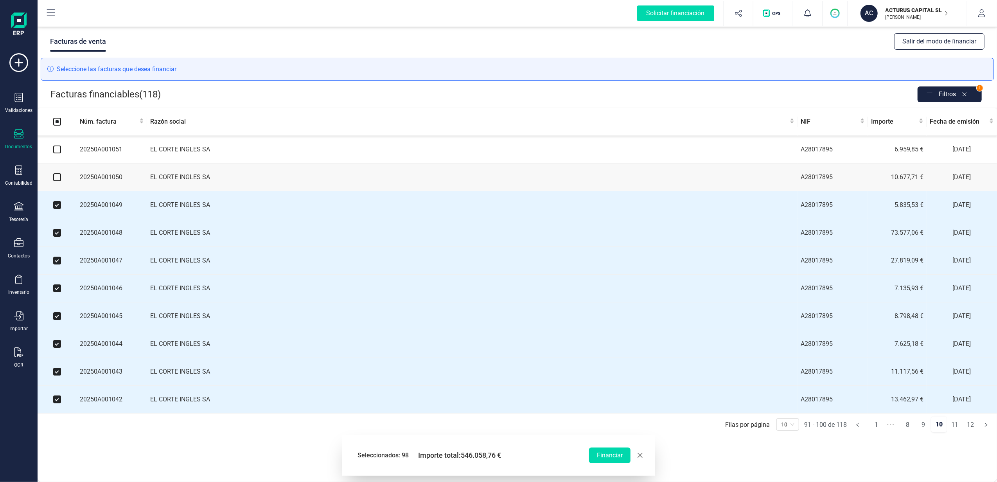
click at [56, 176] on input "checkbox" at bounding box center [57, 177] width 8 height 8
checkbox input "true"
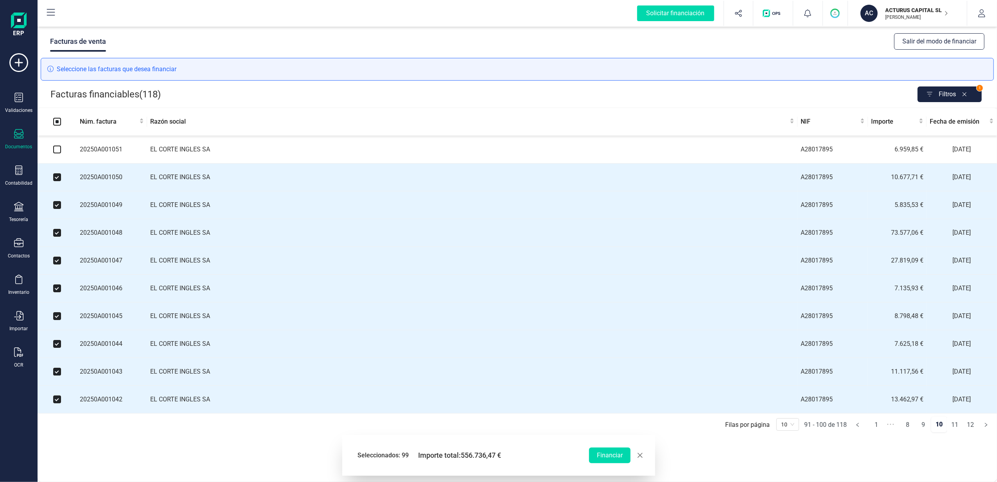
click at [56, 151] on input "checkbox" at bounding box center [57, 150] width 8 height 8
checkbox input "true"
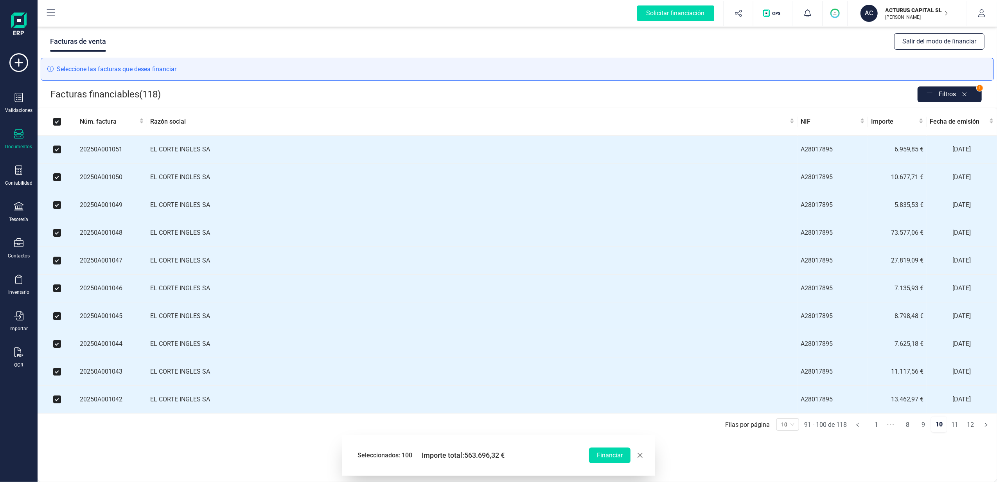
click at [956, 433] on link "11" at bounding box center [955, 425] width 15 height 16
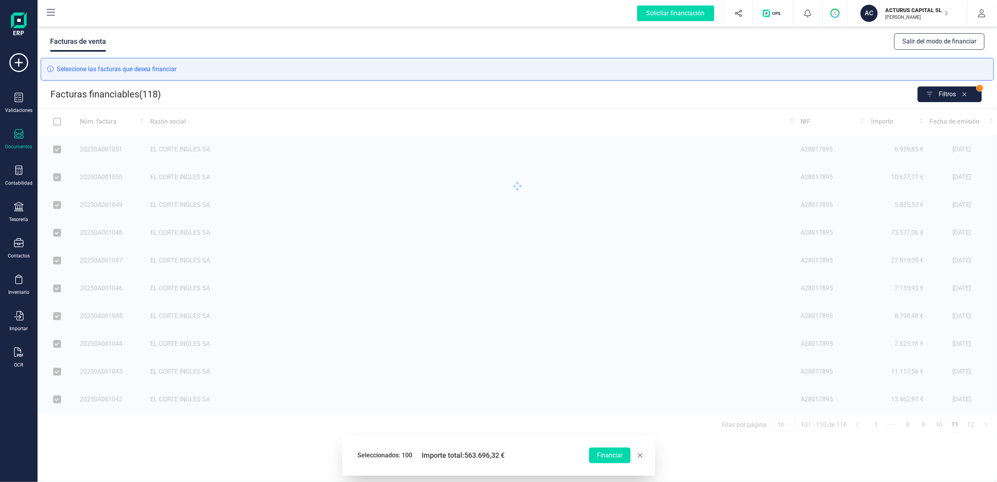
checkbox input "false"
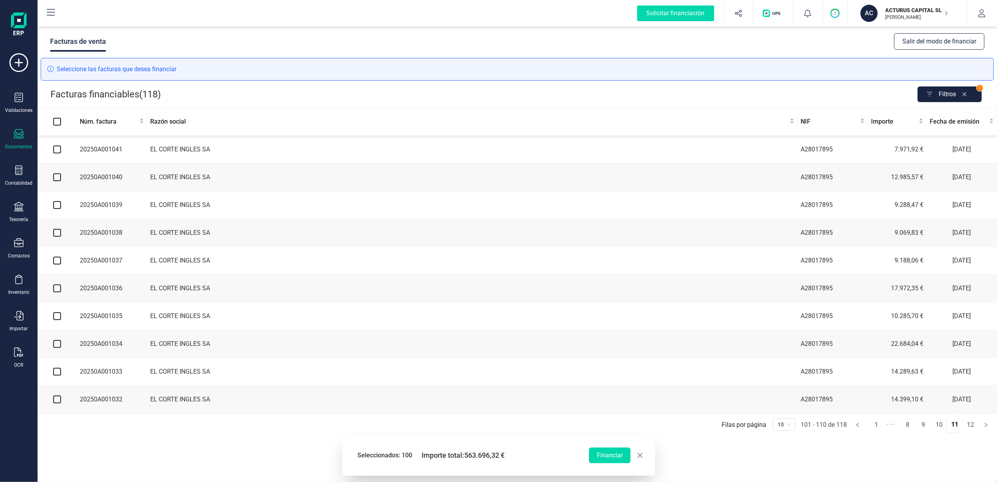
click at [55, 148] on input "checkbox" at bounding box center [57, 150] width 8 height 8
checkbox input "true"
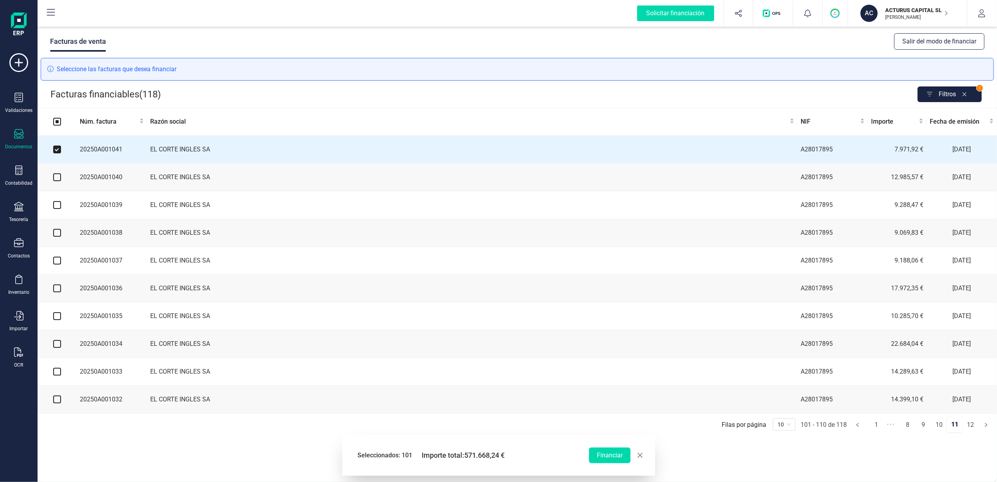
click at [58, 179] on input "checkbox" at bounding box center [57, 177] width 8 height 8
checkbox input "true"
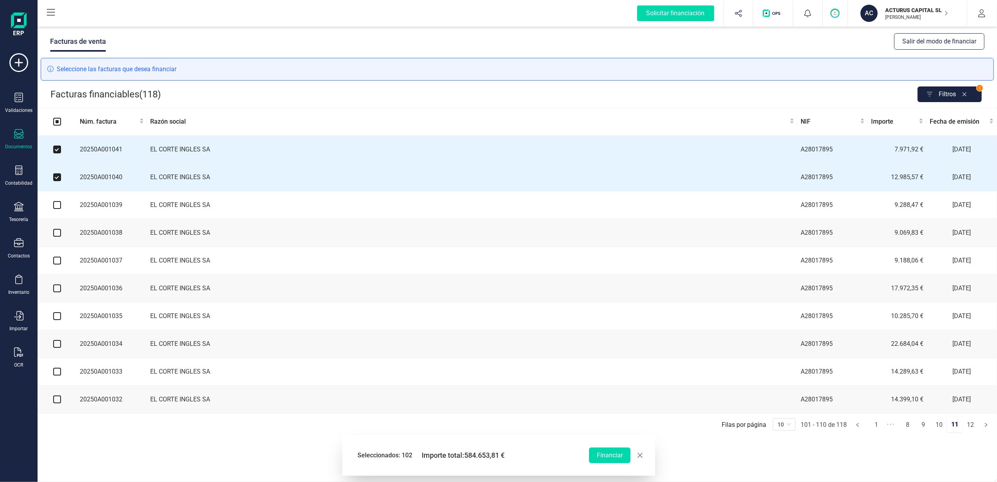
click at [55, 209] on input "checkbox" at bounding box center [57, 205] width 8 height 8
checkbox input "true"
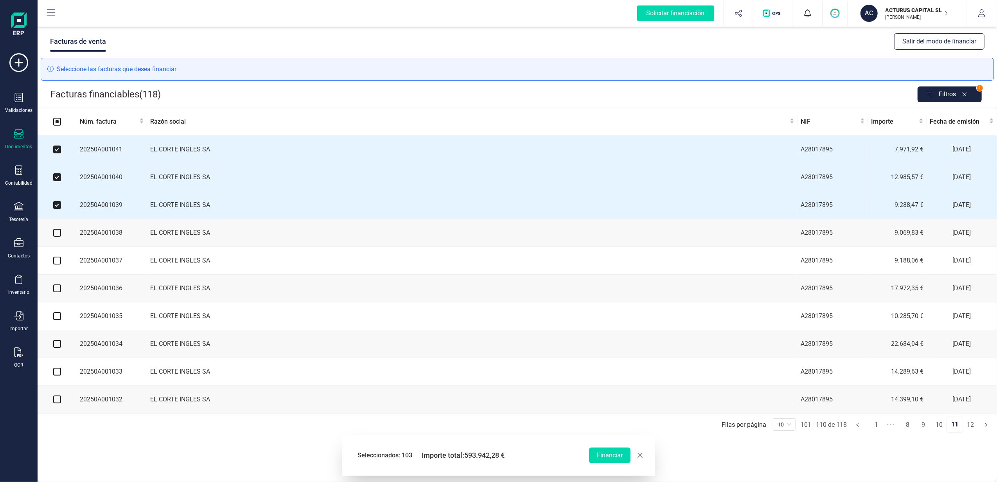
click at [59, 237] on input "checkbox" at bounding box center [57, 233] width 8 height 8
checkbox input "true"
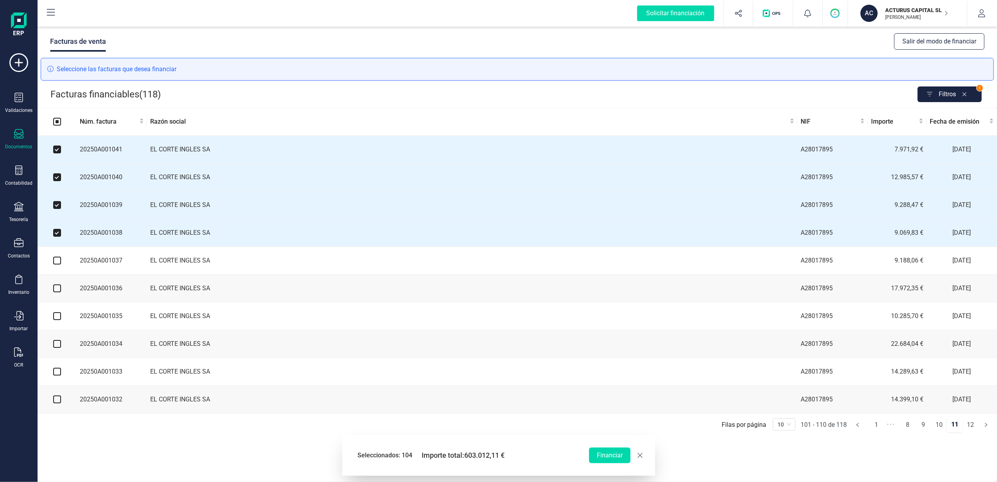
click at [57, 265] on input "checkbox" at bounding box center [57, 261] width 8 height 8
checkbox input "true"
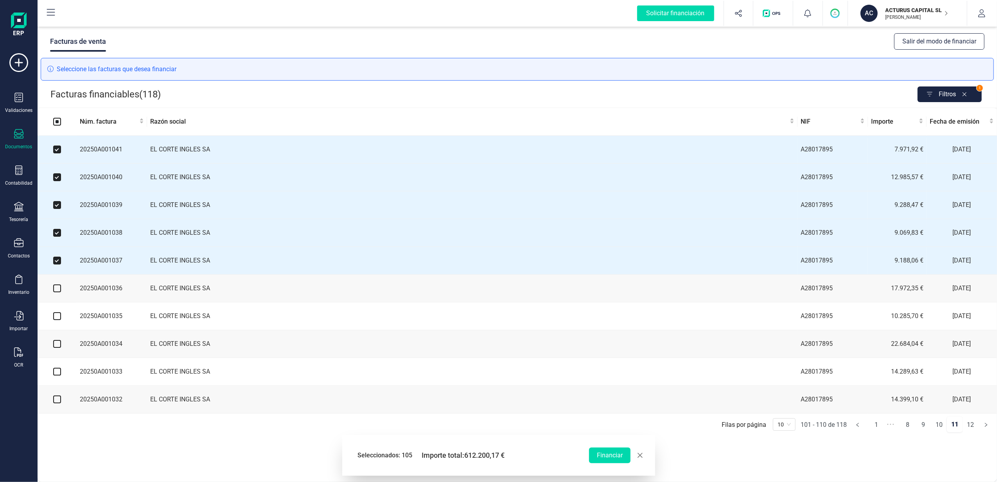
click at [55, 292] on input "checkbox" at bounding box center [57, 288] width 8 height 8
checkbox input "true"
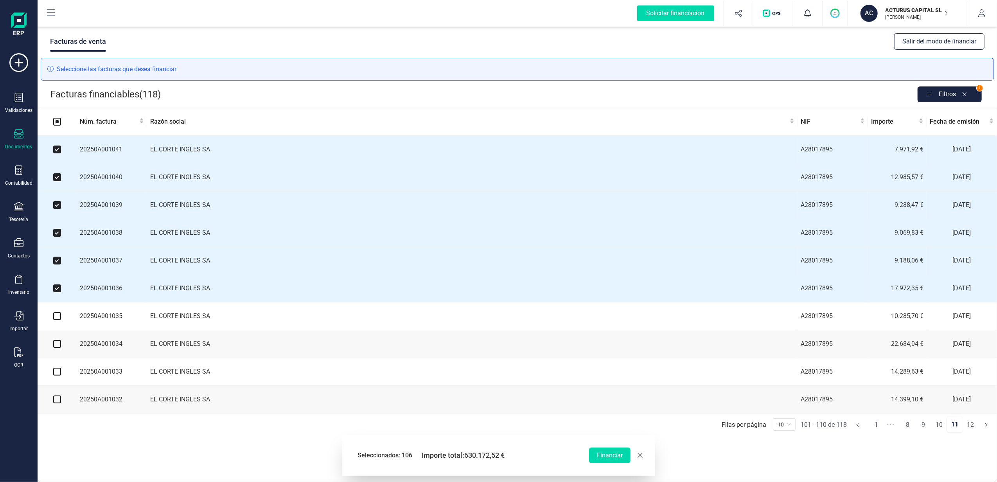
click at [56, 319] on input "checkbox" at bounding box center [57, 316] width 8 height 8
checkbox input "true"
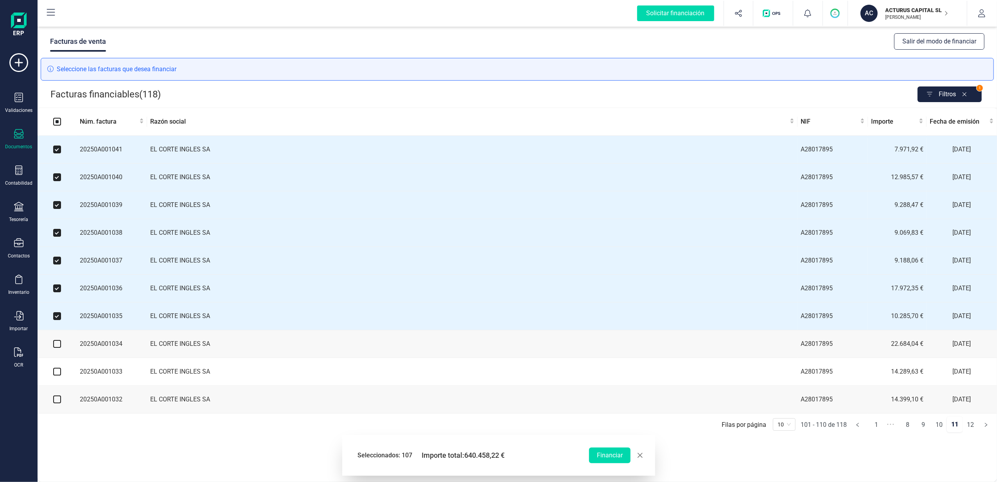
click at [58, 348] on input "checkbox" at bounding box center [57, 344] width 8 height 8
checkbox input "true"
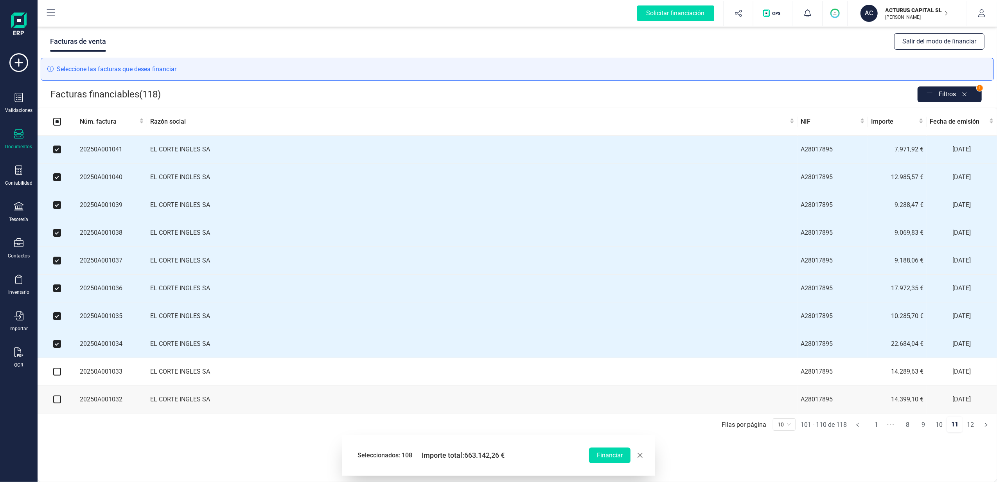
click at [58, 376] on input "checkbox" at bounding box center [57, 372] width 8 height 8
checkbox input "true"
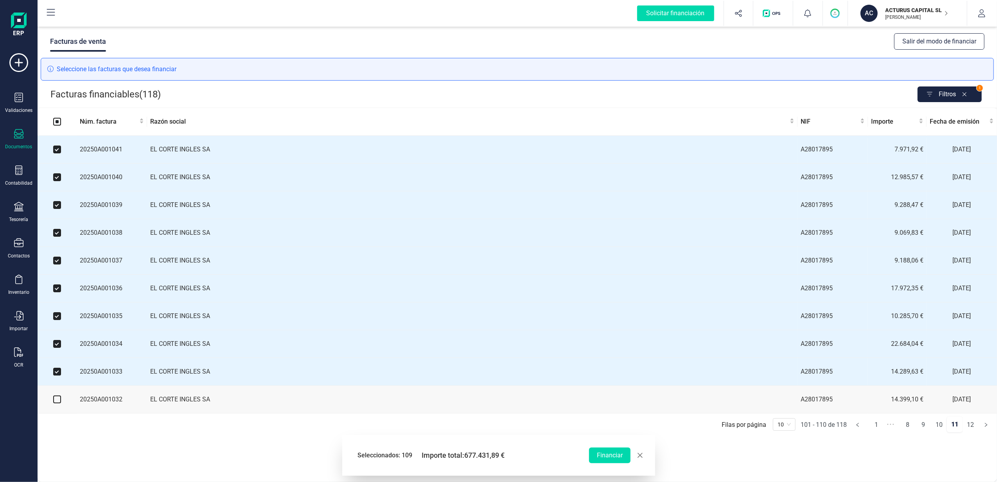
click at [56, 403] on input "checkbox" at bounding box center [57, 400] width 8 height 8
checkbox input "true"
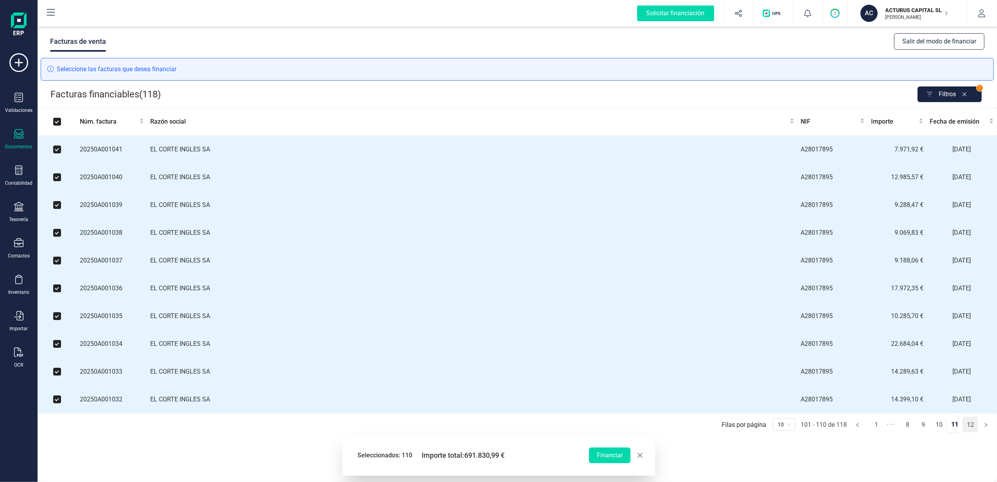
click at [972, 433] on link "12" at bounding box center [970, 425] width 15 height 16
checkbox input "false"
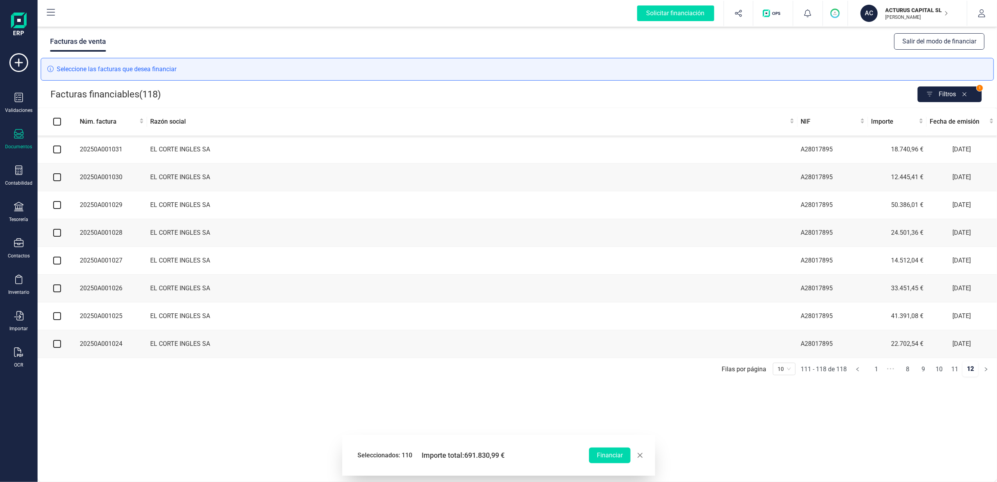
click at [57, 348] on input "checkbox" at bounding box center [57, 344] width 8 height 8
checkbox input "true"
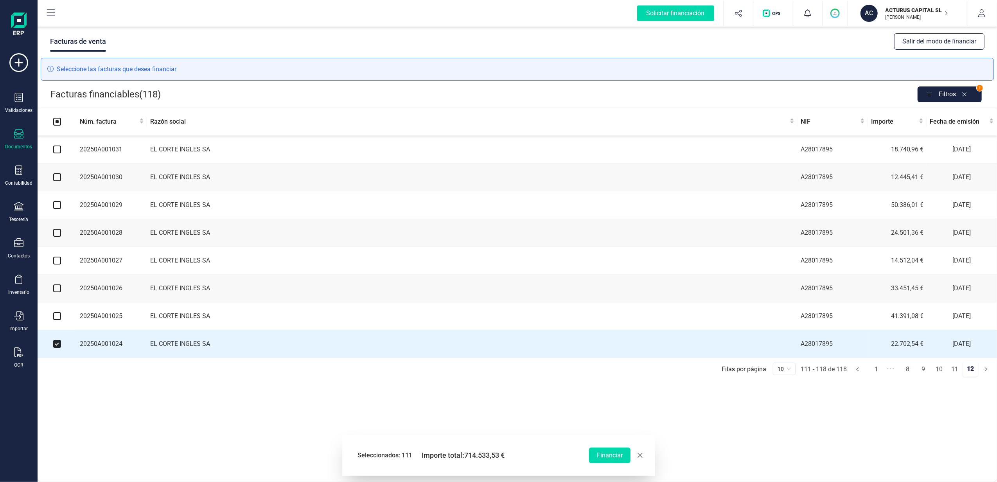
click at [59, 320] on input "checkbox" at bounding box center [57, 316] width 8 height 8
checkbox input "true"
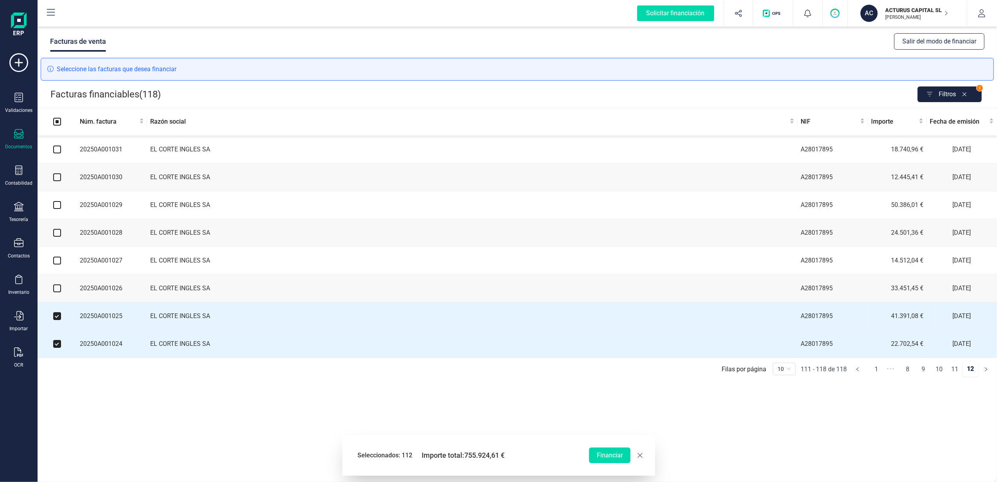
click at [59, 292] on input "checkbox" at bounding box center [57, 288] width 8 height 8
checkbox input "true"
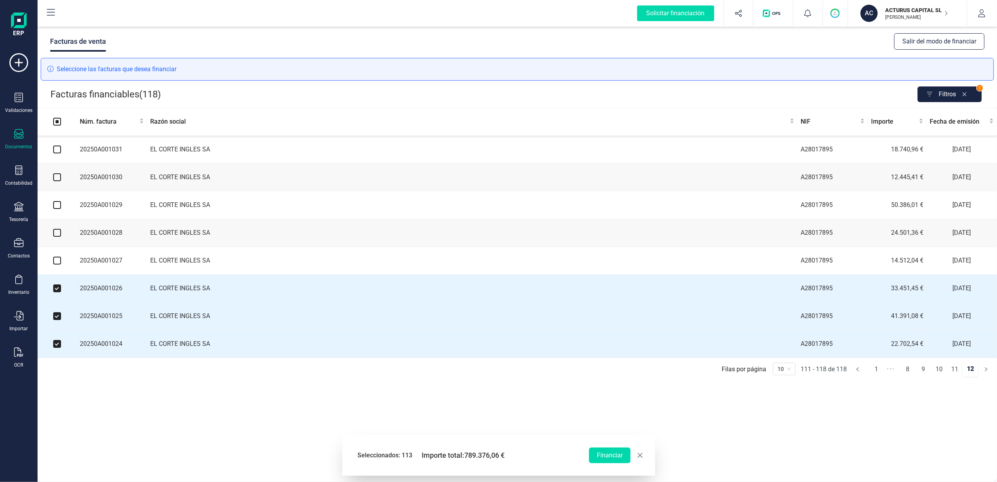
click at [55, 263] on input "checkbox" at bounding box center [57, 261] width 8 height 8
checkbox input "true"
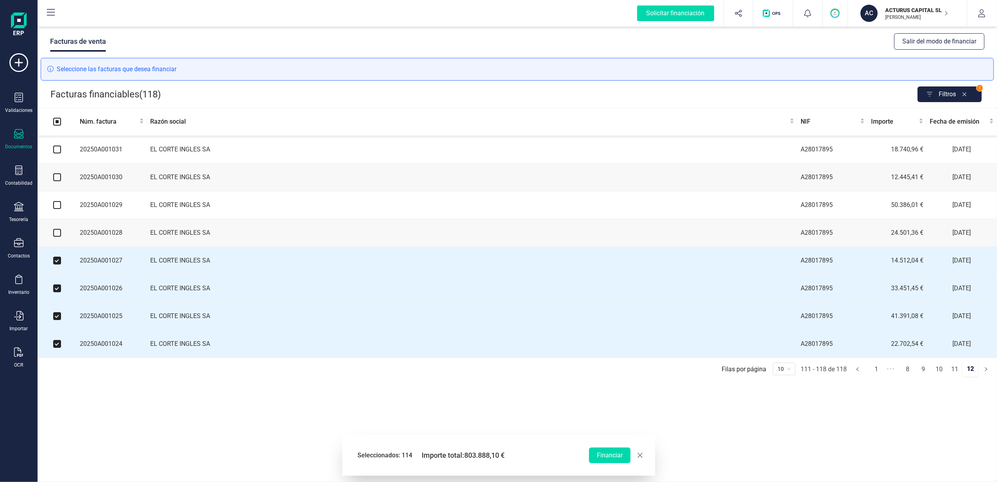
click at [54, 235] on input "checkbox" at bounding box center [57, 233] width 8 height 8
checkbox input "true"
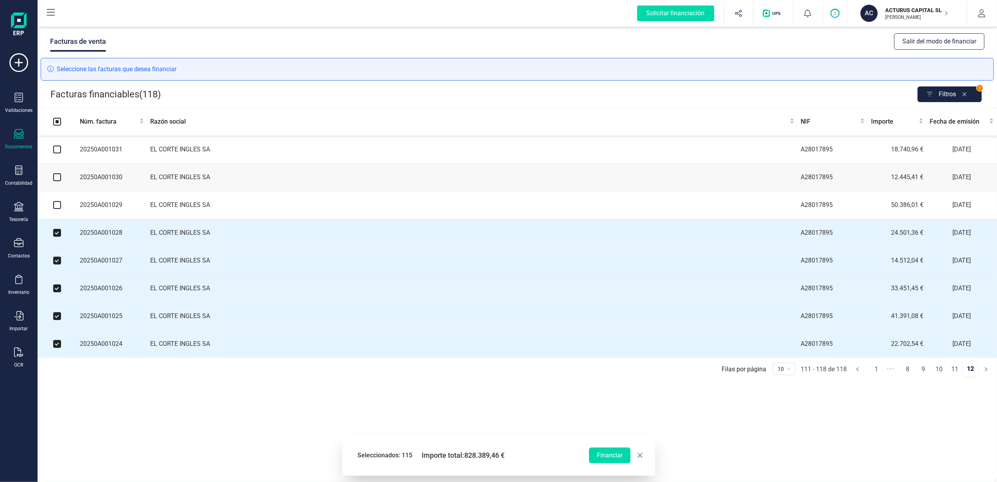
click at [57, 204] on input "checkbox" at bounding box center [57, 205] width 8 height 8
checkbox input "true"
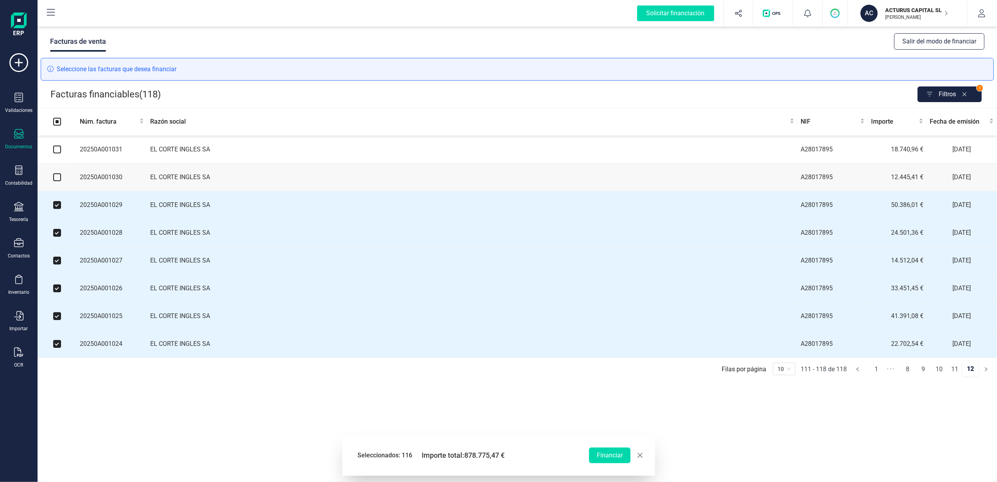
click at [55, 179] on input "checkbox" at bounding box center [57, 177] width 8 height 8
checkbox input "true"
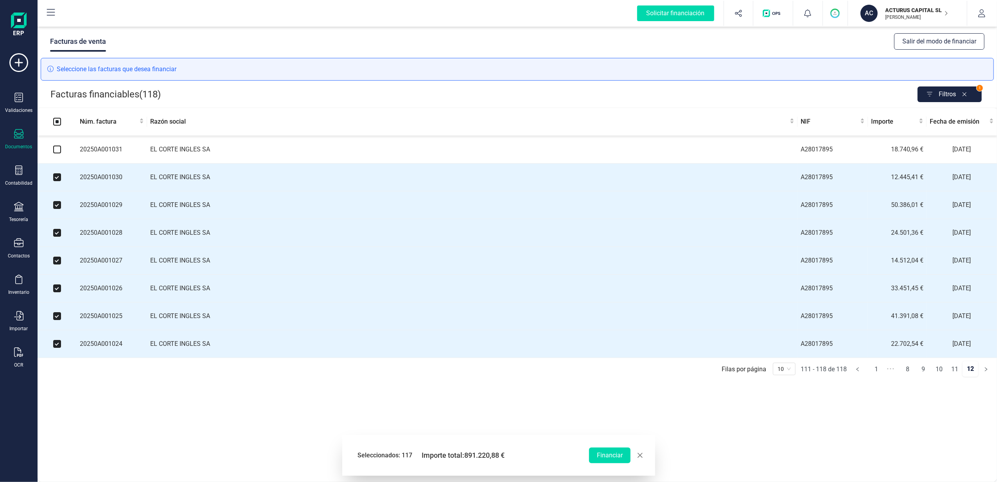
click at [58, 148] on input "checkbox" at bounding box center [57, 150] width 8 height 8
checkbox input "true"
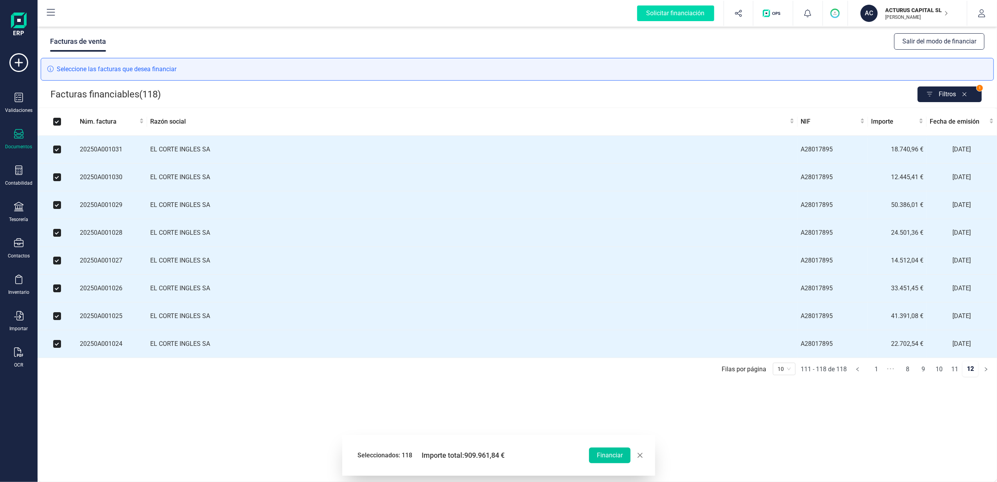
click at [619, 459] on button "Financiar" at bounding box center [609, 456] width 41 height 16
